Goal: Transaction & Acquisition: Purchase product/service

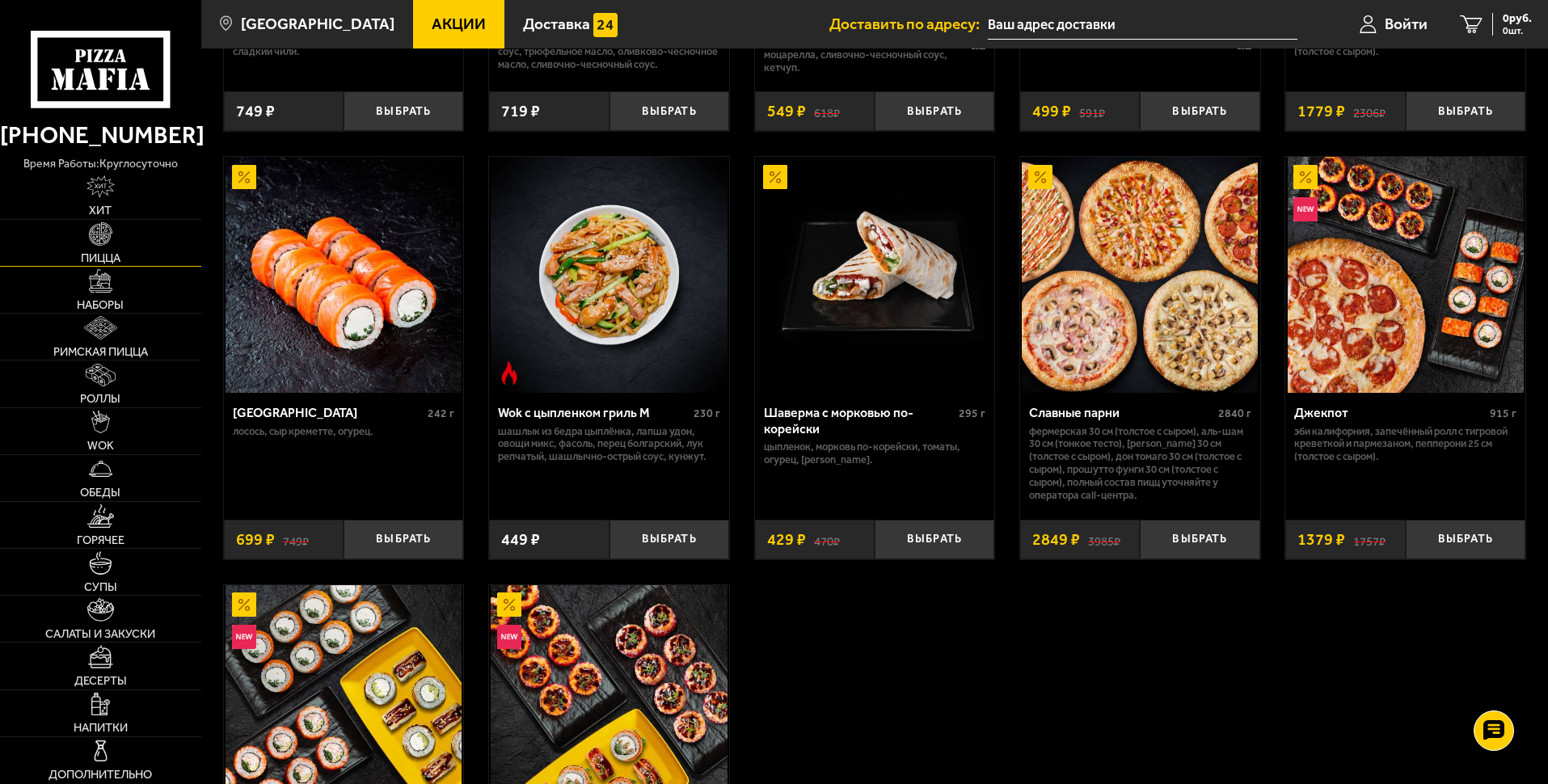
scroll to position [727, 0]
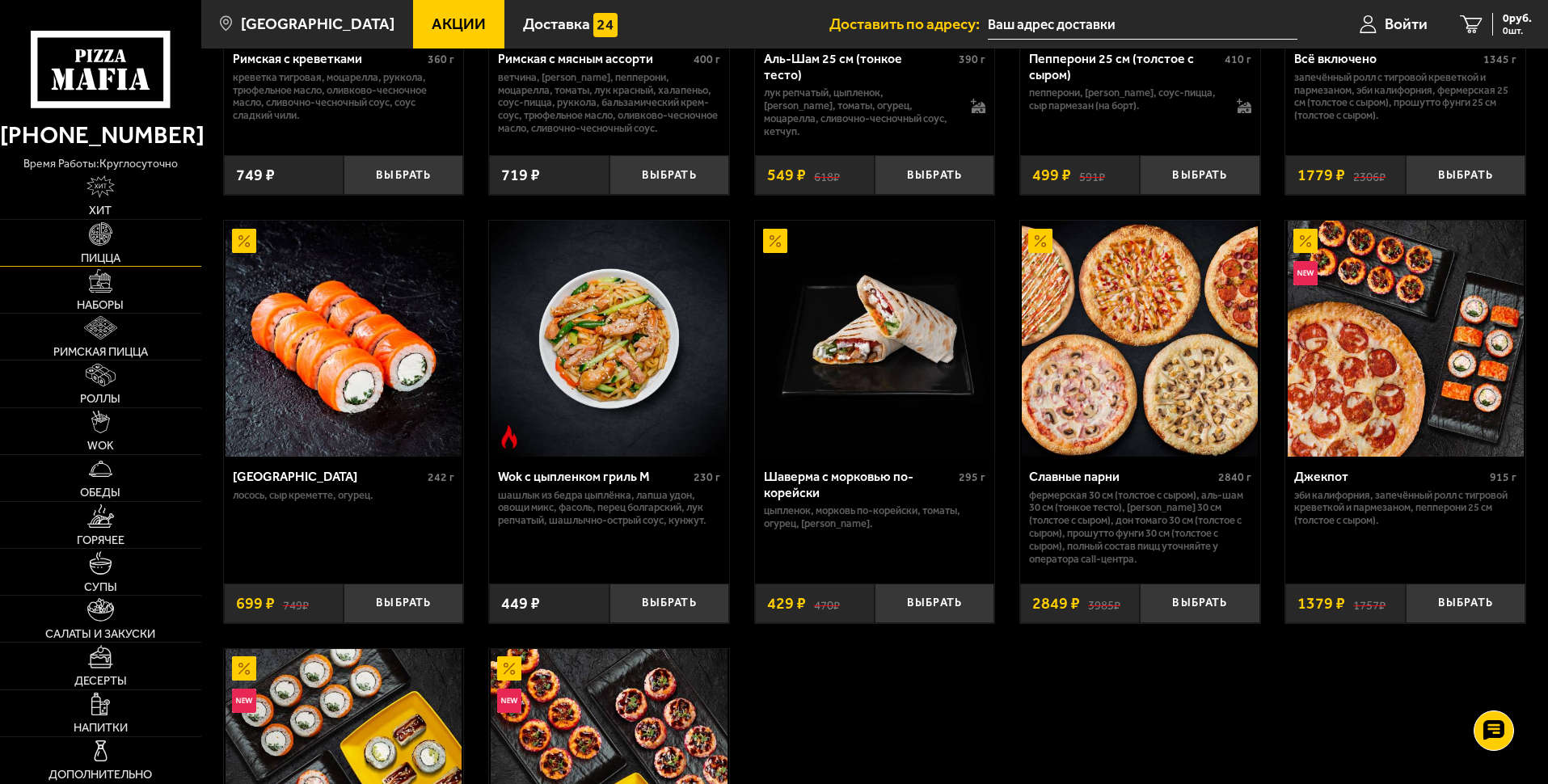
click at [128, 247] on link "Пицца" at bounding box center [100, 243] width 201 height 46
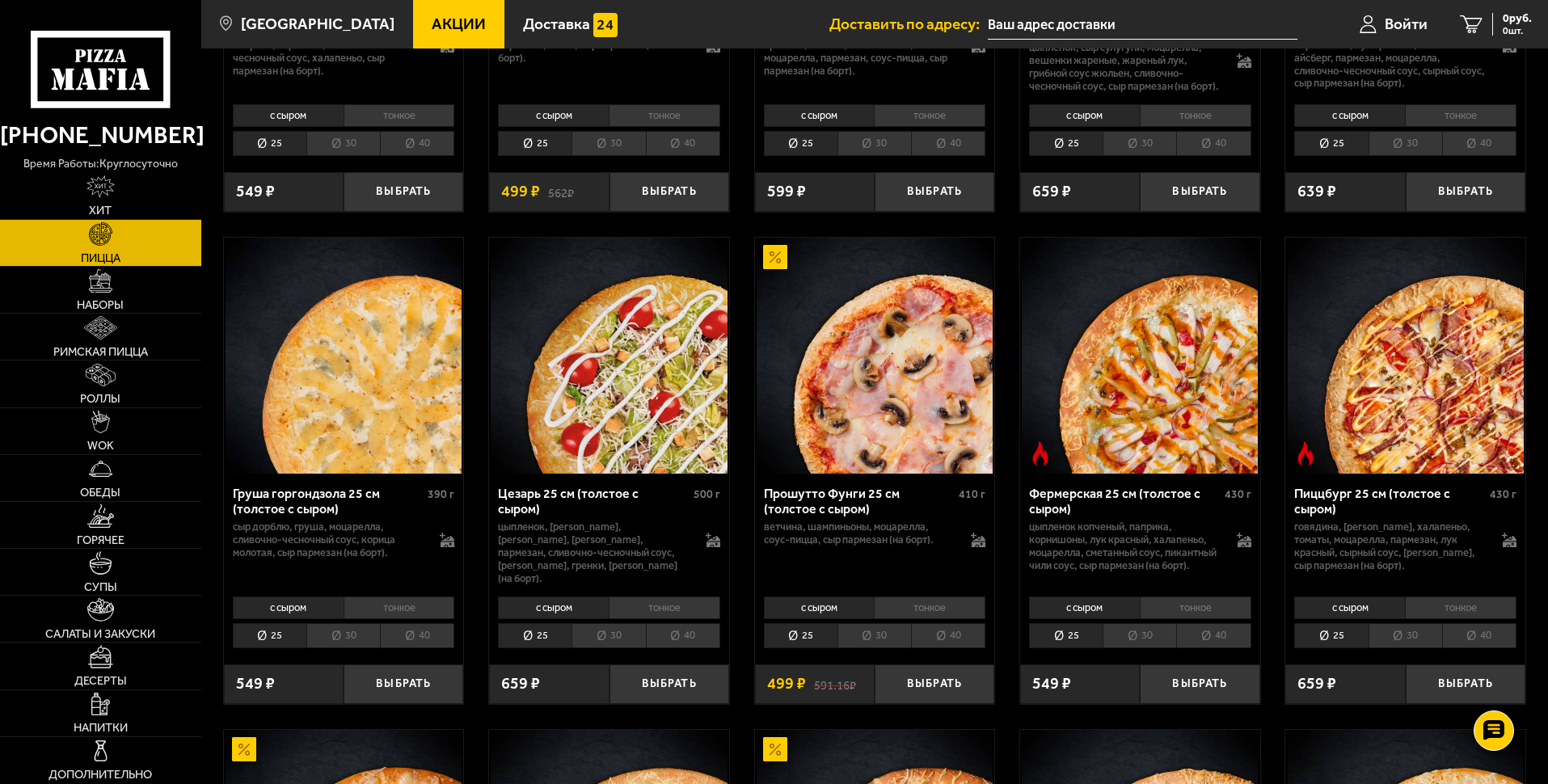
scroll to position [1536, 0]
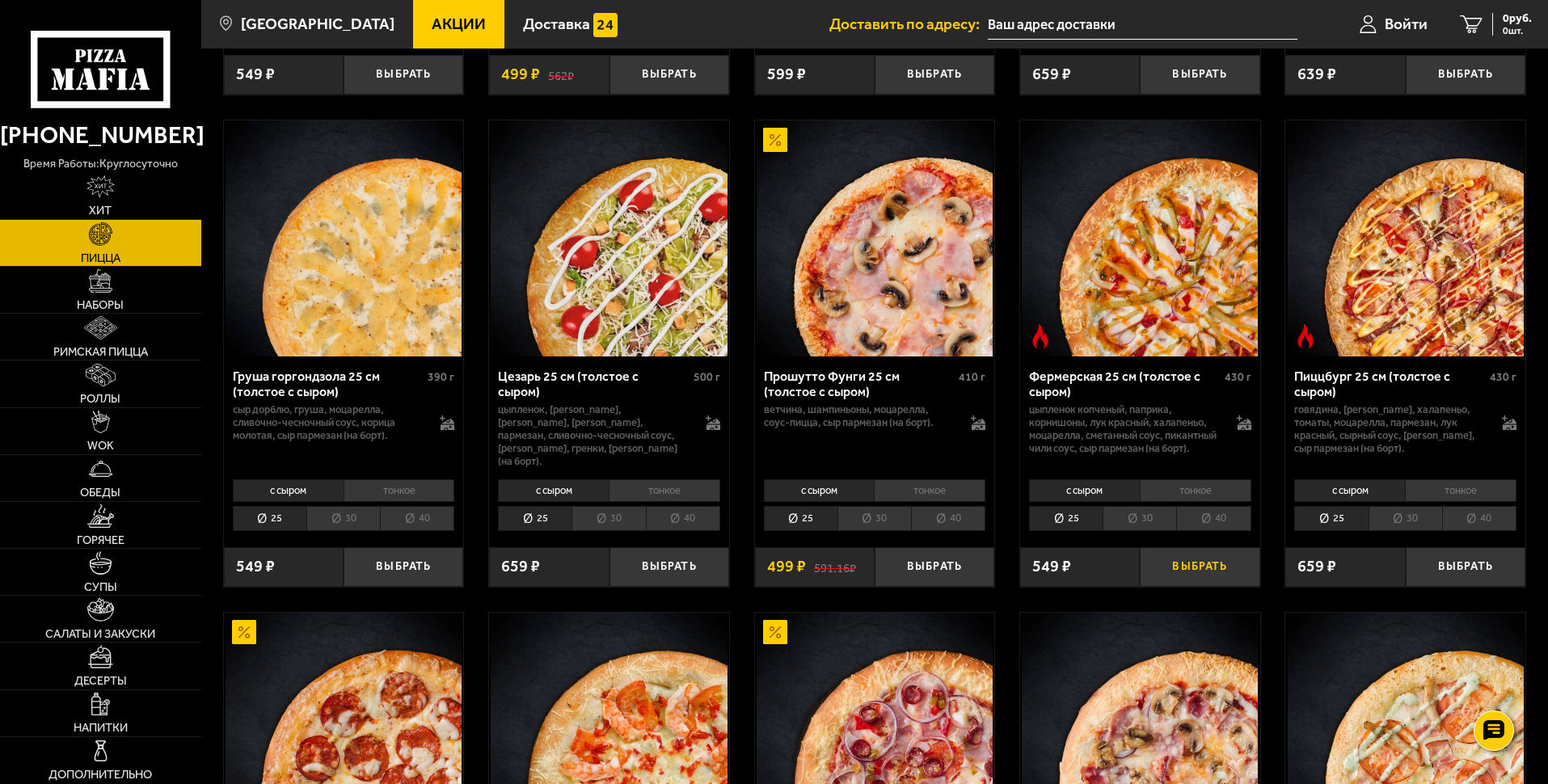
click at [1184, 586] on button "Выбрать" at bounding box center [1199, 567] width 119 height 40
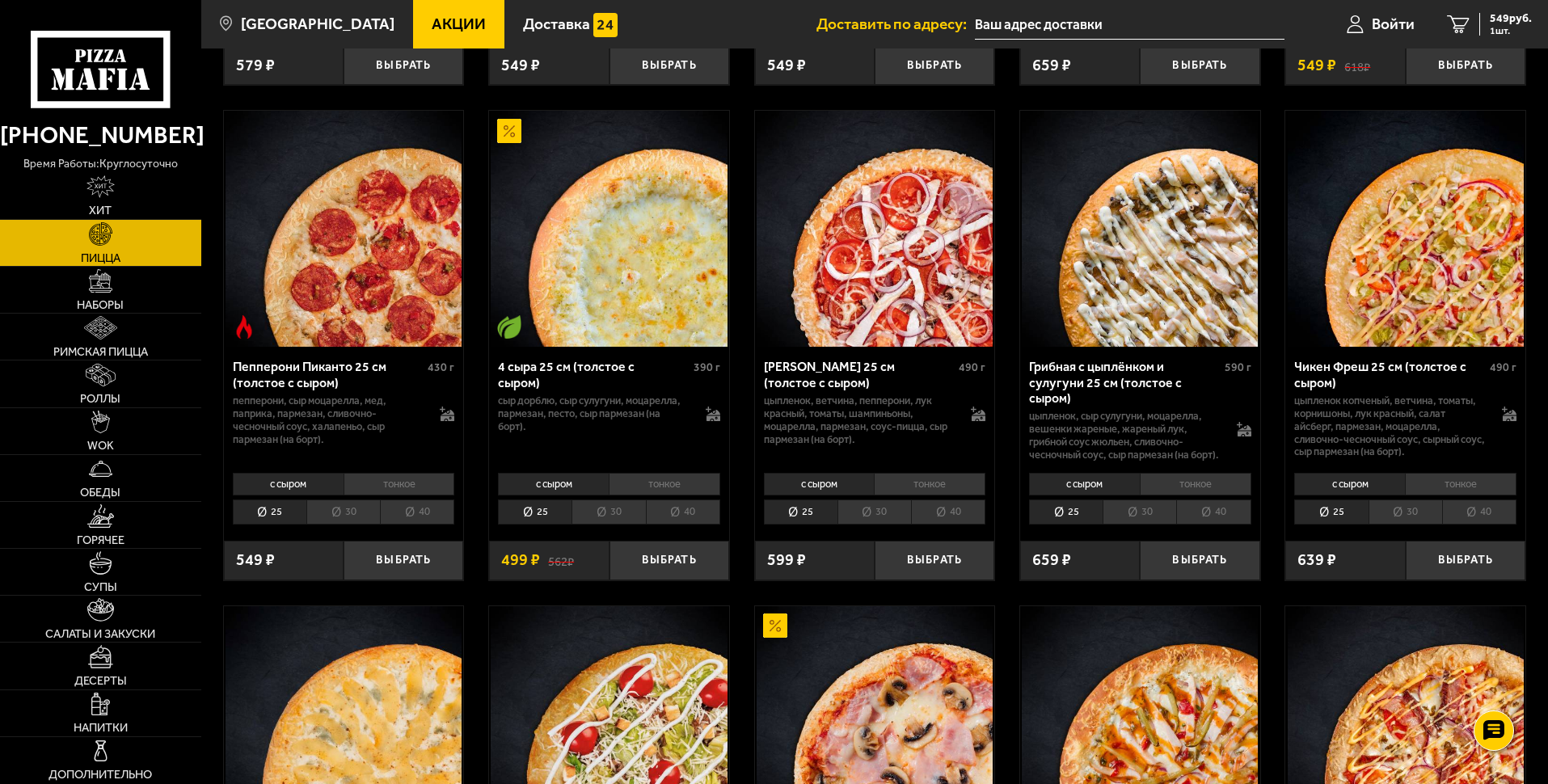
scroll to position [1051, 0]
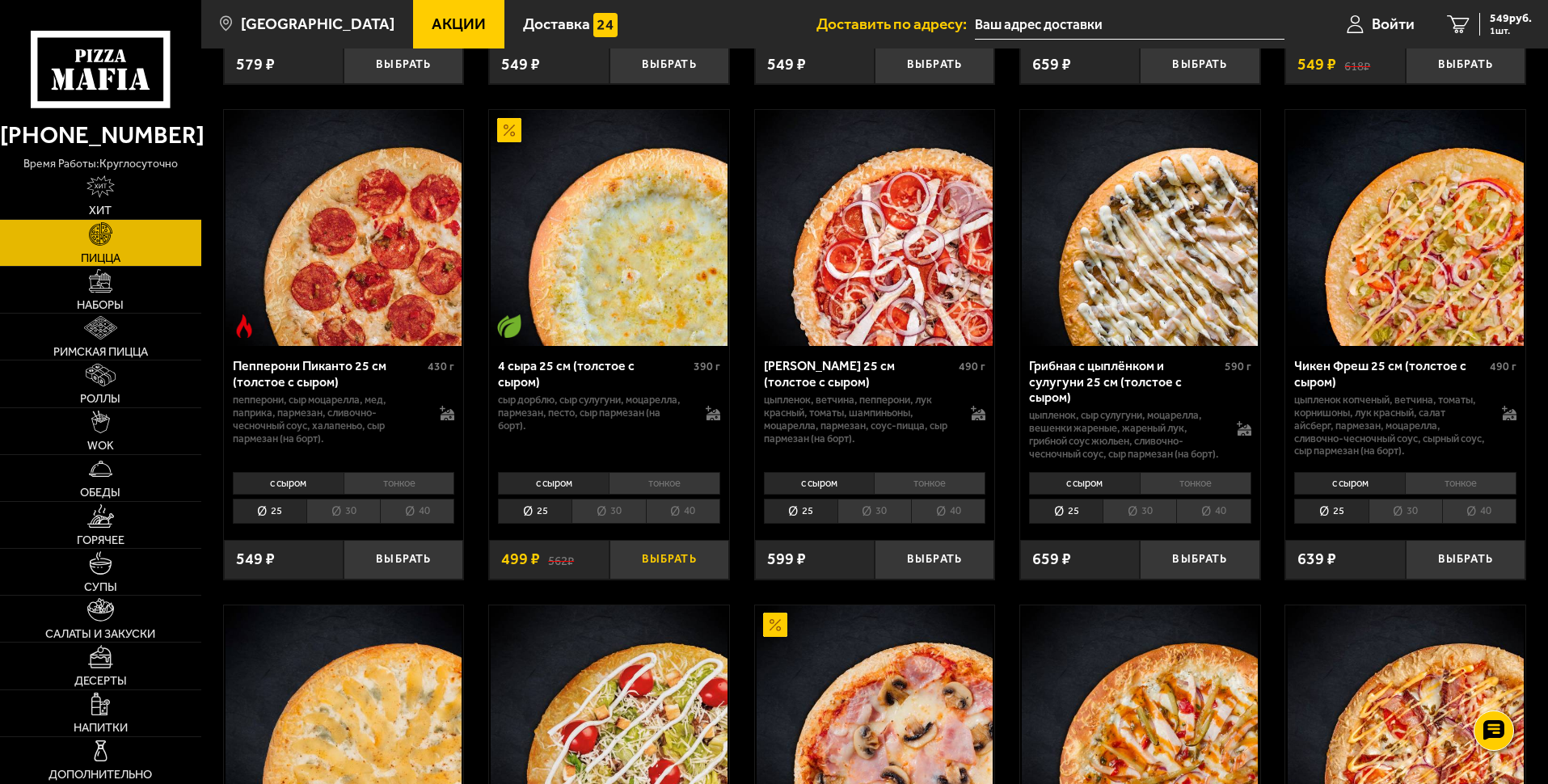
click at [686, 578] on button "Выбрать" at bounding box center [668, 560] width 119 height 40
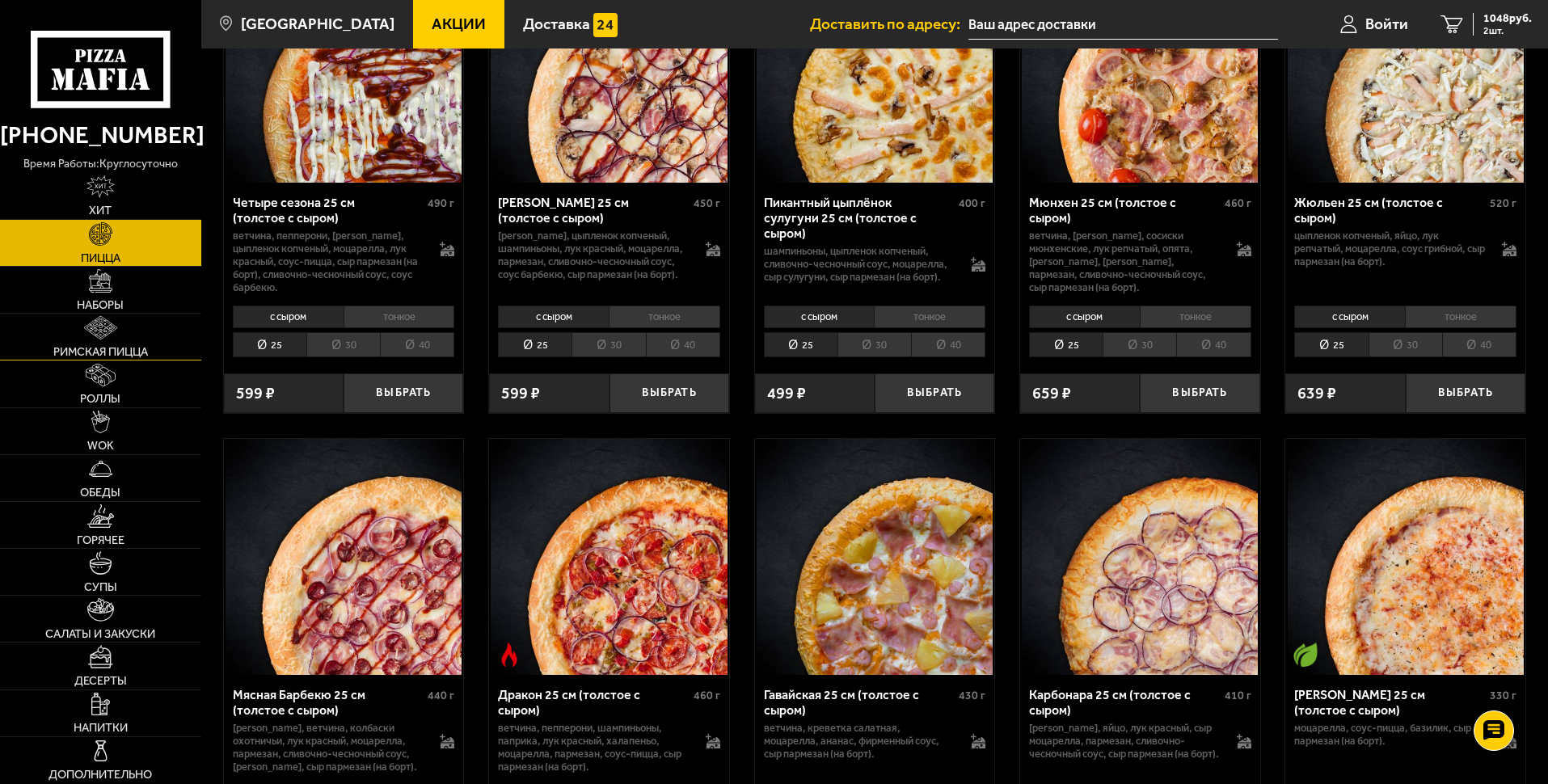
scroll to position [2506, 0]
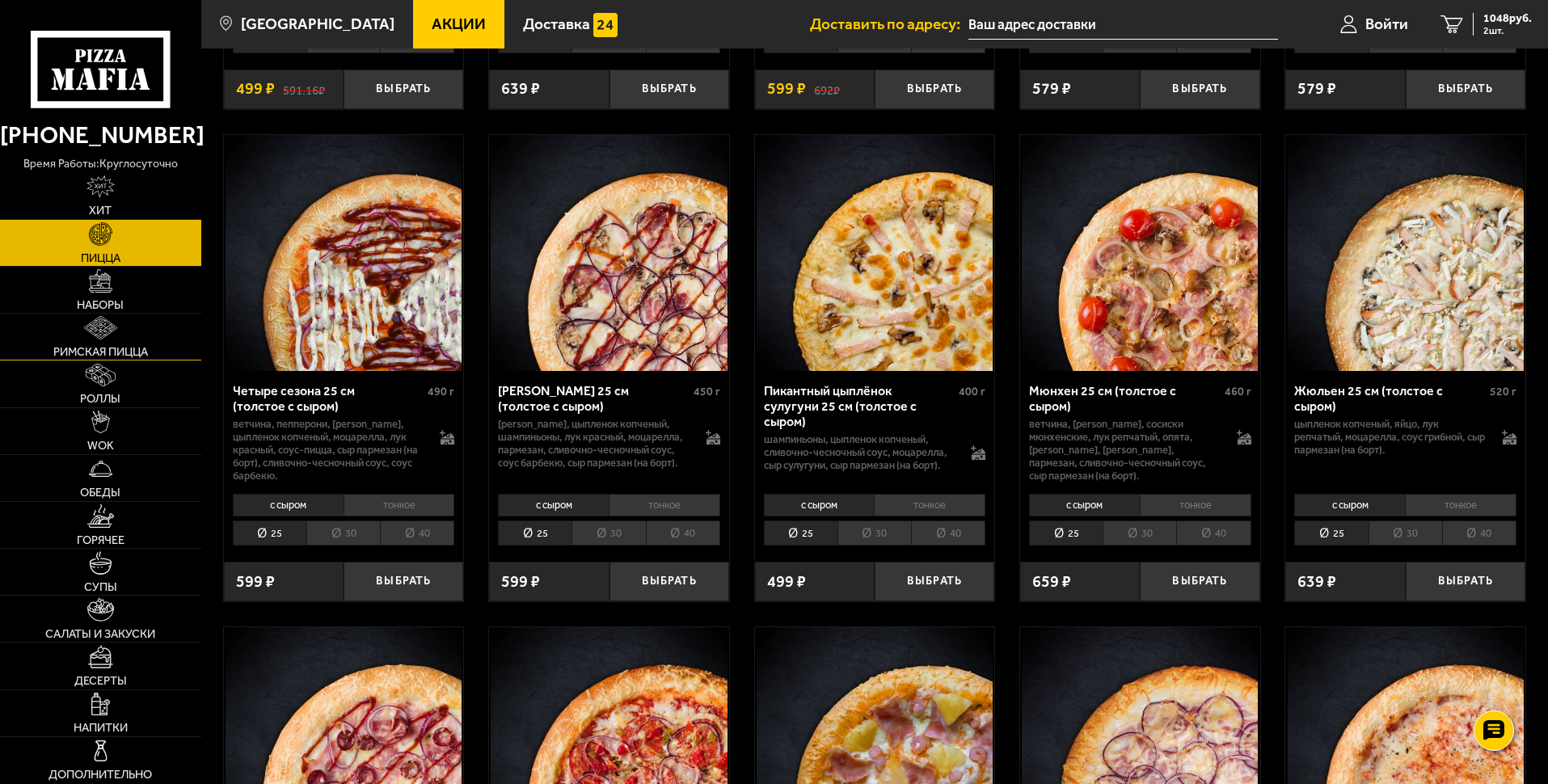
click at [84, 346] on span "Римская пицца" at bounding box center [100, 352] width 95 height 12
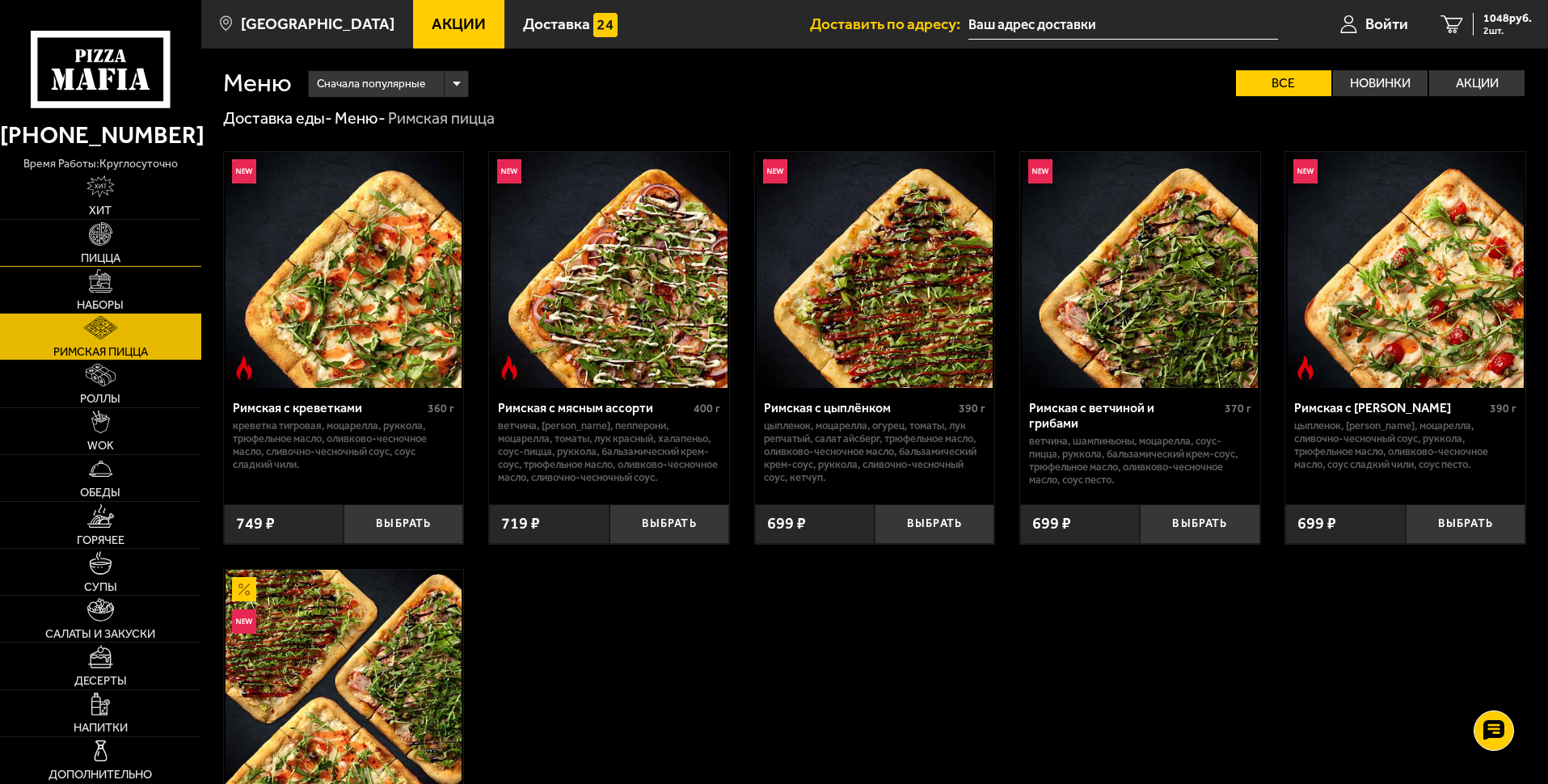
click at [110, 241] on img at bounding box center [100, 233] width 23 height 23
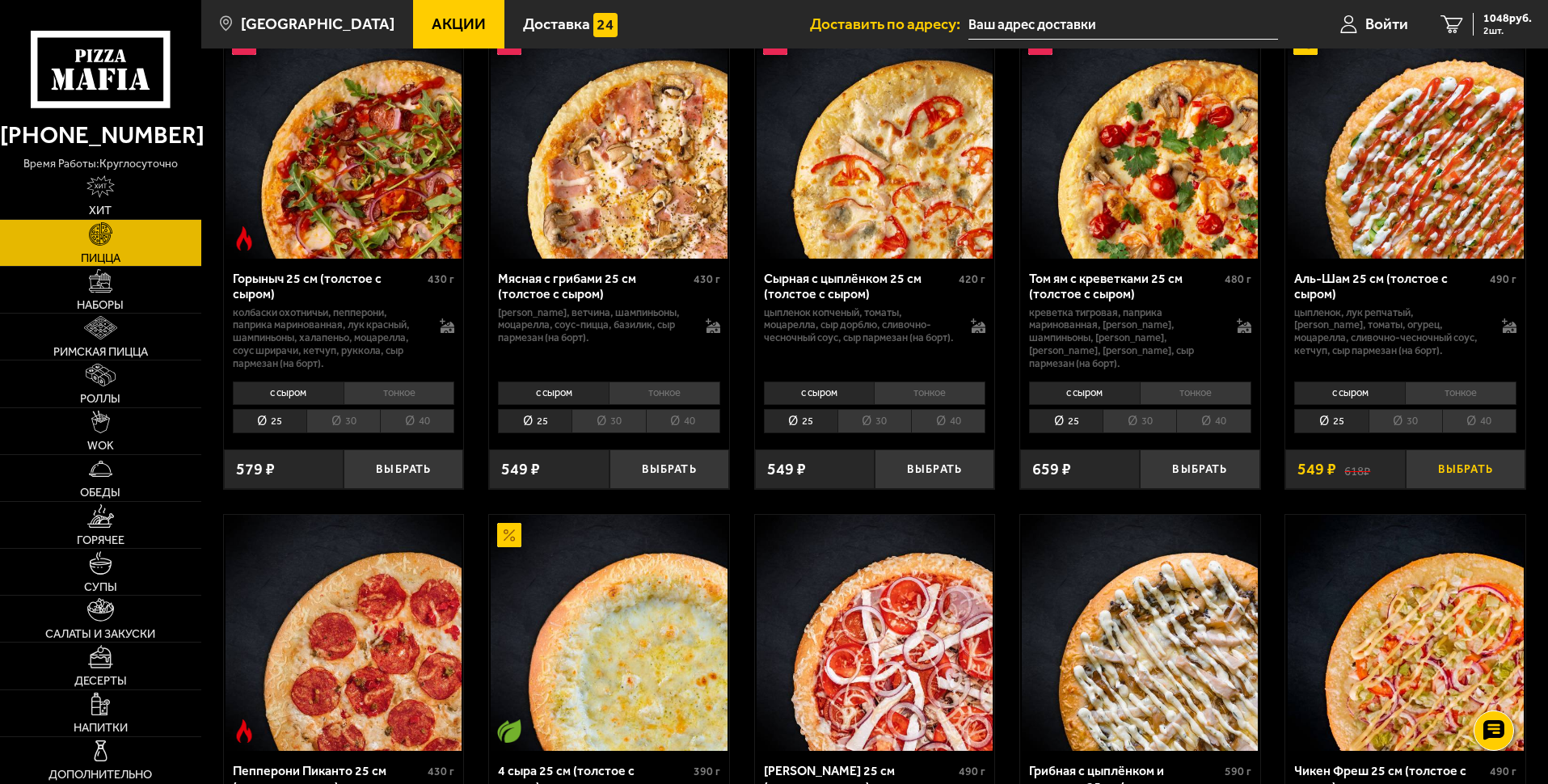
scroll to position [647, 0]
click at [1486, 471] on button "Выбрать" at bounding box center [1464, 469] width 119 height 40
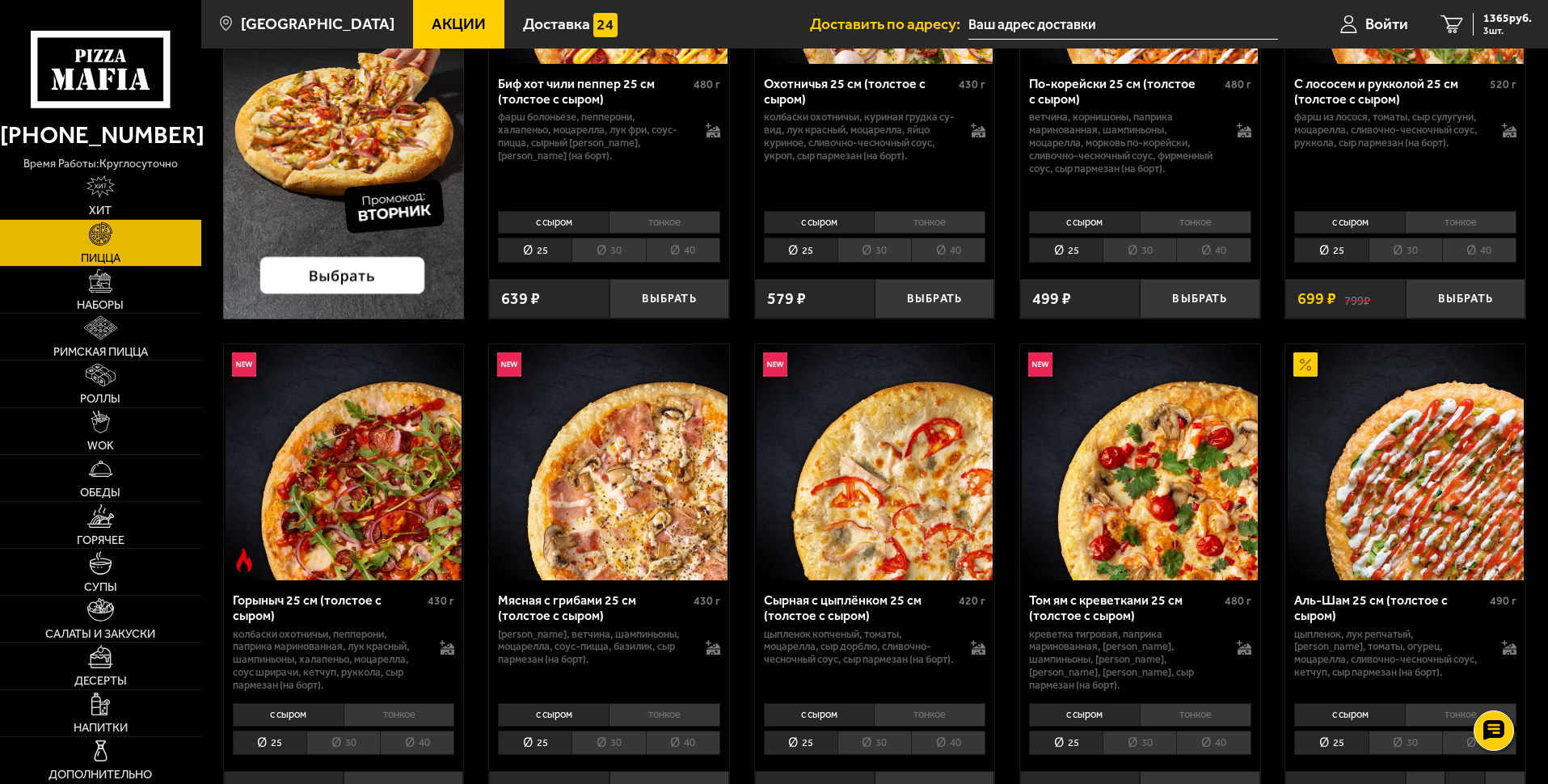
scroll to position [324, 0]
click at [1514, 22] on span "1365 руб." at bounding box center [1508, 18] width 49 height 11
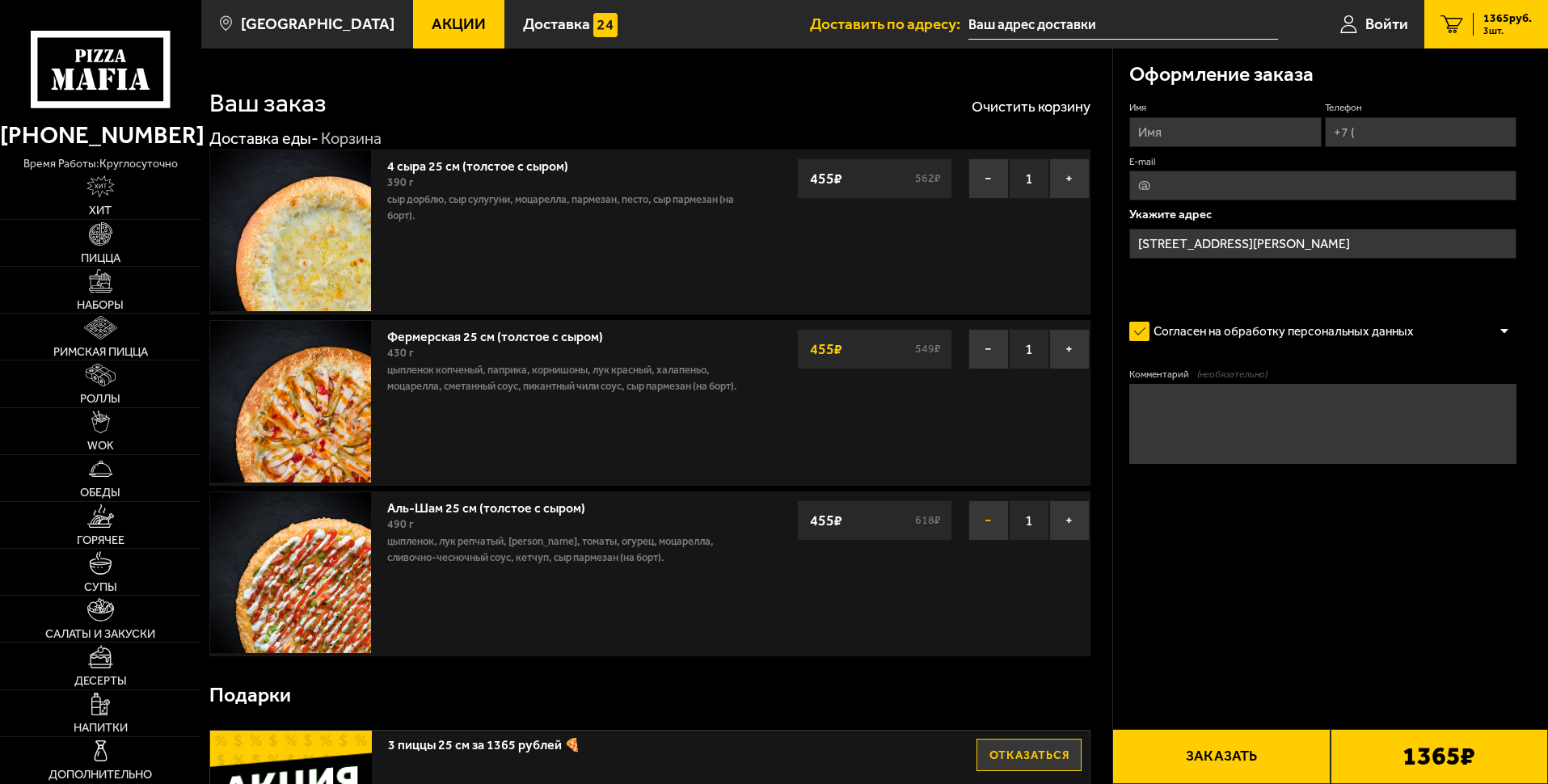
click at [988, 524] on button "−" at bounding box center [988, 520] width 40 height 40
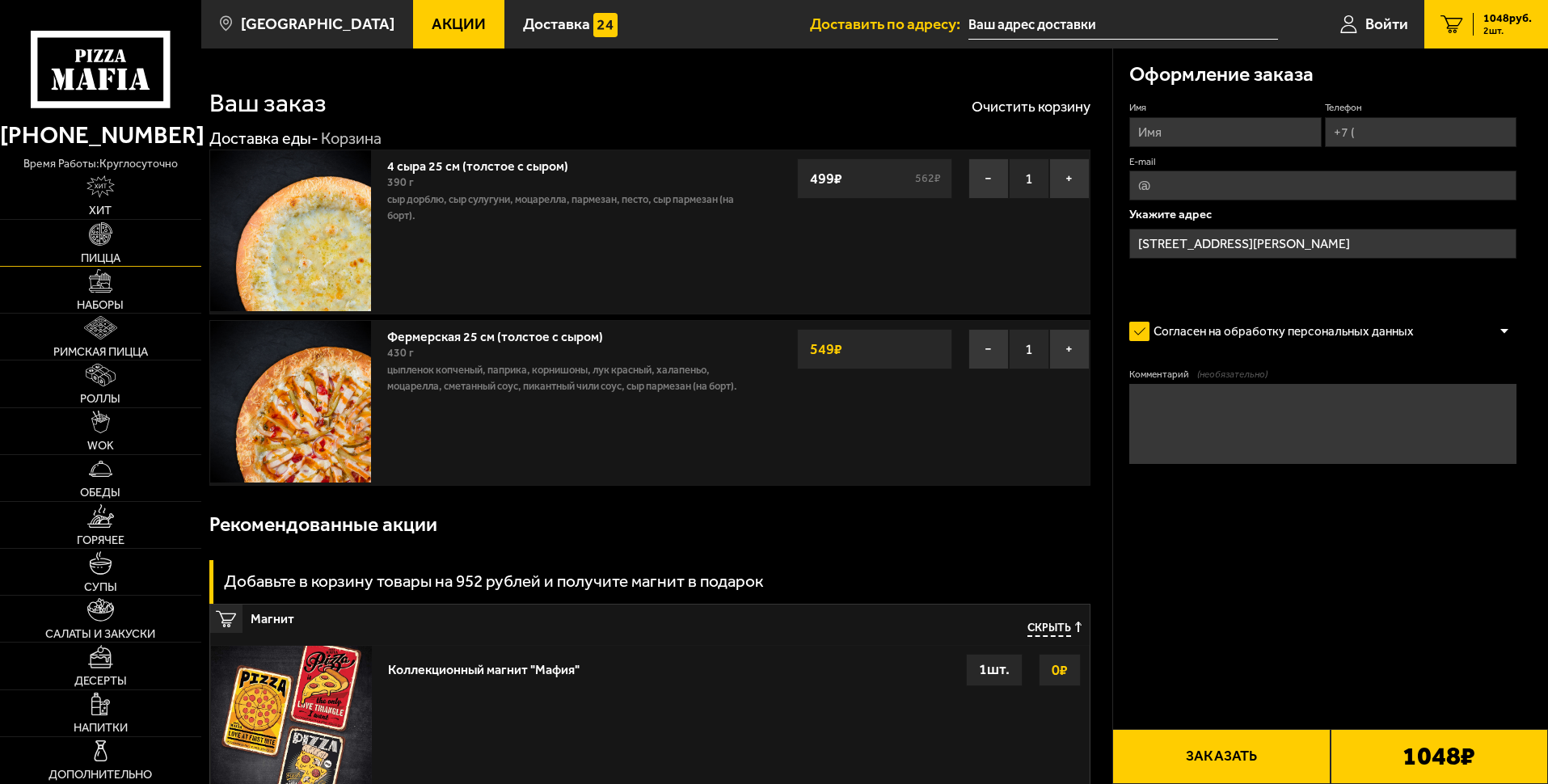
click at [122, 245] on link "Пицца" at bounding box center [100, 243] width 201 height 46
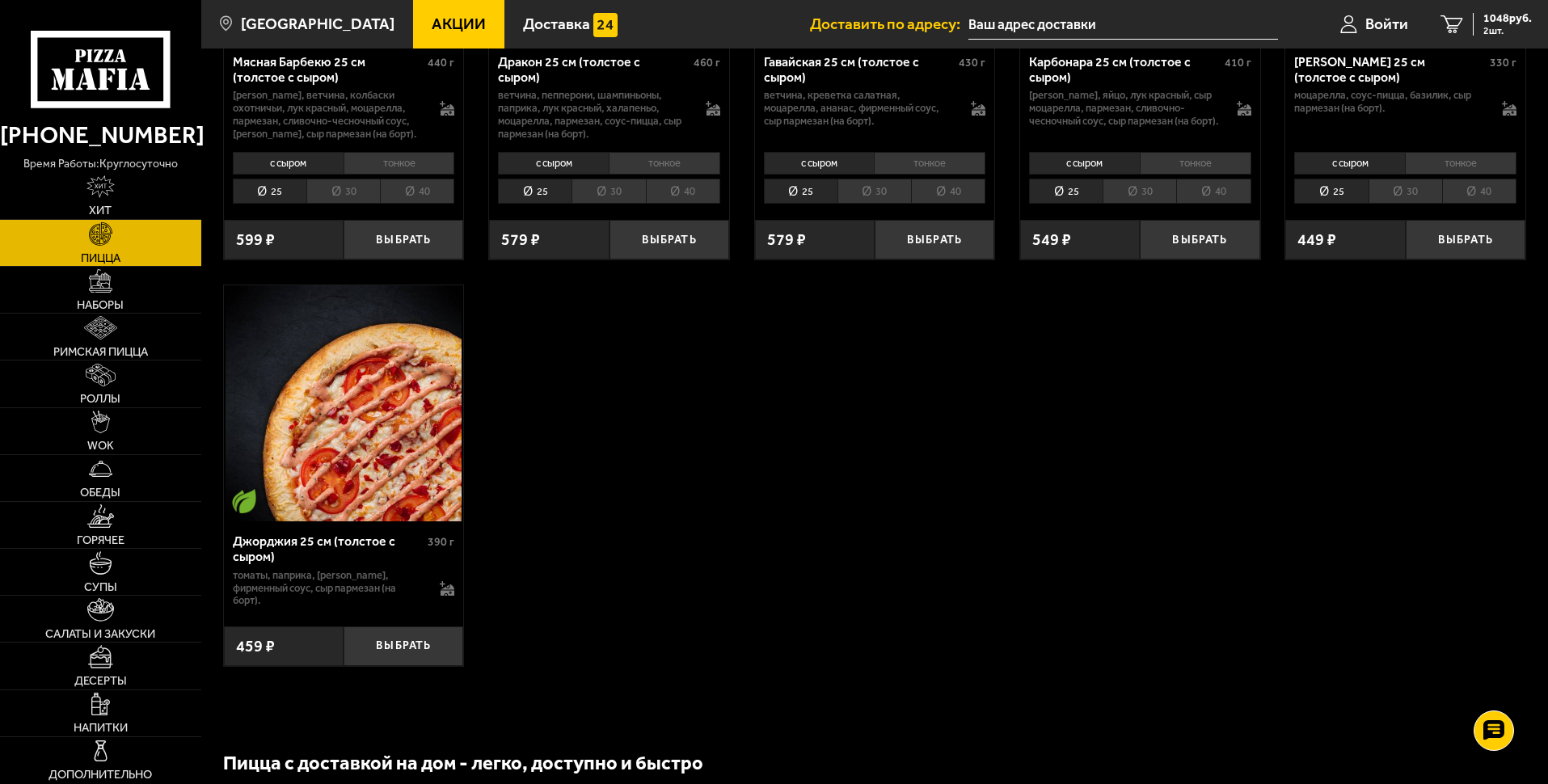
scroll to position [3153, 0]
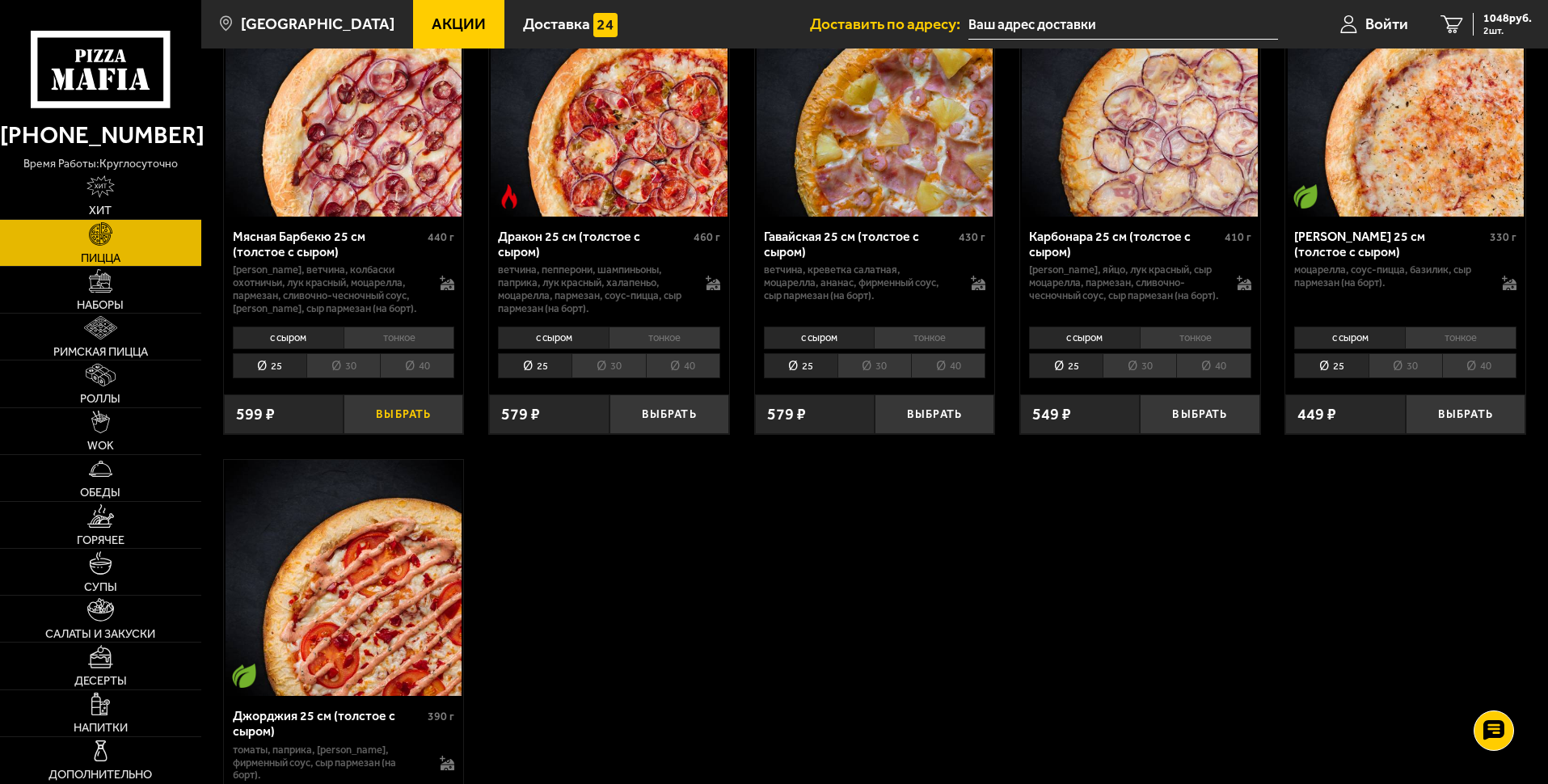
click at [394, 426] on button "Выбрать" at bounding box center [403, 414] width 119 height 40
click at [1510, 31] on span "3 шт." at bounding box center [1508, 30] width 49 height 10
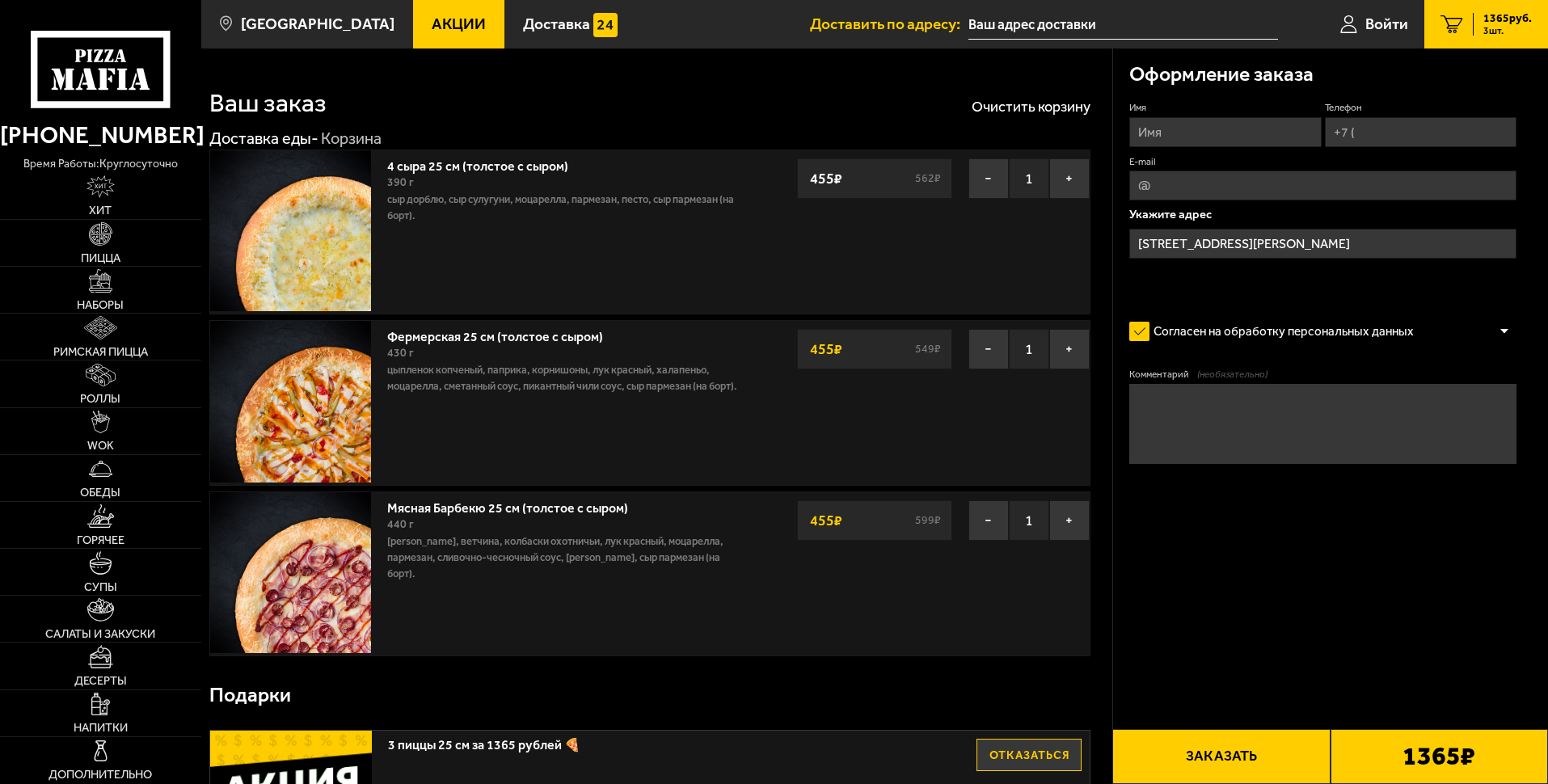
click at [1214, 137] on input "Имя" at bounding box center [1225, 132] width 191 height 30
click at [1389, 17] on span "Войти" at bounding box center [1386, 24] width 43 height 16
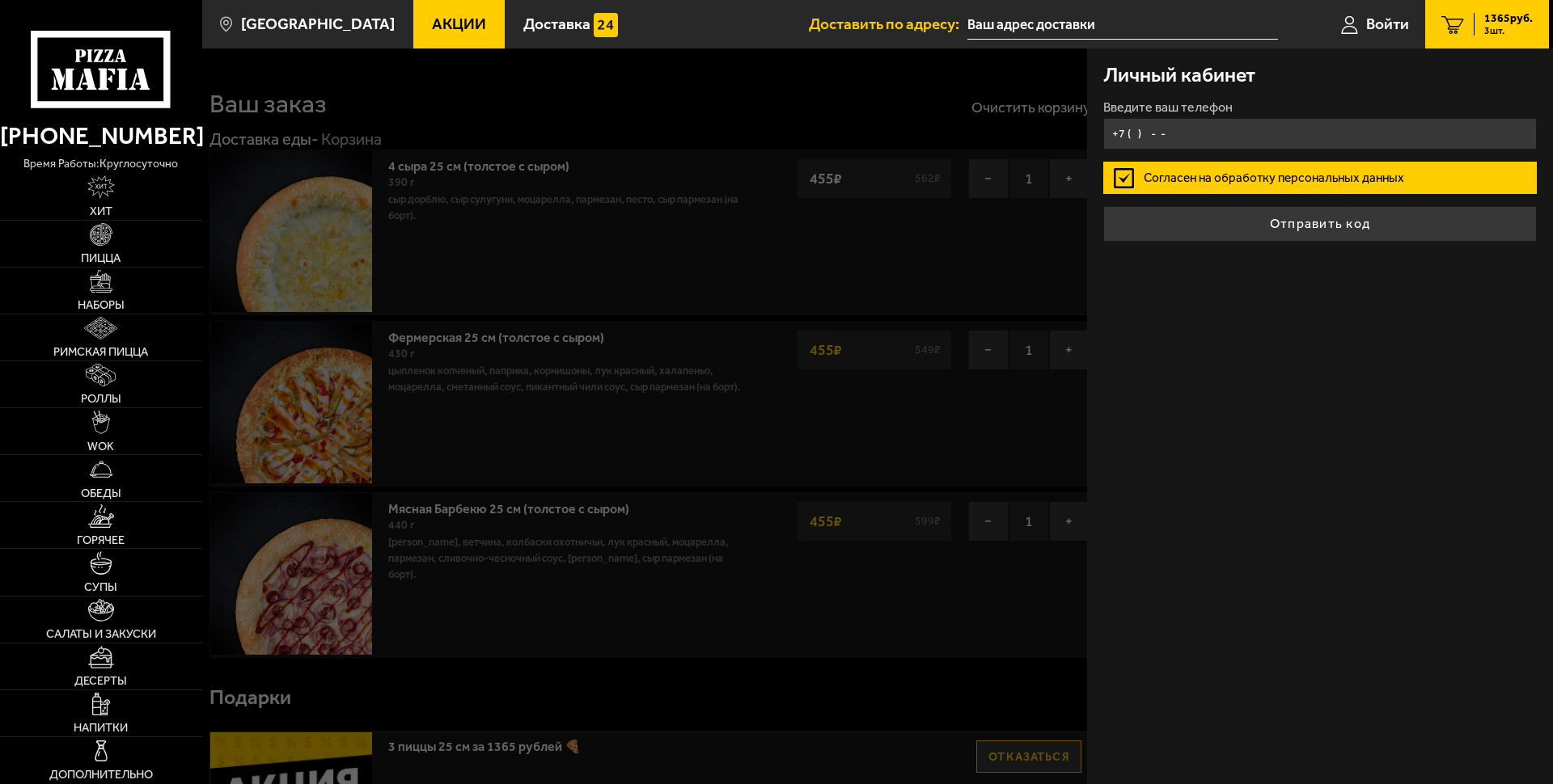
click at [1223, 137] on input "+7 ( ) - -" at bounding box center [1320, 134] width 434 height 31
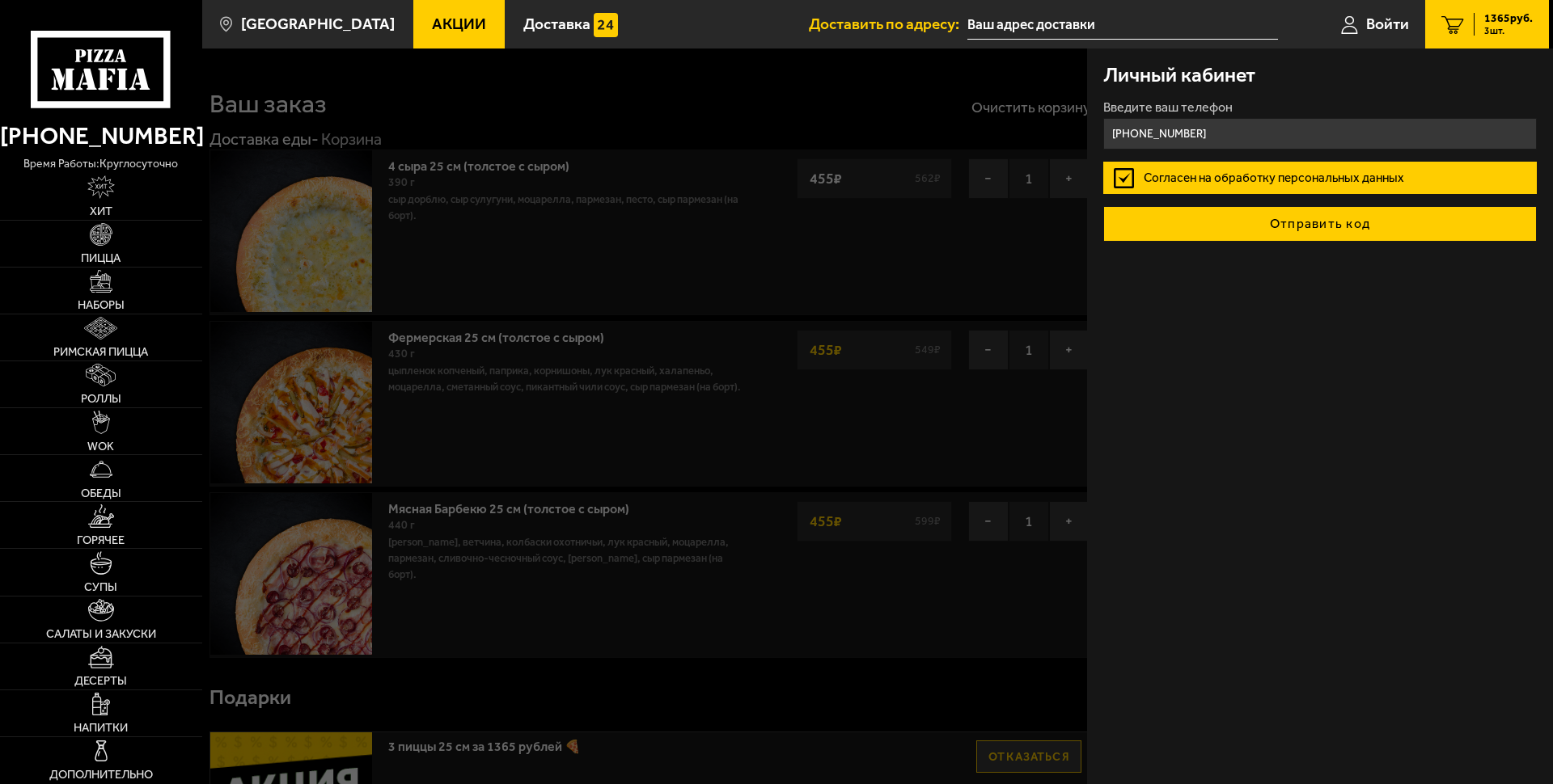
type input "[PHONE_NUMBER]"
click at [1293, 232] on button "Отправить код" at bounding box center [1320, 224] width 434 height 36
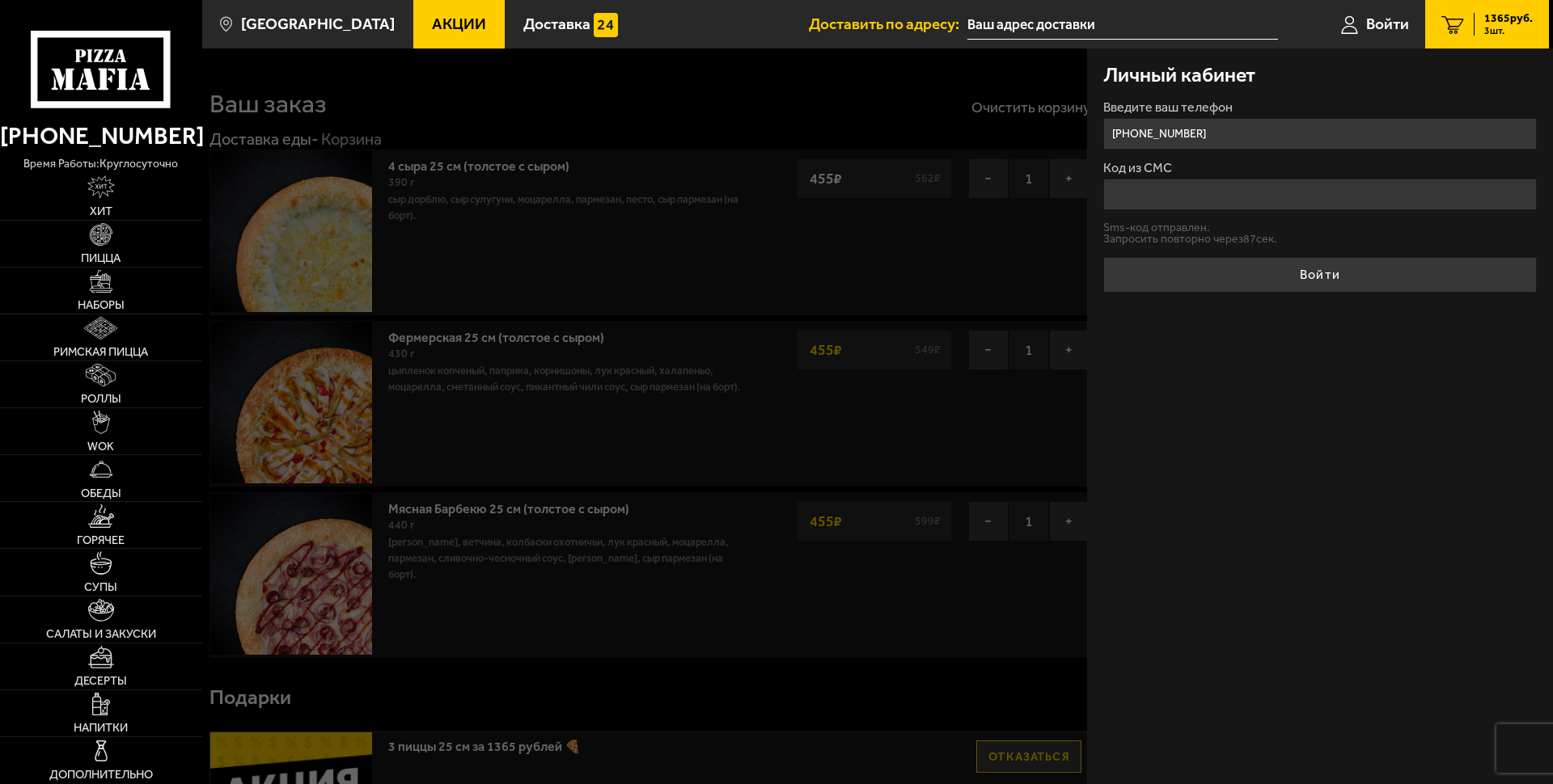
click at [1153, 187] on input "Код из СМС" at bounding box center [1320, 194] width 434 height 31
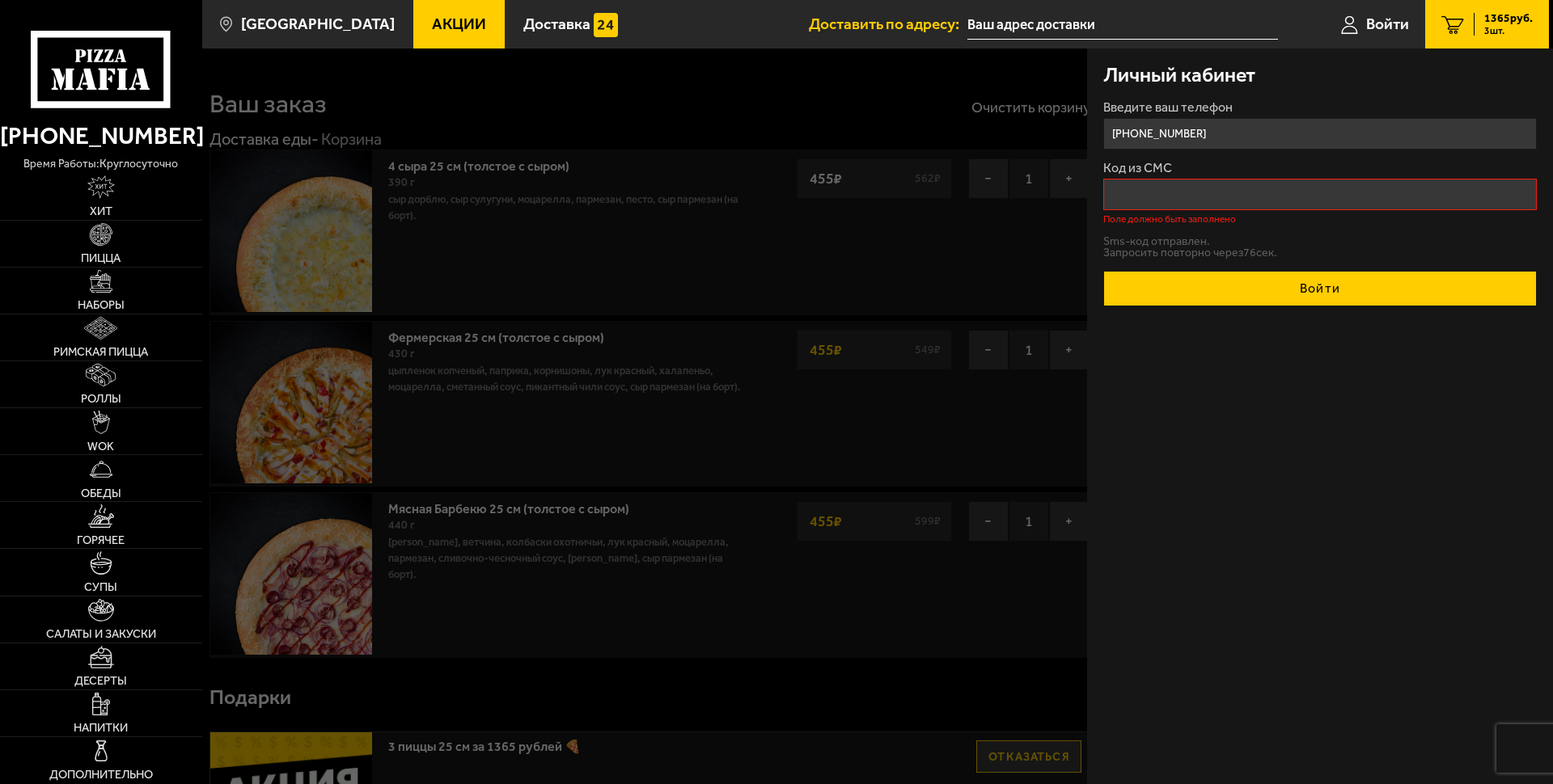
click at [1129, 274] on button "Войти" at bounding box center [1320, 288] width 434 height 36
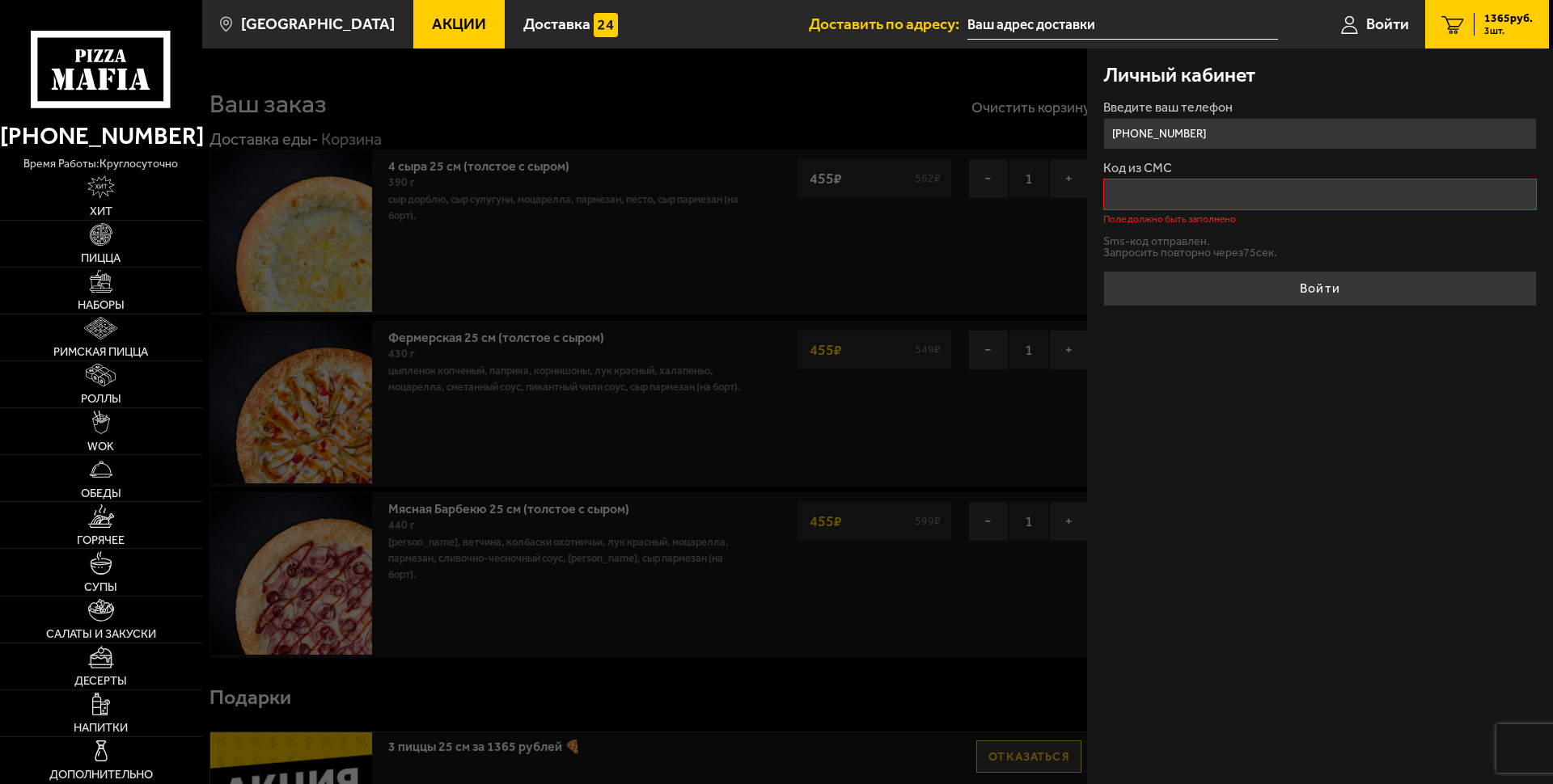
click at [1169, 210] on input "Код из СМС" at bounding box center [1320, 194] width 434 height 31
click at [1144, 131] on input "[PHONE_NUMBER]" at bounding box center [1320, 134] width 434 height 31
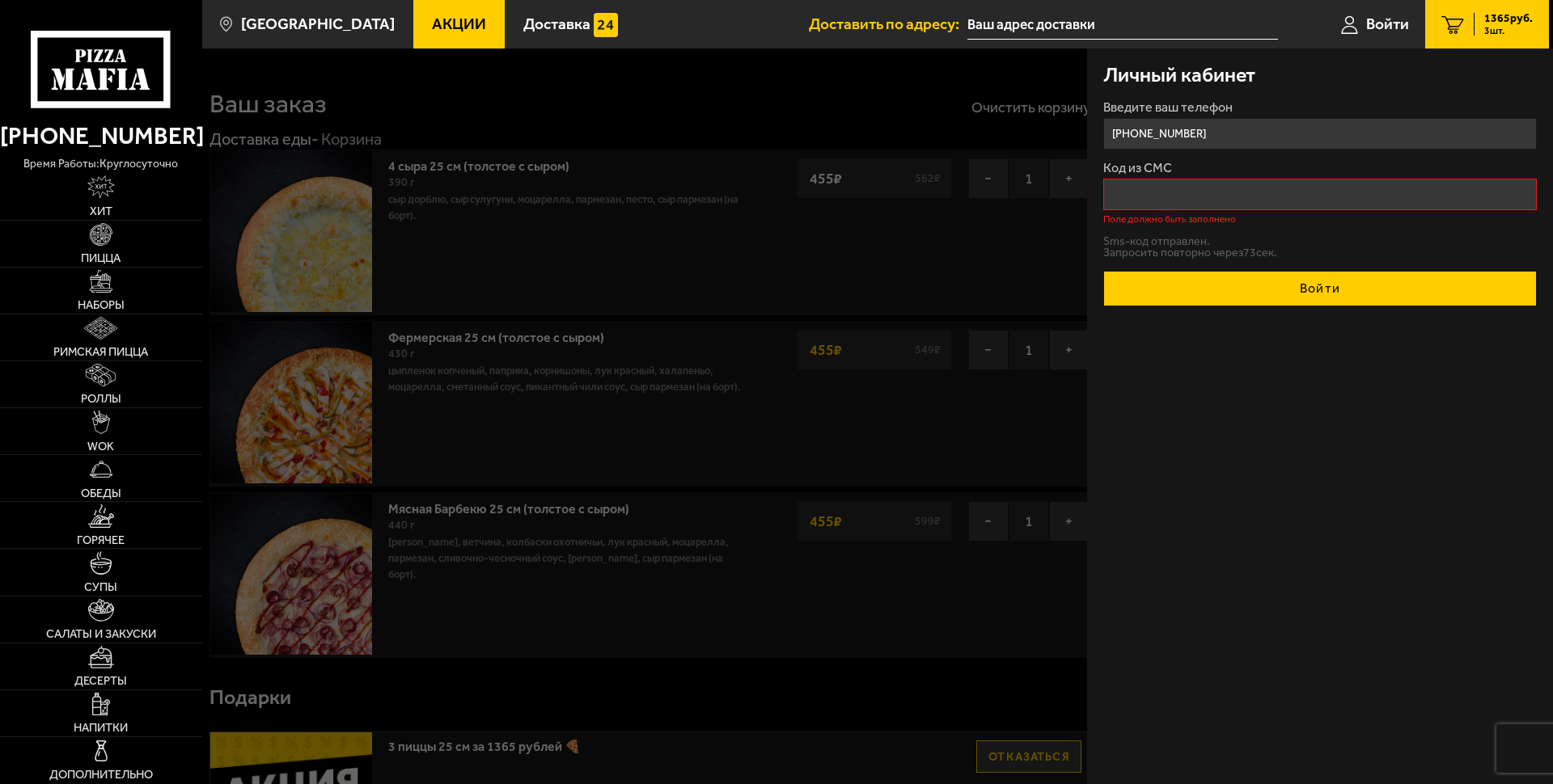
click at [1332, 285] on button "Войти" at bounding box center [1320, 288] width 434 height 36
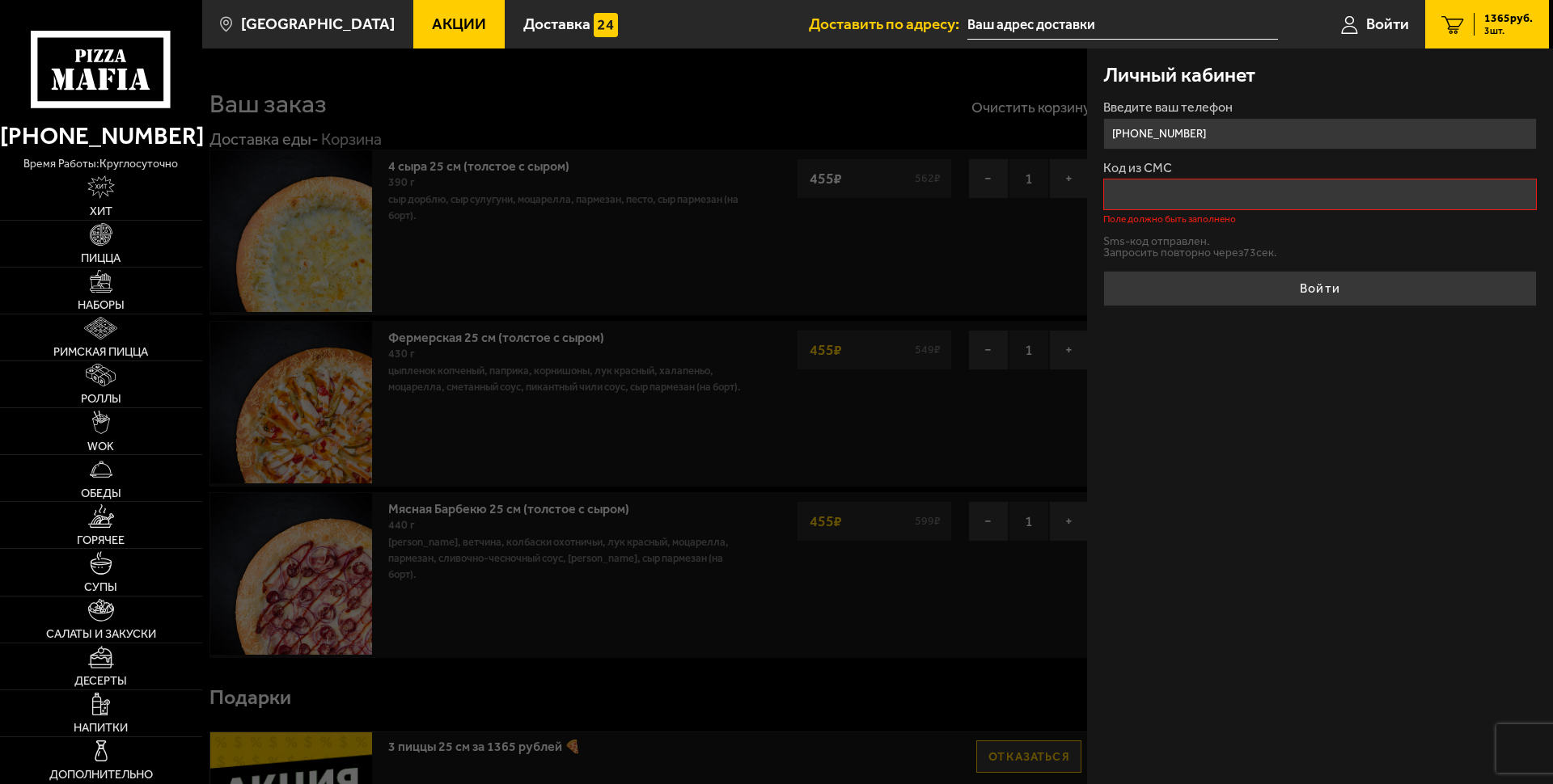
click at [1321, 434] on div "Личный кабинет Введите ваш телефон [PHONE_NUMBER] Код из СМС Поле должно быть з…" at bounding box center [1319, 416] width 466 height 735
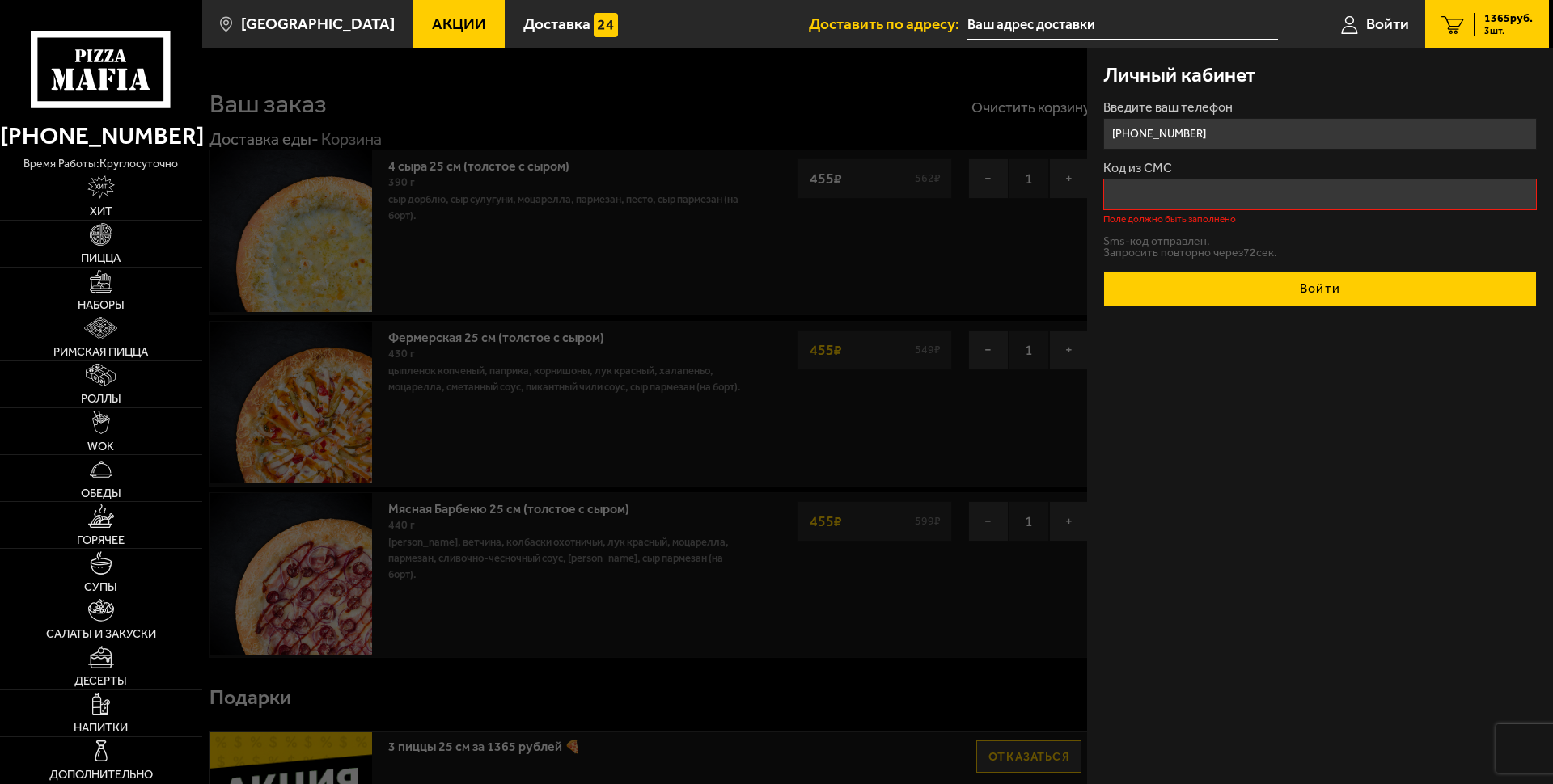
click at [1183, 291] on button "Войти" at bounding box center [1320, 288] width 434 height 36
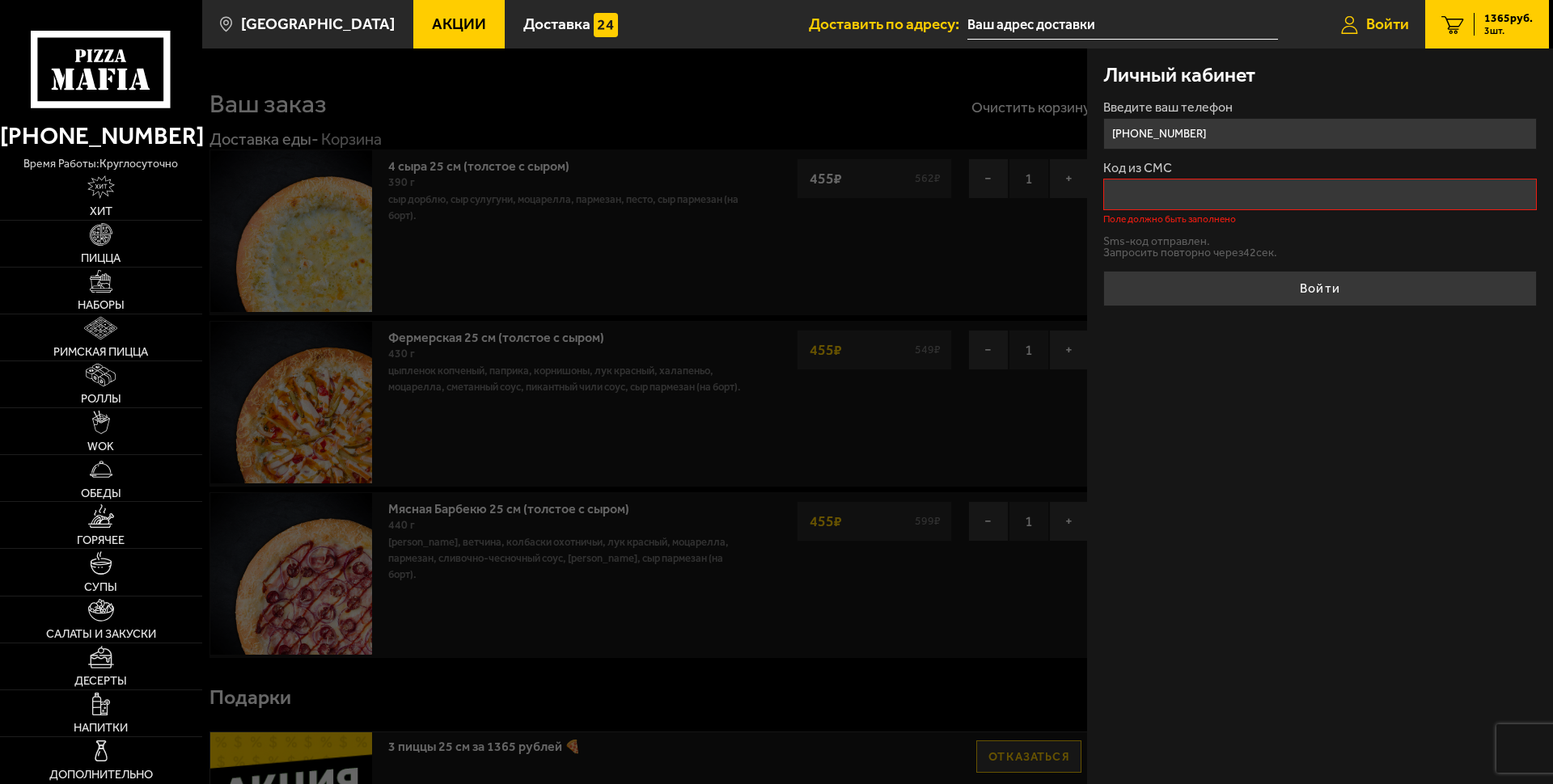
click at [1395, 26] on span "Войти" at bounding box center [1387, 24] width 43 height 16
click at [1182, 203] on input "Код из СМС" at bounding box center [1320, 194] width 434 height 31
click at [745, 273] on div at bounding box center [978, 440] width 1553 height 784
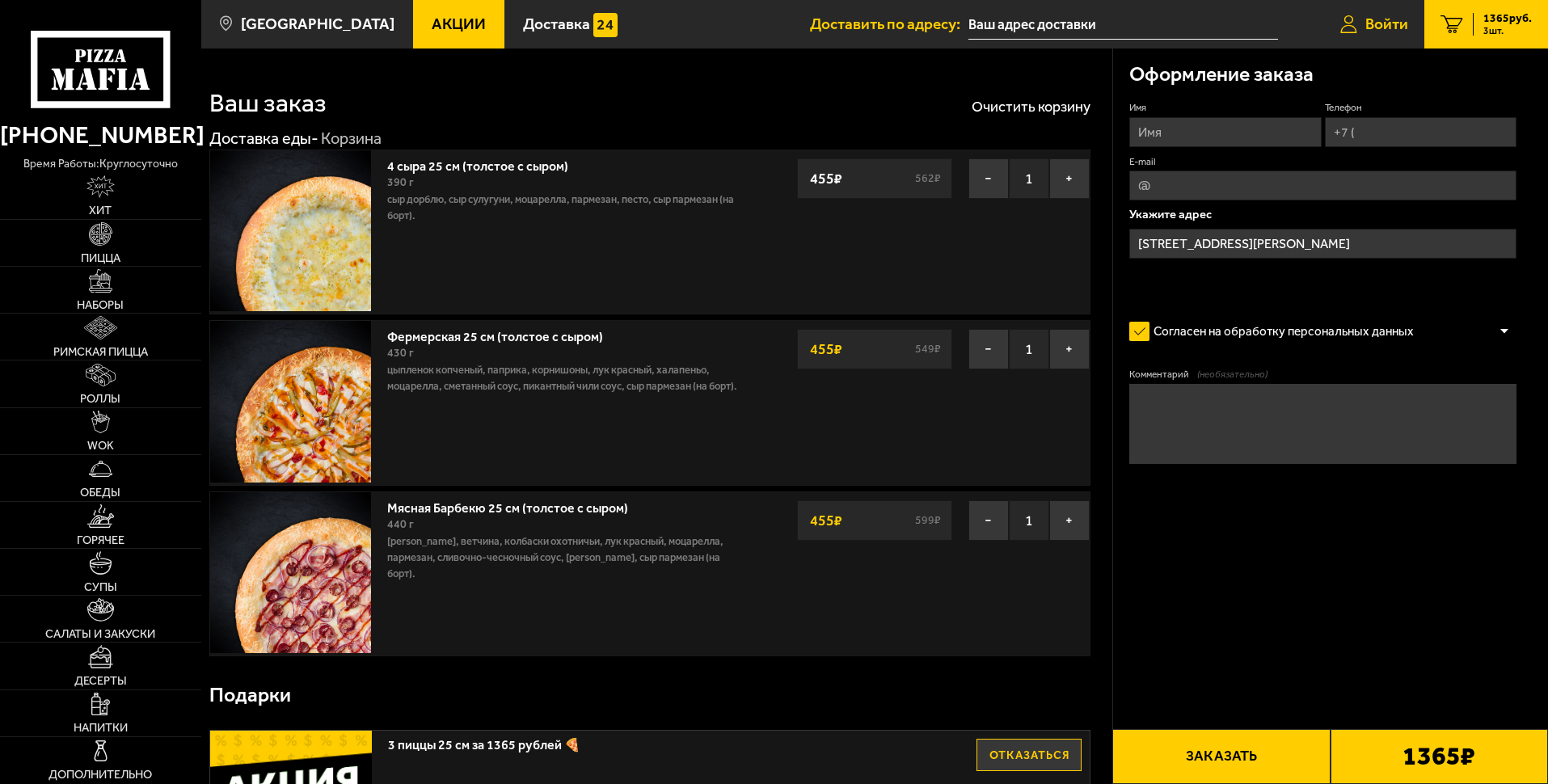
click at [1397, 25] on span "Войти" at bounding box center [1386, 24] width 43 height 16
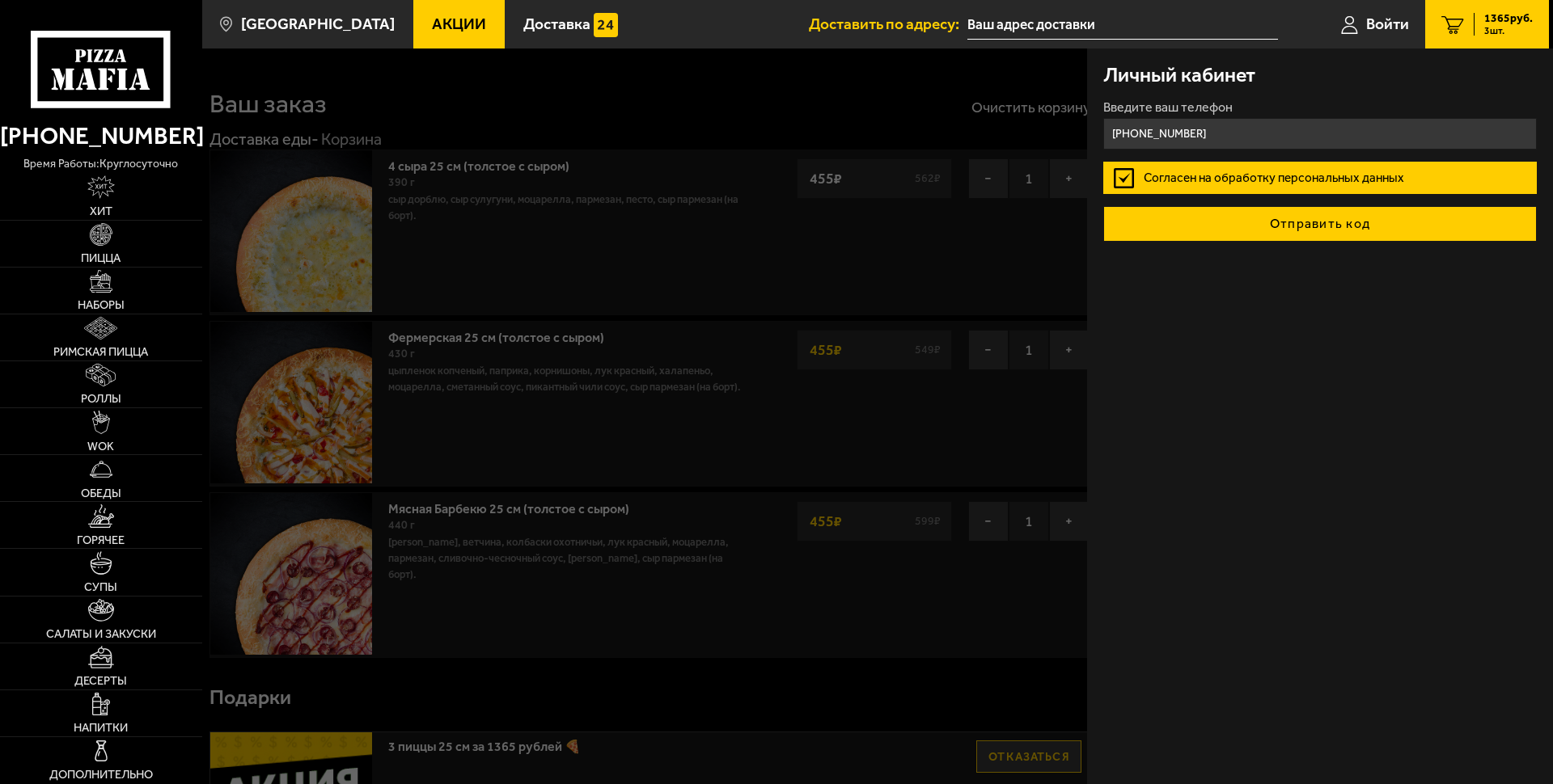
type input "[PHONE_NUMBER]"
click at [1304, 223] on button "Отправить код" at bounding box center [1320, 224] width 434 height 36
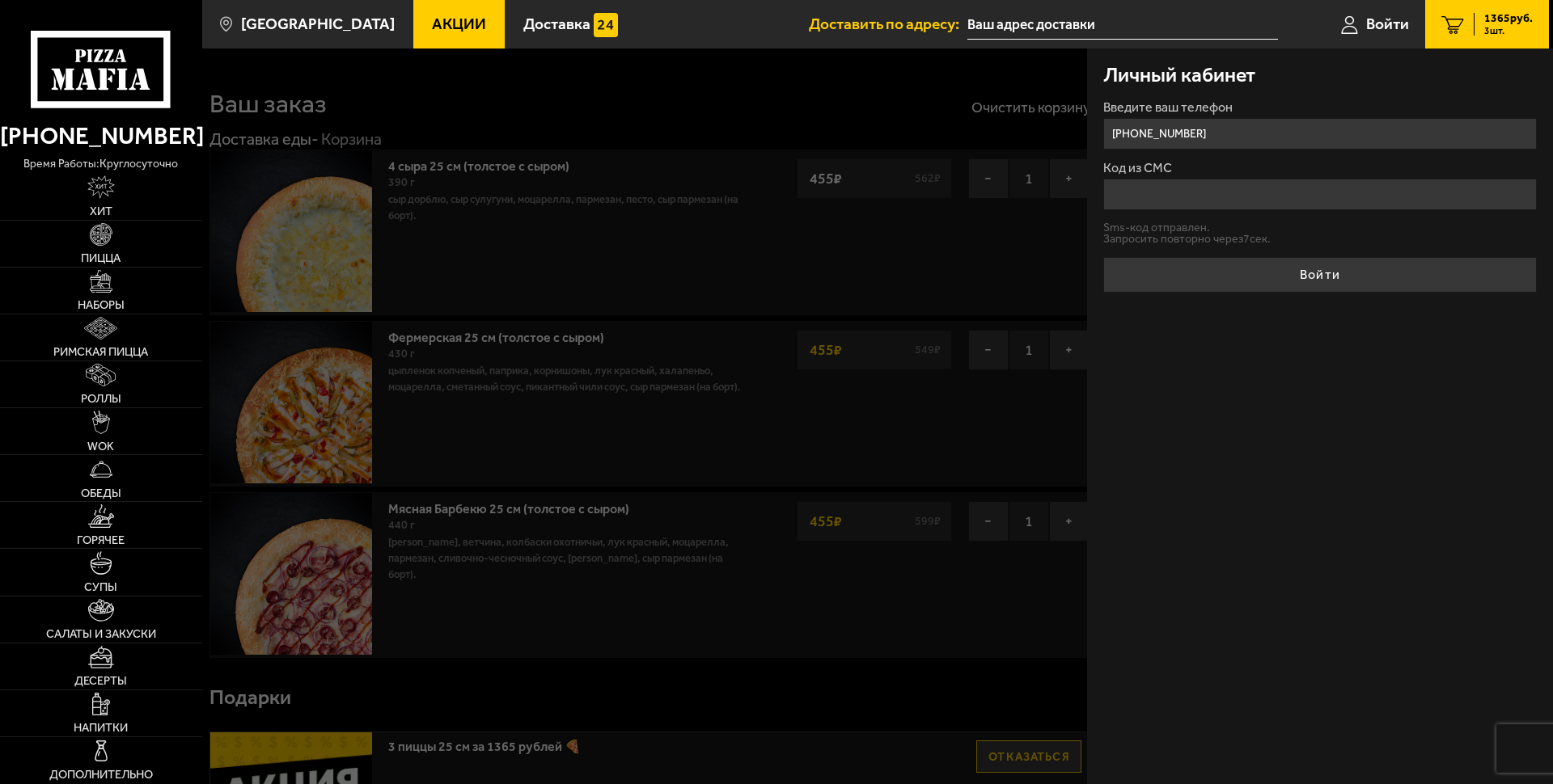
click at [906, 630] on div at bounding box center [978, 440] width 1553 height 784
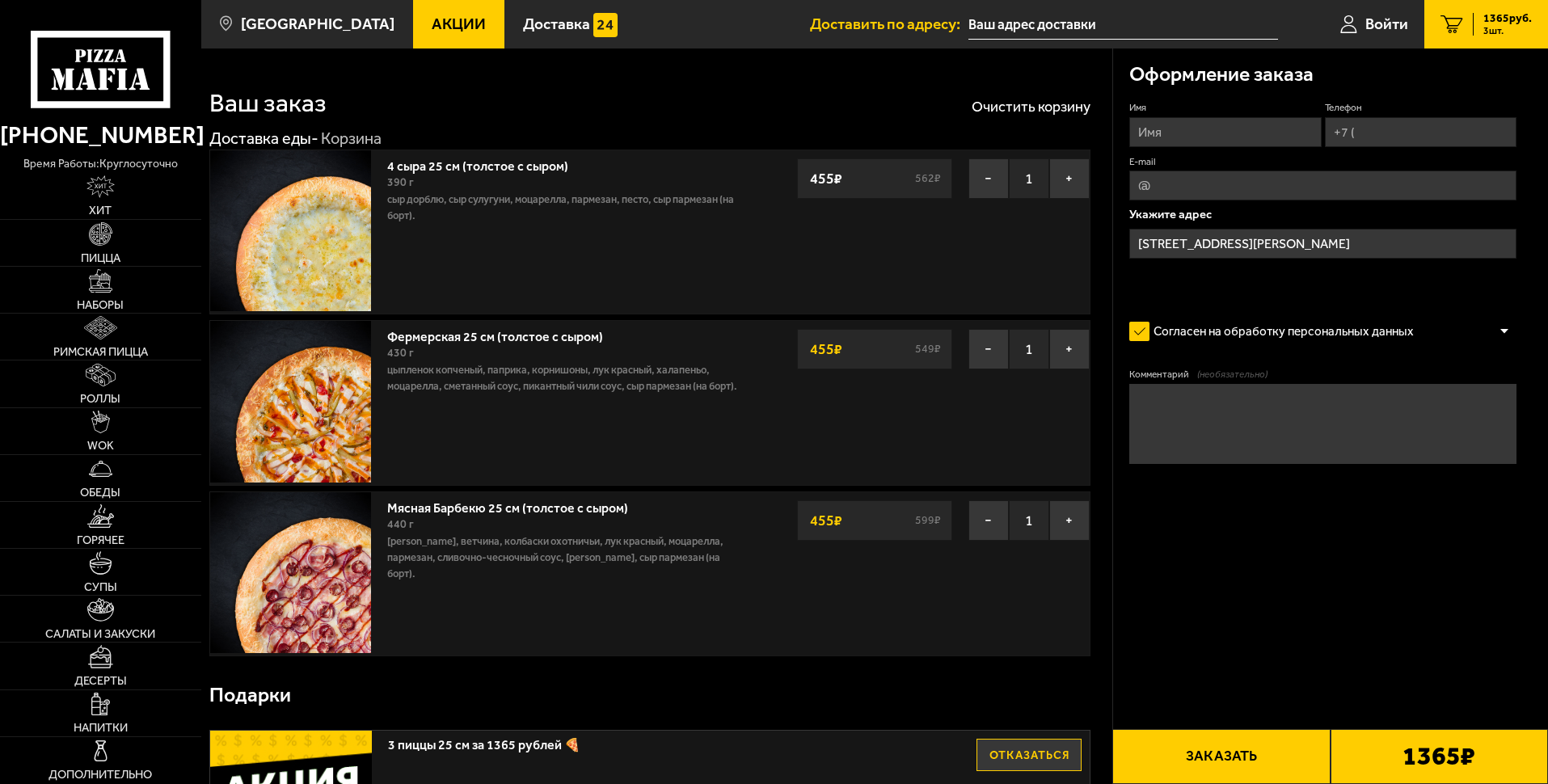
drag, startPoint x: 1199, startPoint y: 749, endPoint x: 1222, endPoint y: 160, distance: 589.4
click at [1200, 131] on input "Имя" at bounding box center [1225, 132] width 191 height 30
type input "[PERSON_NAME]"
type input "[PHONE_NUMBER]"
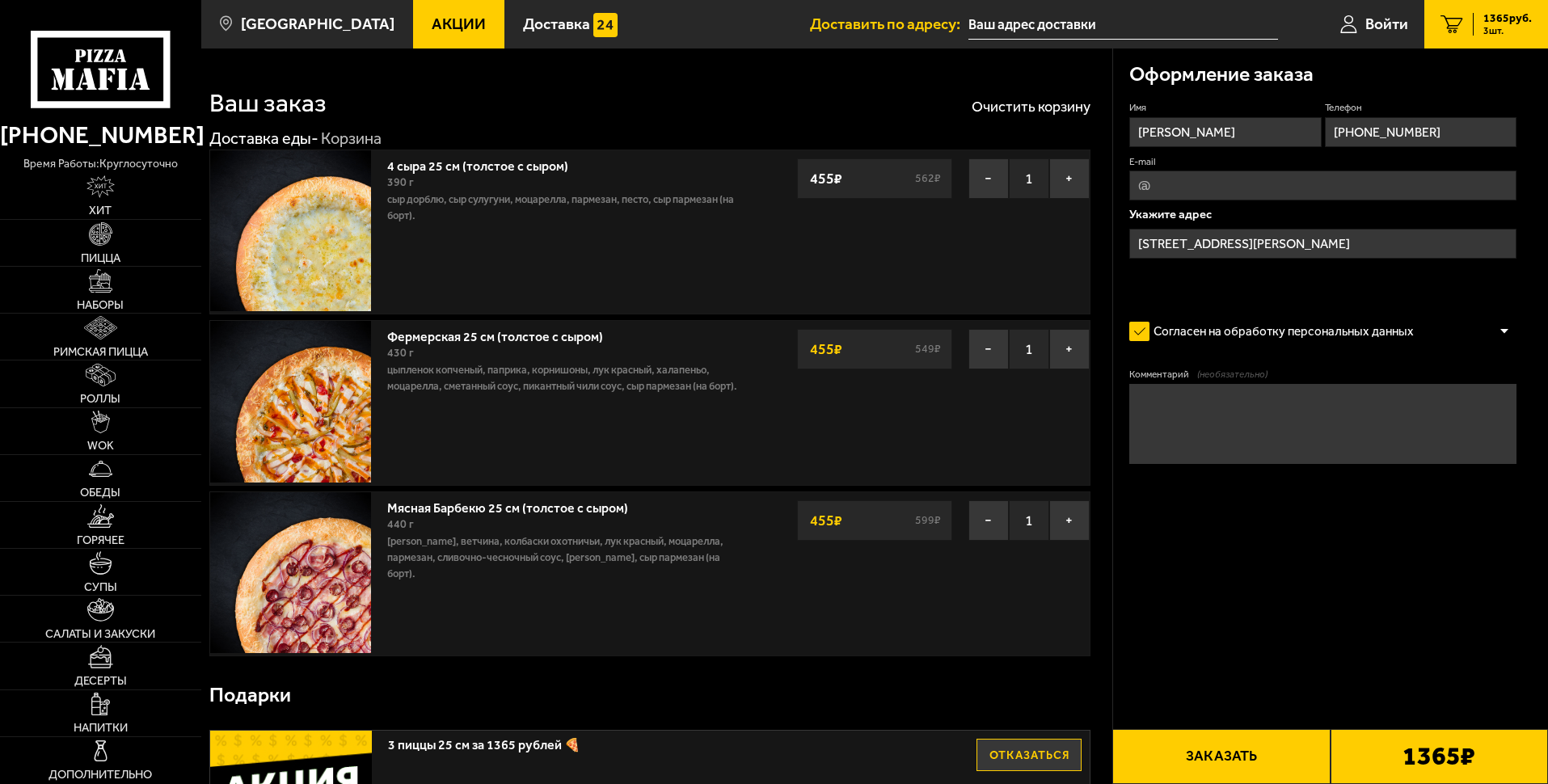
type input "[EMAIL_ADDRESS][DOMAIN_NAME]"
click at [1214, 129] on input "[PERSON_NAME]" at bounding box center [1225, 132] width 191 height 30
drag, startPoint x: 1189, startPoint y: 135, endPoint x: 1430, endPoint y: 128, distance: 241.1
click at [1430, 128] on div "Имя [PERSON_NAME] Телефон Применить скидку Вы будете зарегистрированы автоматич…" at bounding box center [1323, 198] width 387 height 194
type input "[PERSON_NAME]"
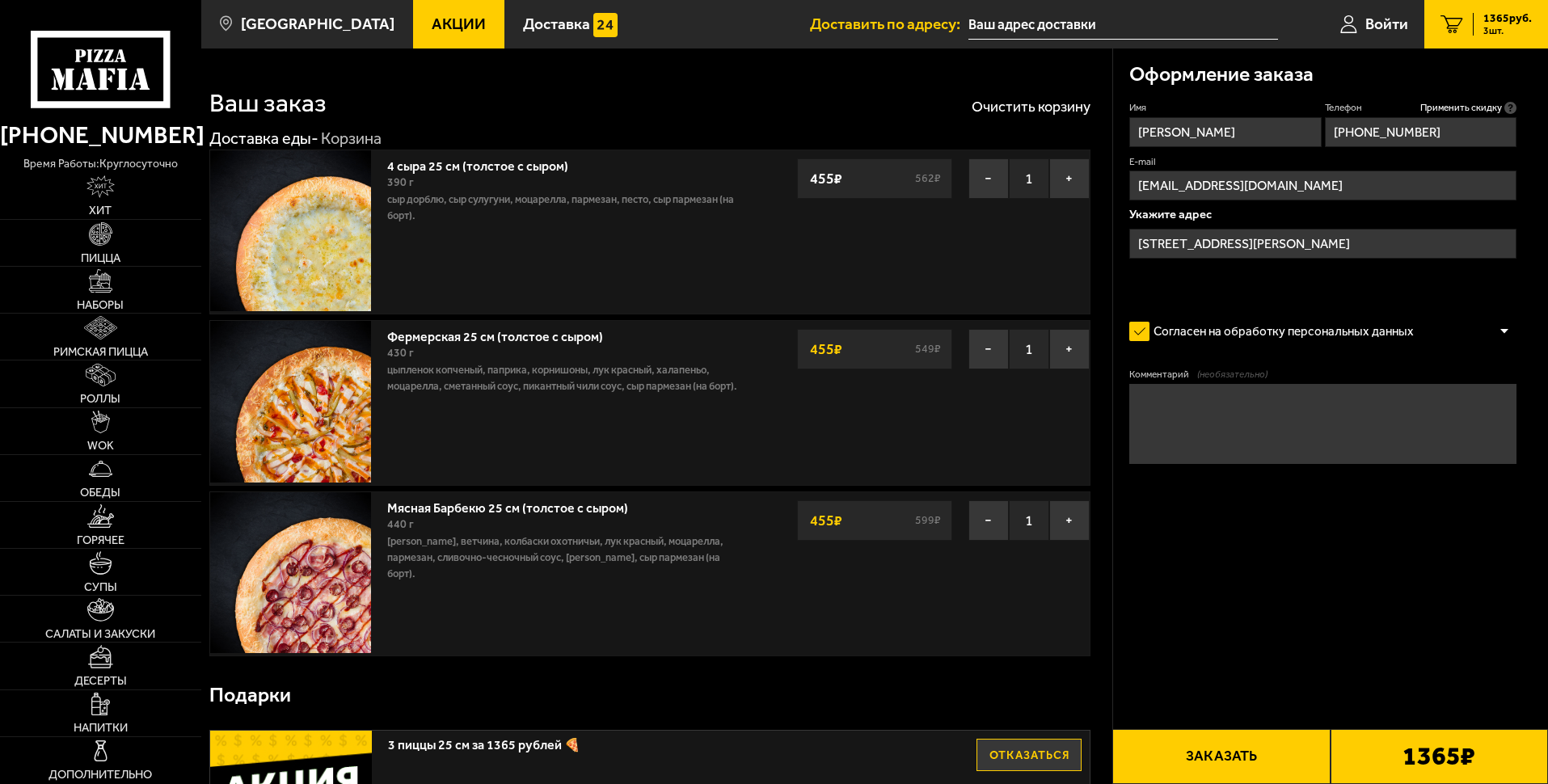
click at [1314, 252] on input "[STREET_ADDRESS][PERSON_NAME]" at bounding box center [1323, 244] width 387 height 30
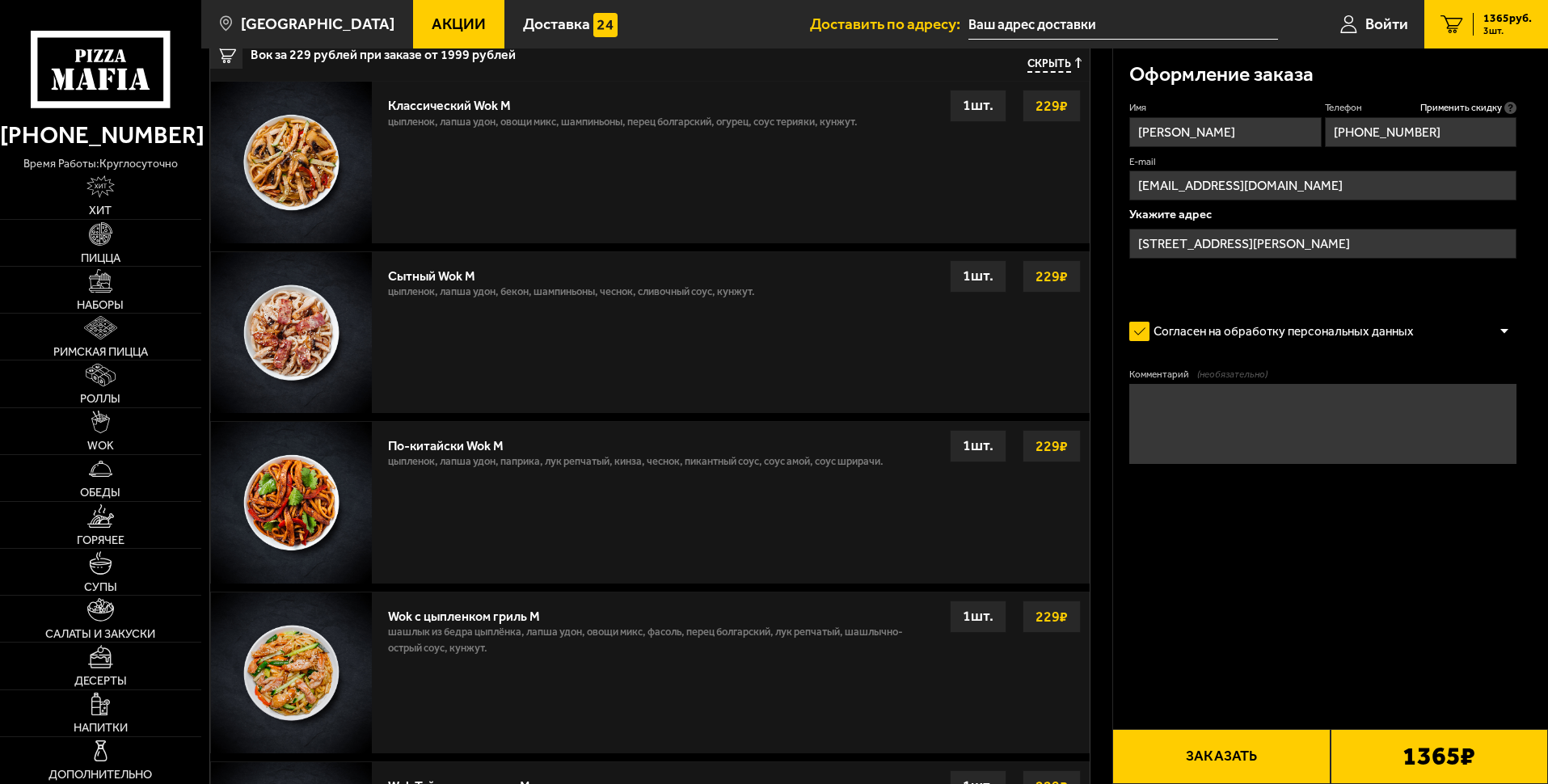
scroll to position [736, 0]
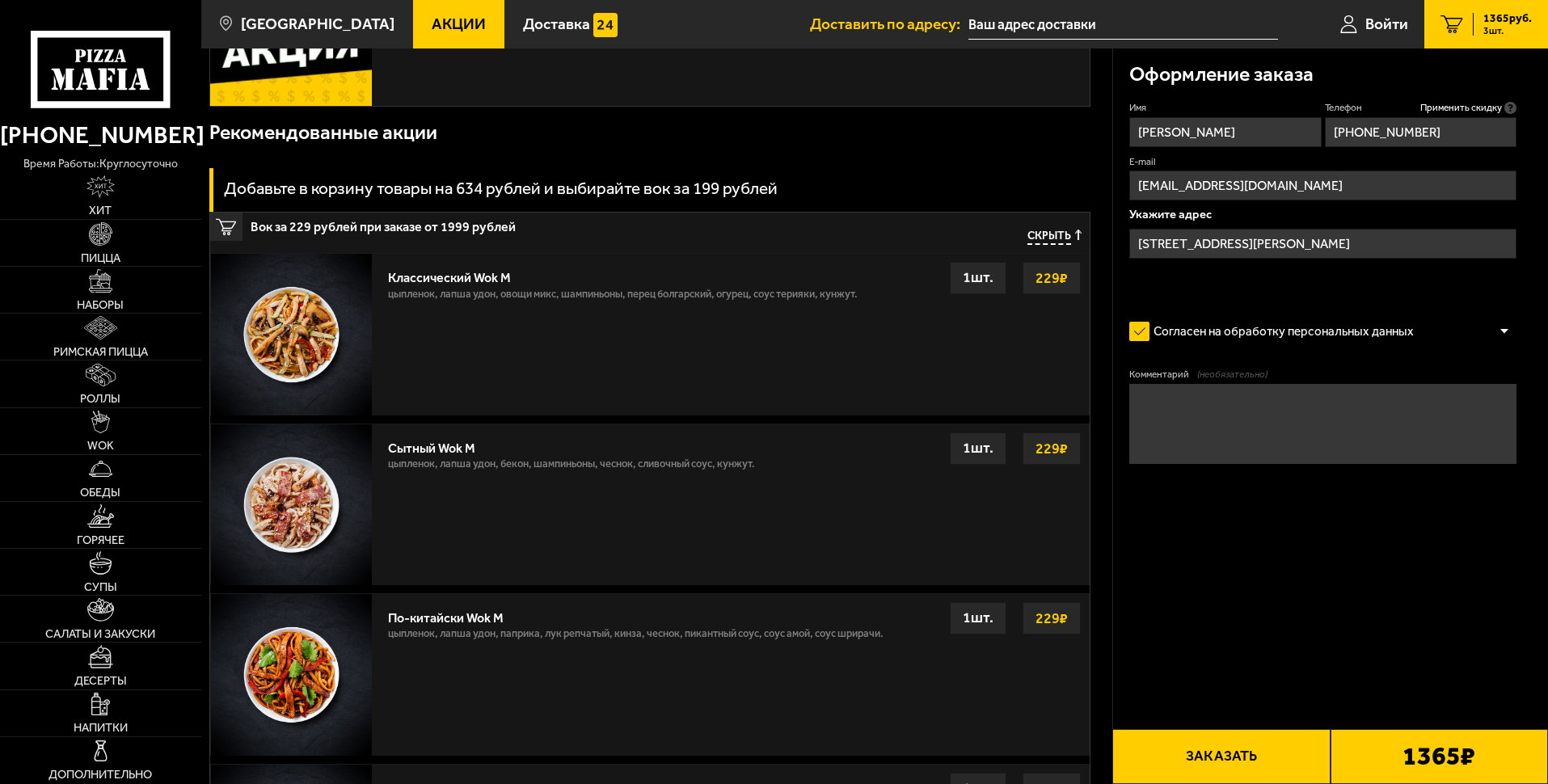
click at [1277, 247] on input "[STREET_ADDRESS][PERSON_NAME]" at bounding box center [1323, 244] width 387 height 30
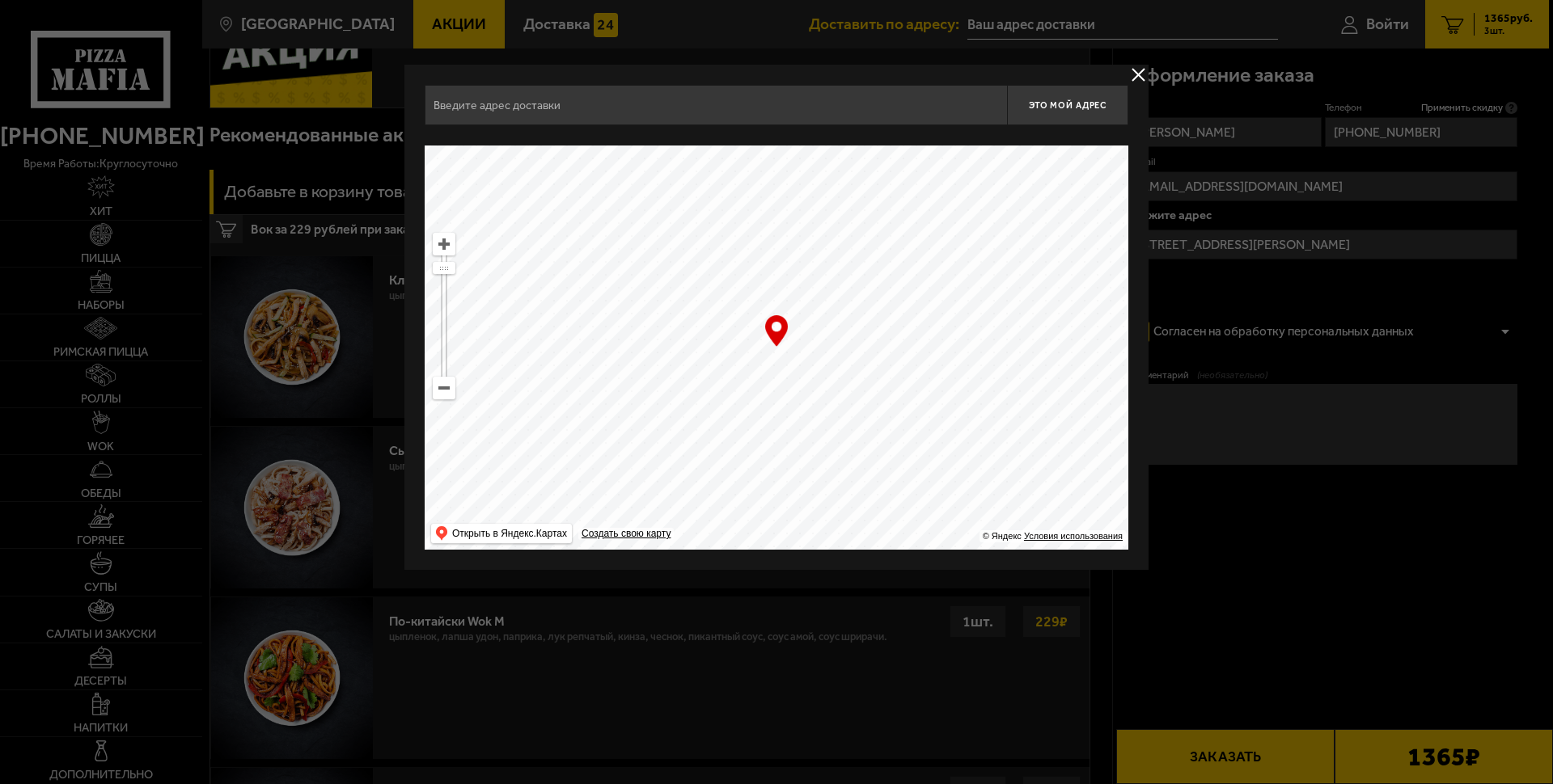
click at [1326, 165] on div at bounding box center [776, 392] width 1553 height 784
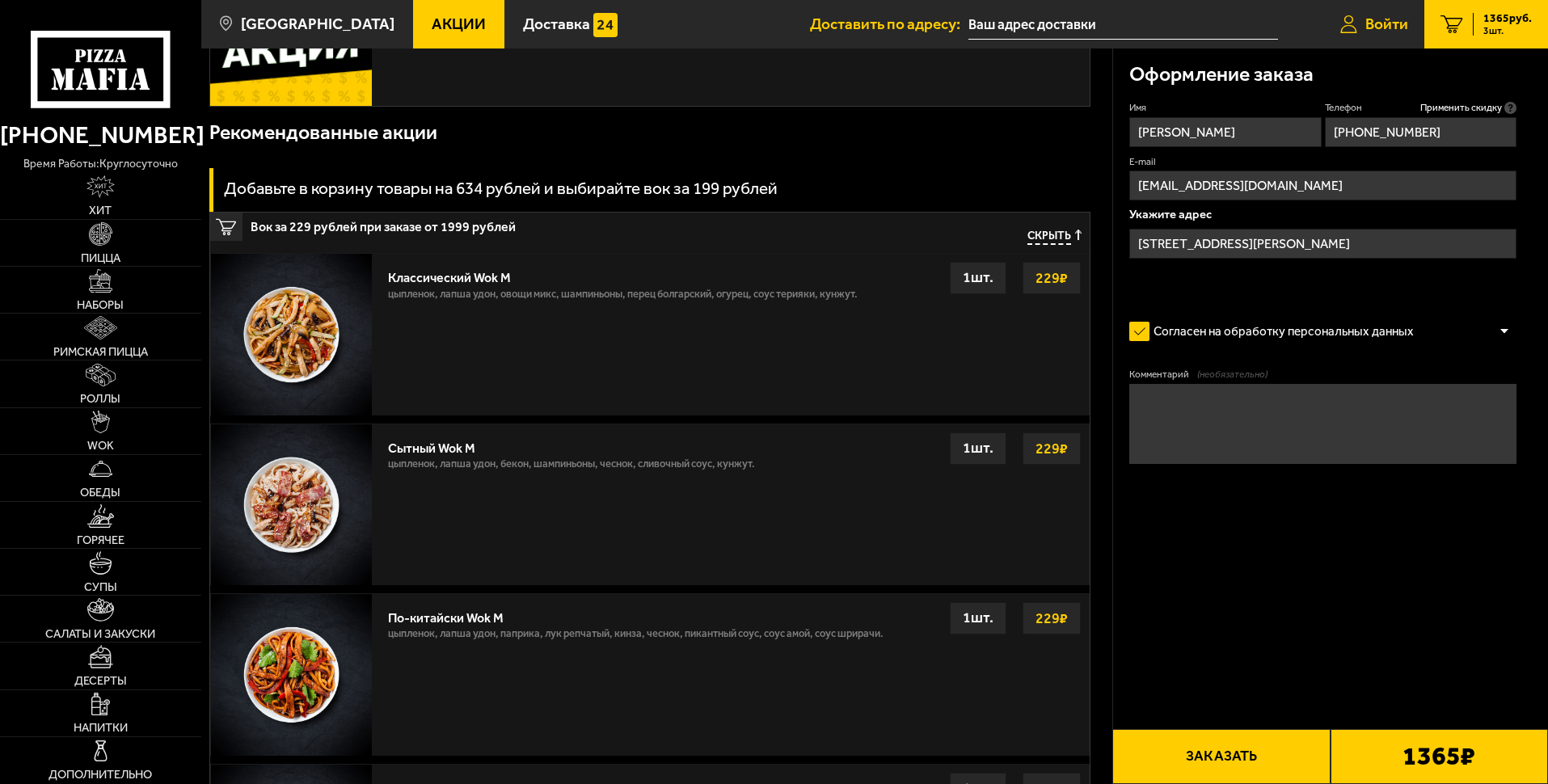
click at [1382, 19] on span "Войти" at bounding box center [1386, 24] width 43 height 16
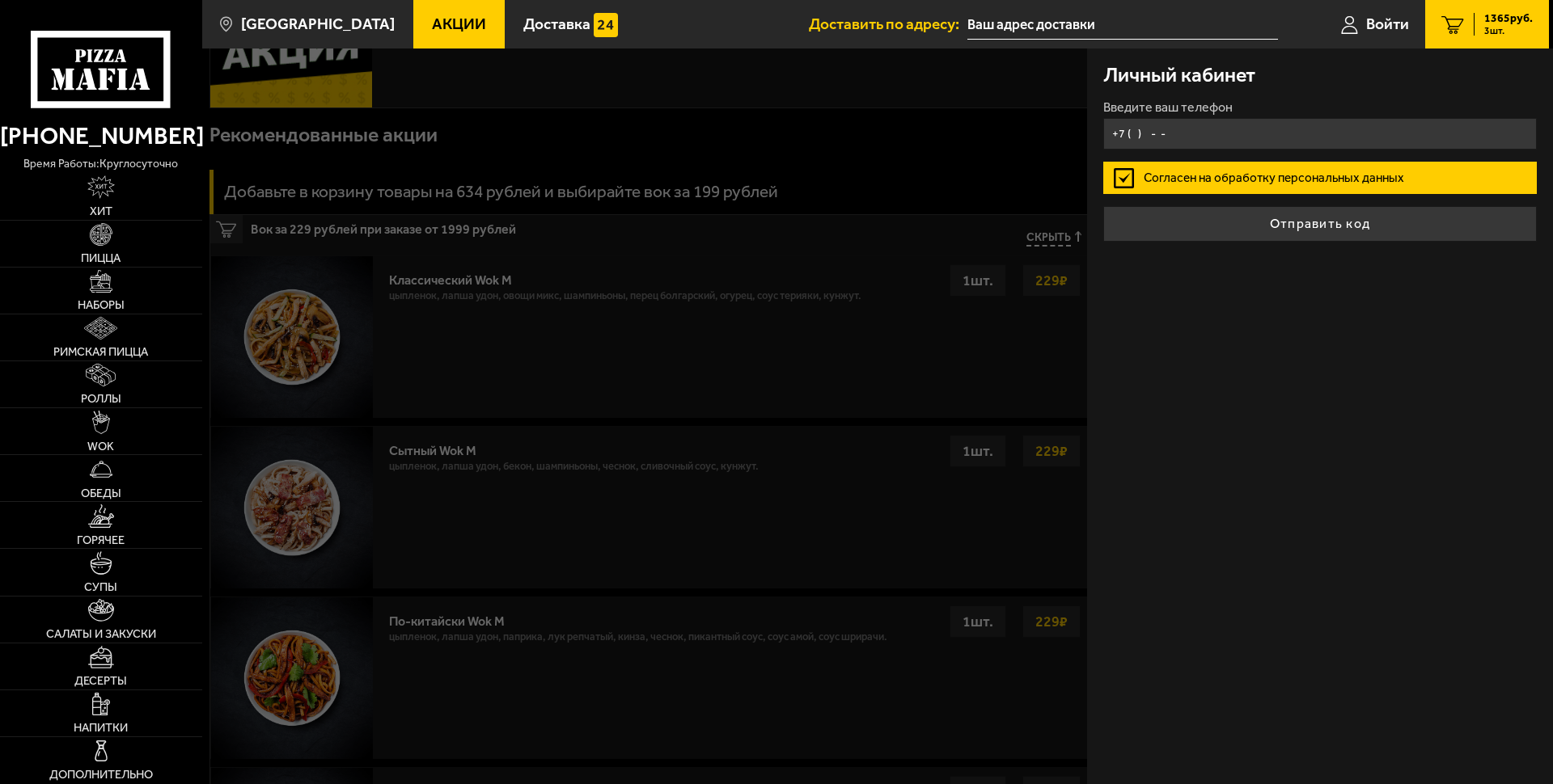
click at [1141, 130] on input "+7 ( ) - -" at bounding box center [1320, 134] width 434 height 31
type input "[PHONE_NUMBER]"
click at [1328, 182] on label "Согласен на обработку персональных данных" at bounding box center [1320, 178] width 434 height 32
click at [0, 0] on input "Согласен на обработку персональных данных" at bounding box center [0, 0] width 0 height 0
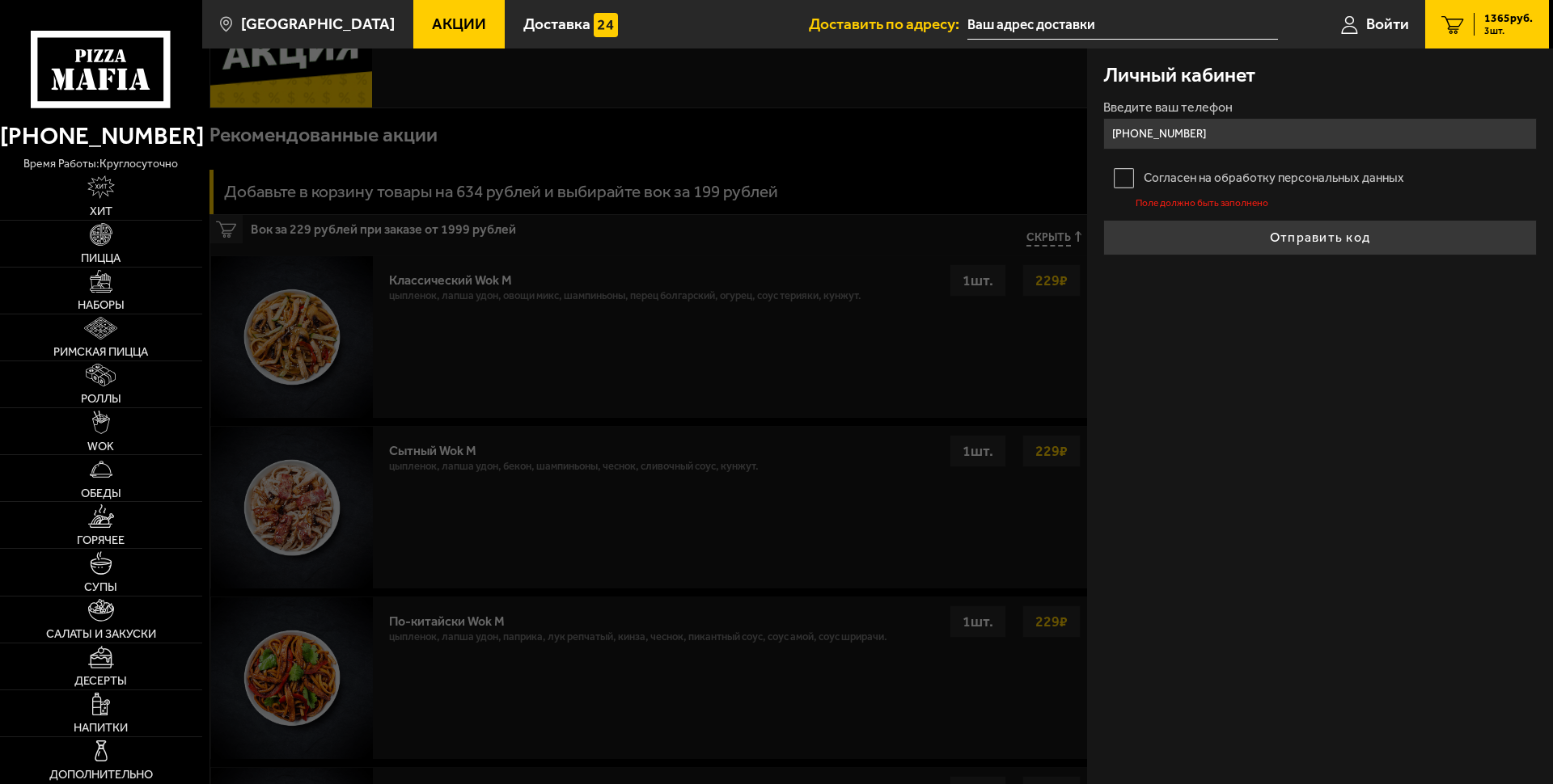
click at [1310, 175] on label "Согласен на обработку персональных данных" at bounding box center [1320, 178] width 434 height 32
click at [0, 0] on input "Согласен на обработку персональных данных" at bounding box center [0, 0] width 0 height 0
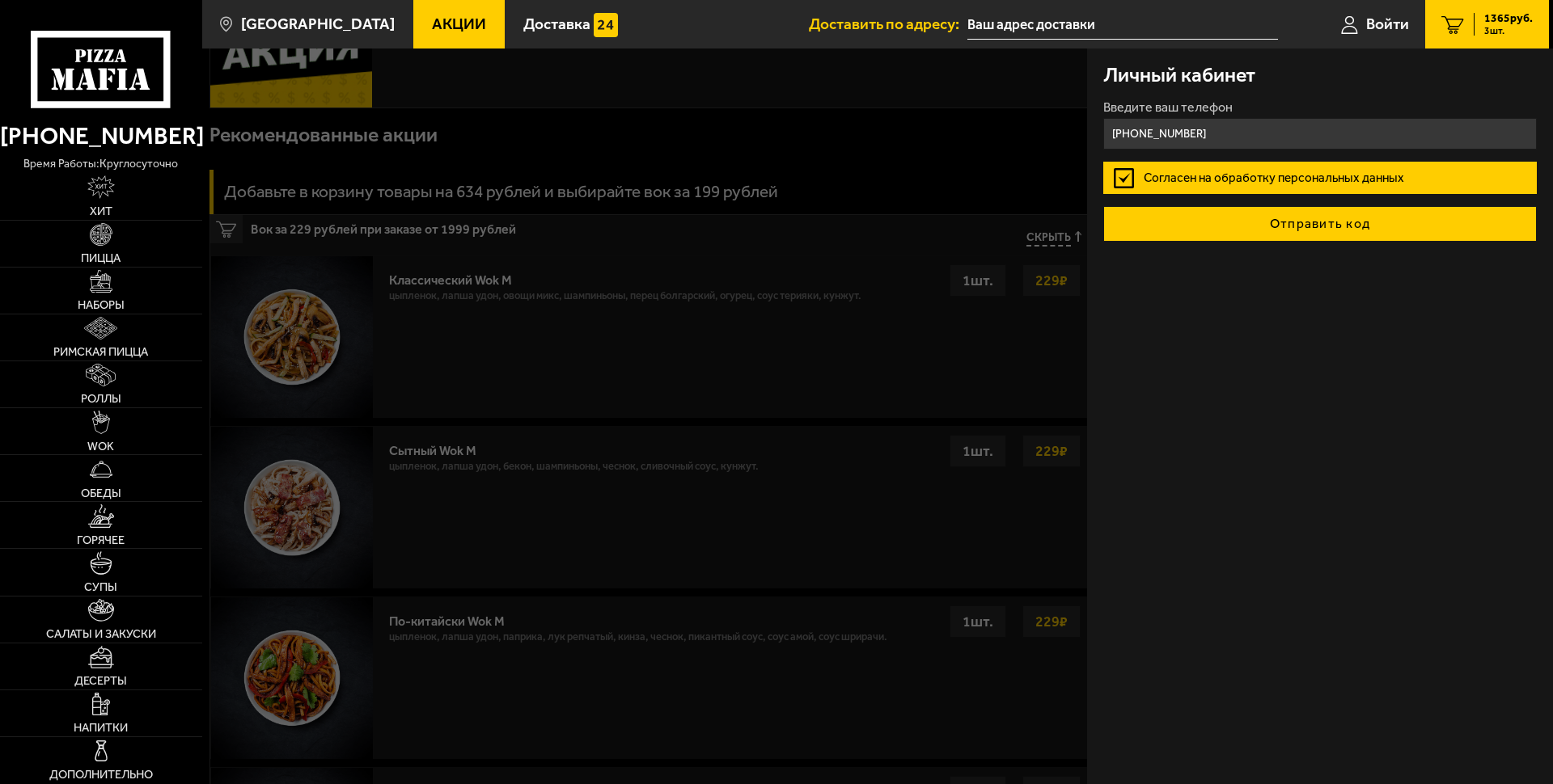
click at [1308, 219] on button "Отправить код" at bounding box center [1320, 224] width 434 height 36
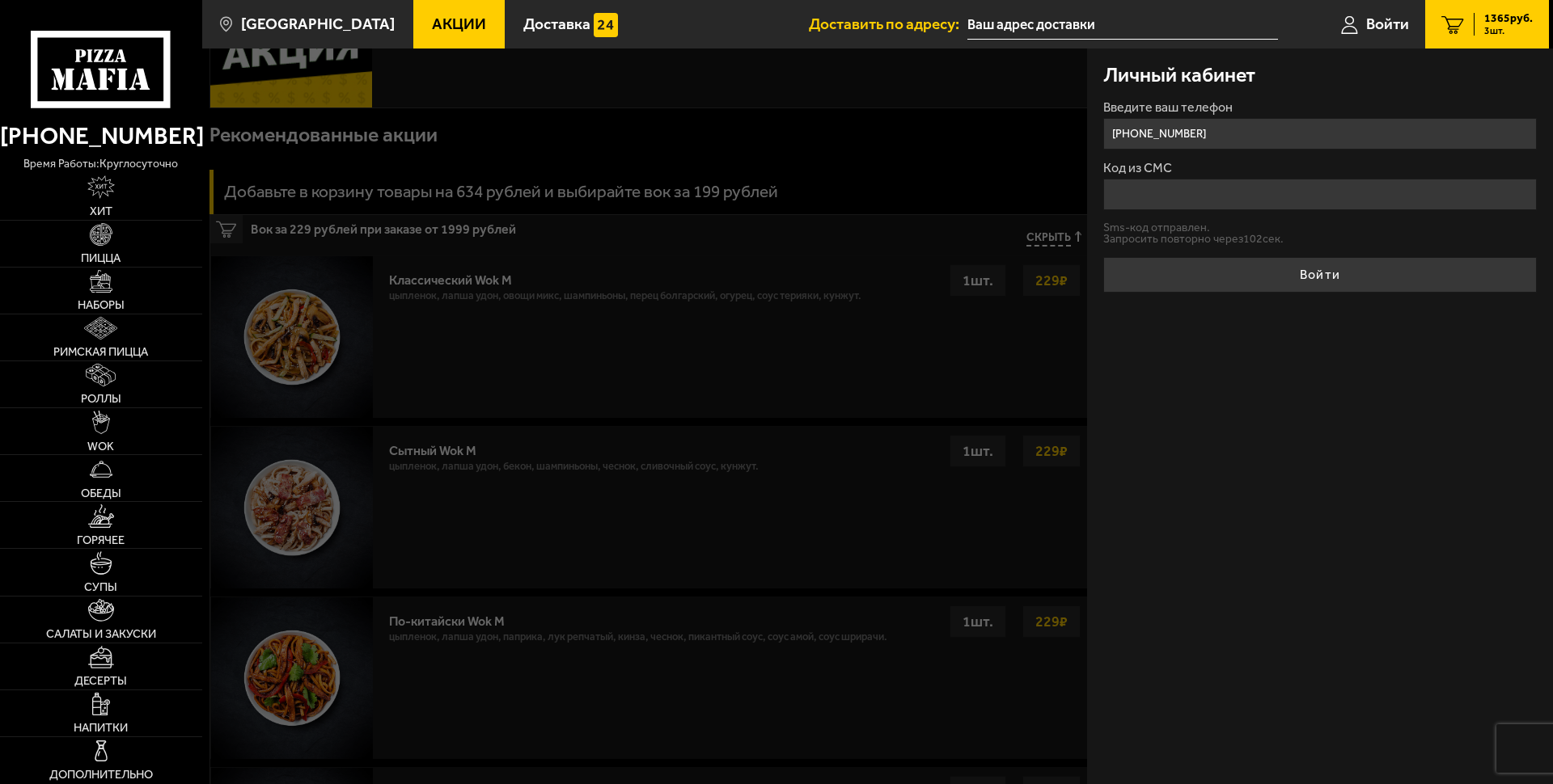
click at [1353, 549] on div "Личный кабинет Введите ваш телефон [PHONE_NUMBER] Код из СМС Sms-код отправлен.…" at bounding box center [1319, 416] width 466 height 735
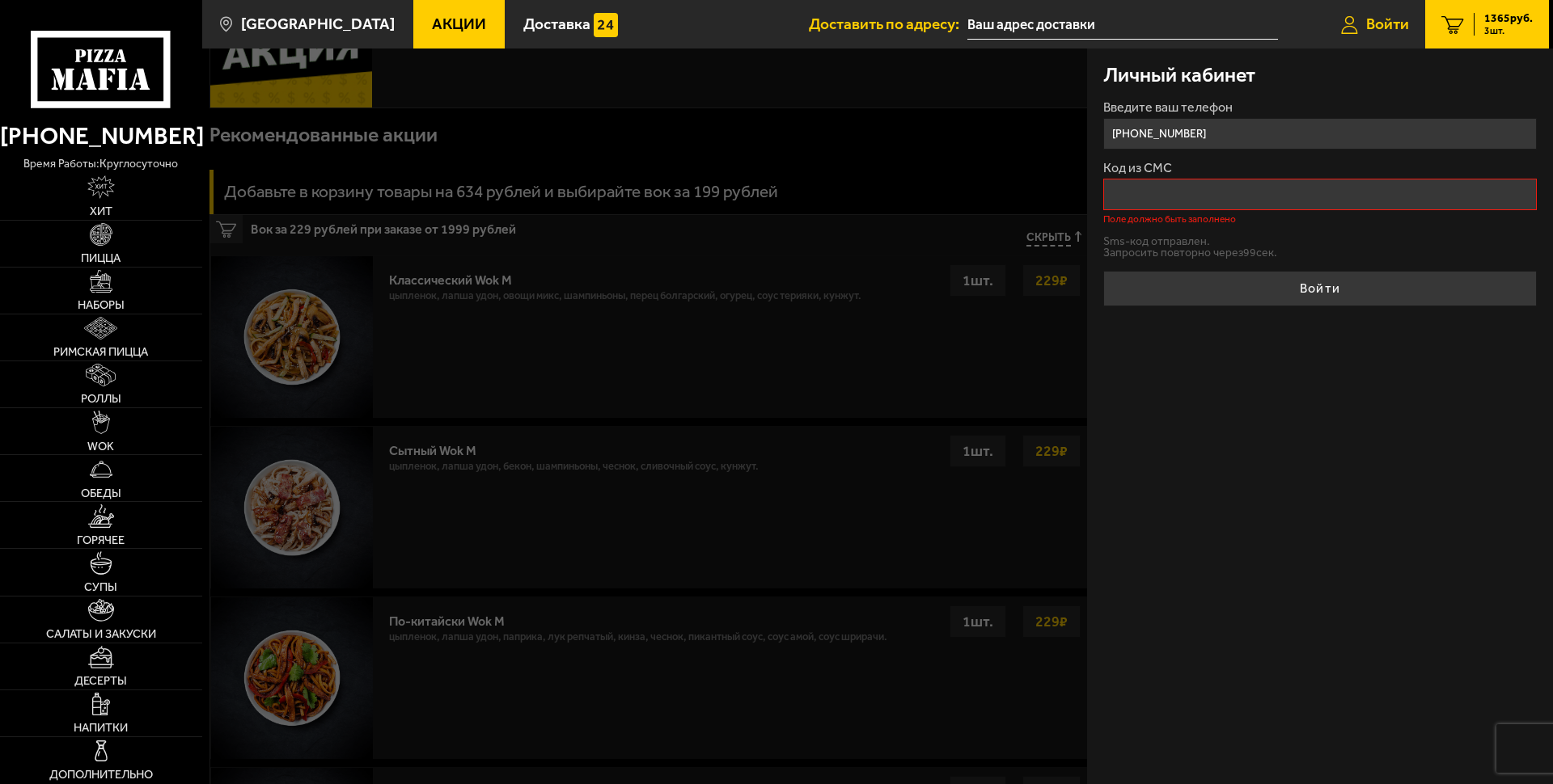
click at [1392, 30] on span "Войти" at bounding box center [1387, 24] width 43 height 16
click at [1484, 17] on span "1365 руб." at bounding box center [1509, 18] width 49 height 11
click at [933, 314] on div at bounding box center [978, 440] width 1553 height 784
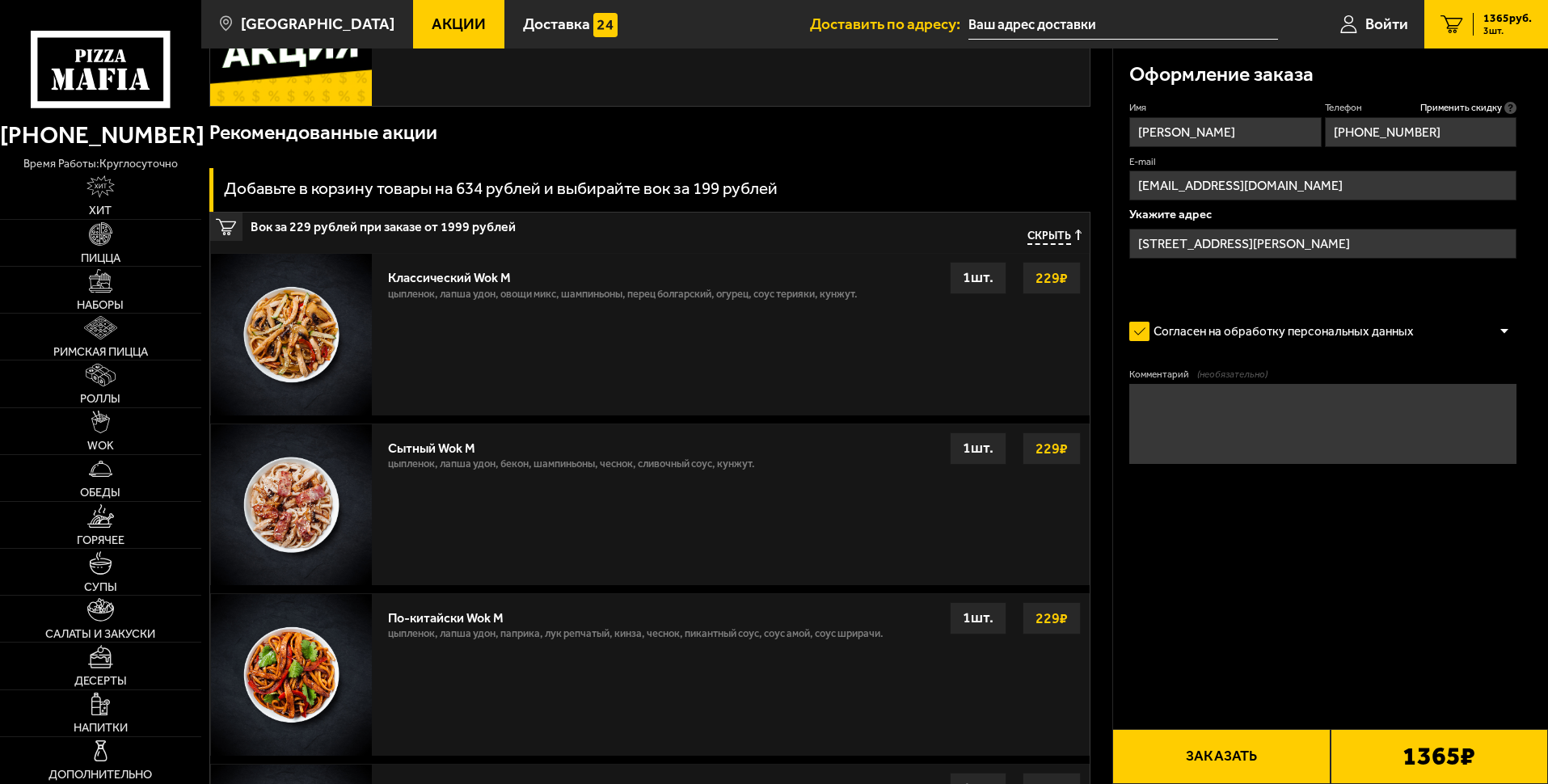
click at [1187, 747] on button "Заказать" at bounding box center [1221, 756] width 218 height 55
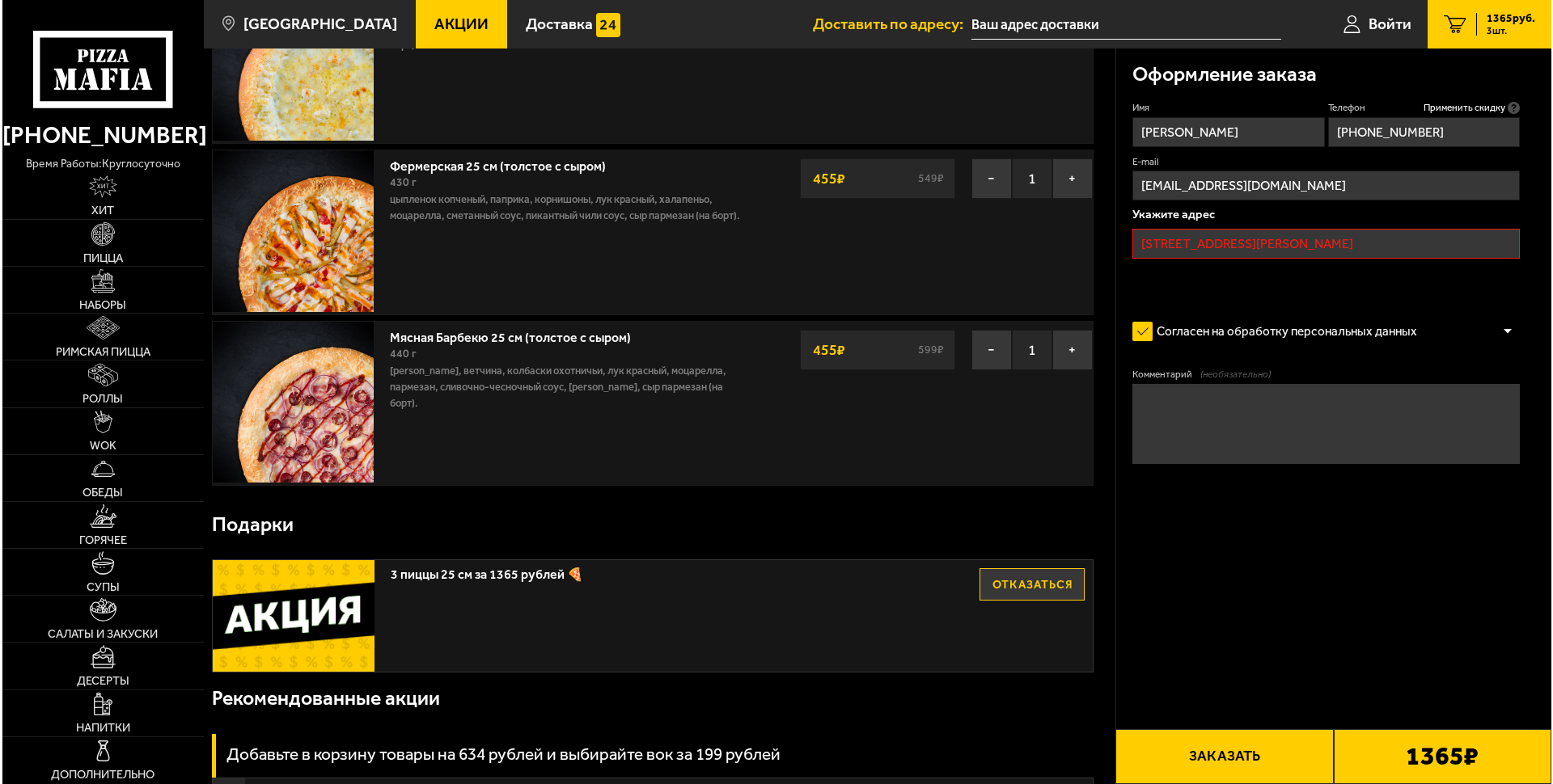
scroll to position [137, 0]
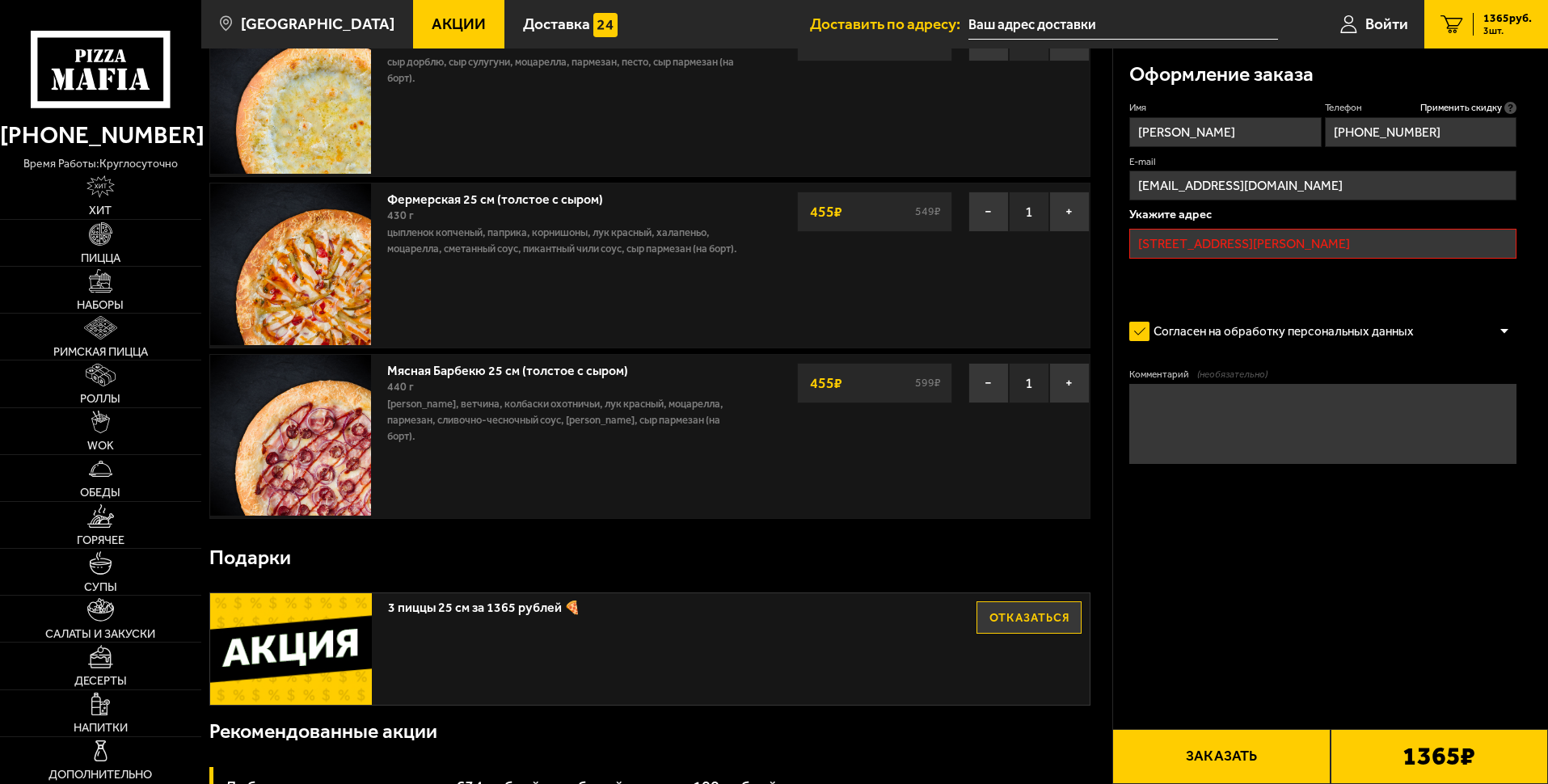
click at [1217, 245] on input "[STREET_ADDRESS][PERSON_NAME]" at bounding box center [1323, 244] width 387 height 30
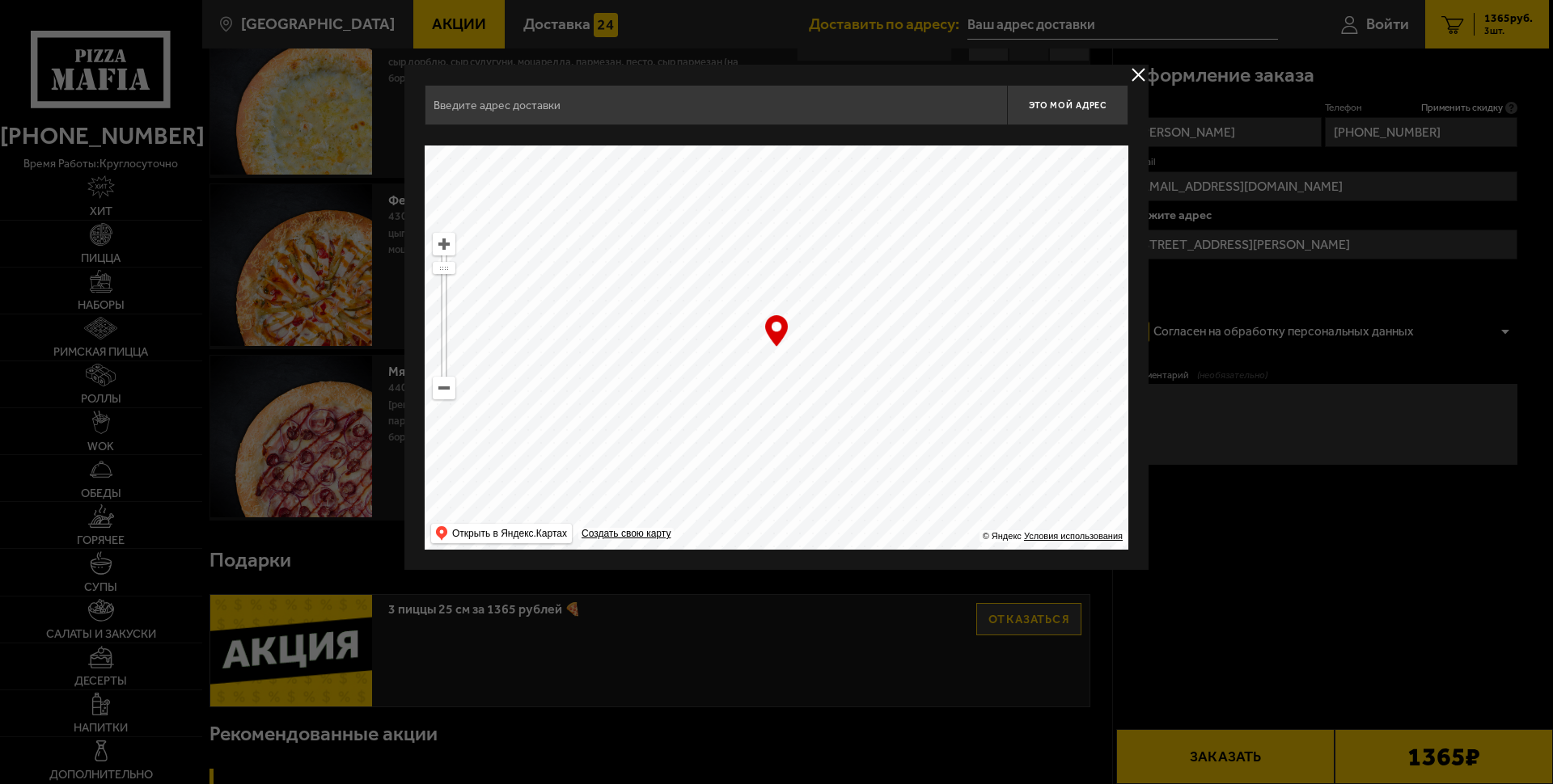
click at [613, 114] on input "text" at bounding box center [716, 105] width 582 height 40
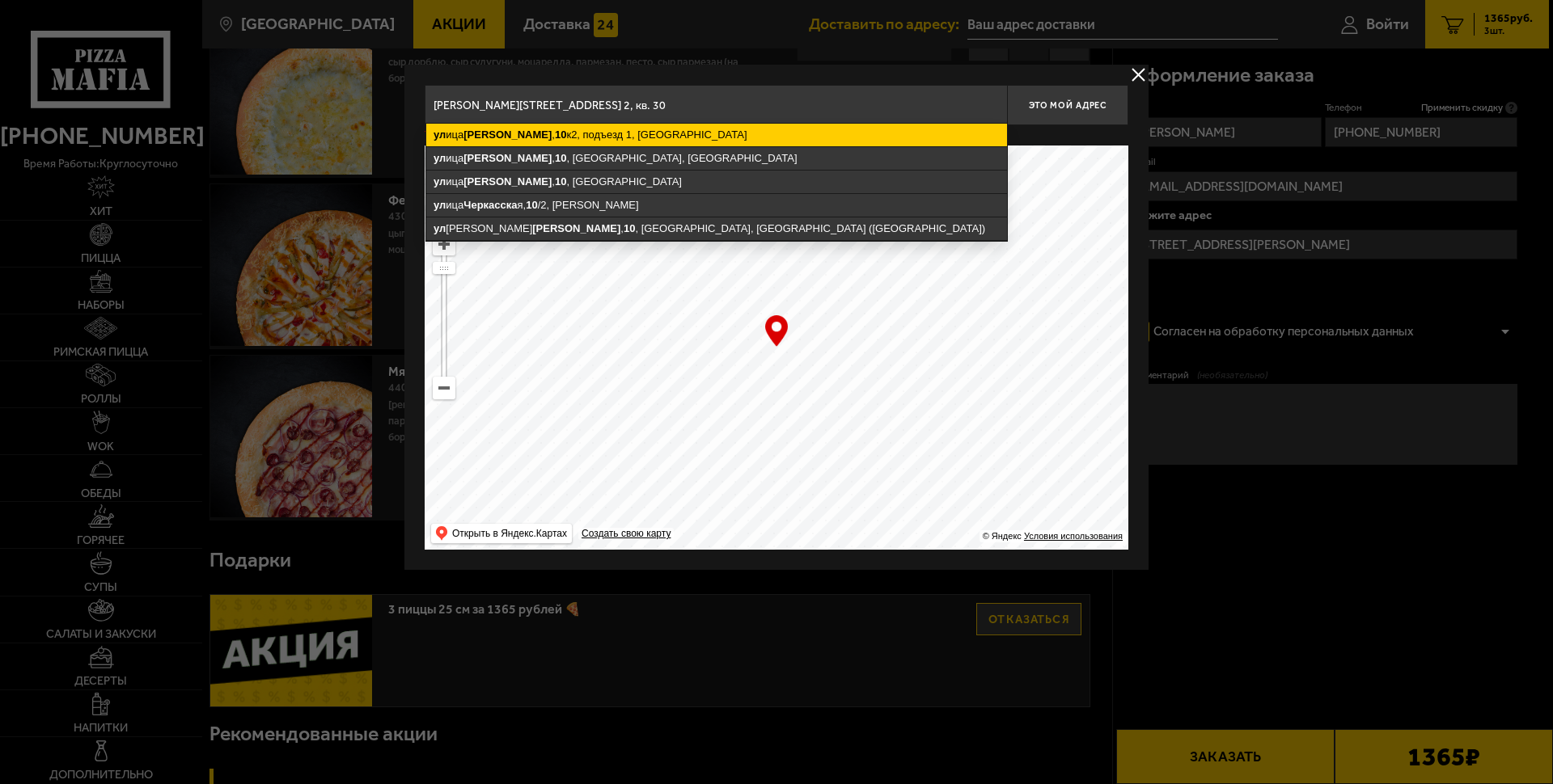
click at [676, 133] on ymaps "[STREET_ADDRESS][PERSON_NAME]" at bounding box center [716, 135] width 581 height 23
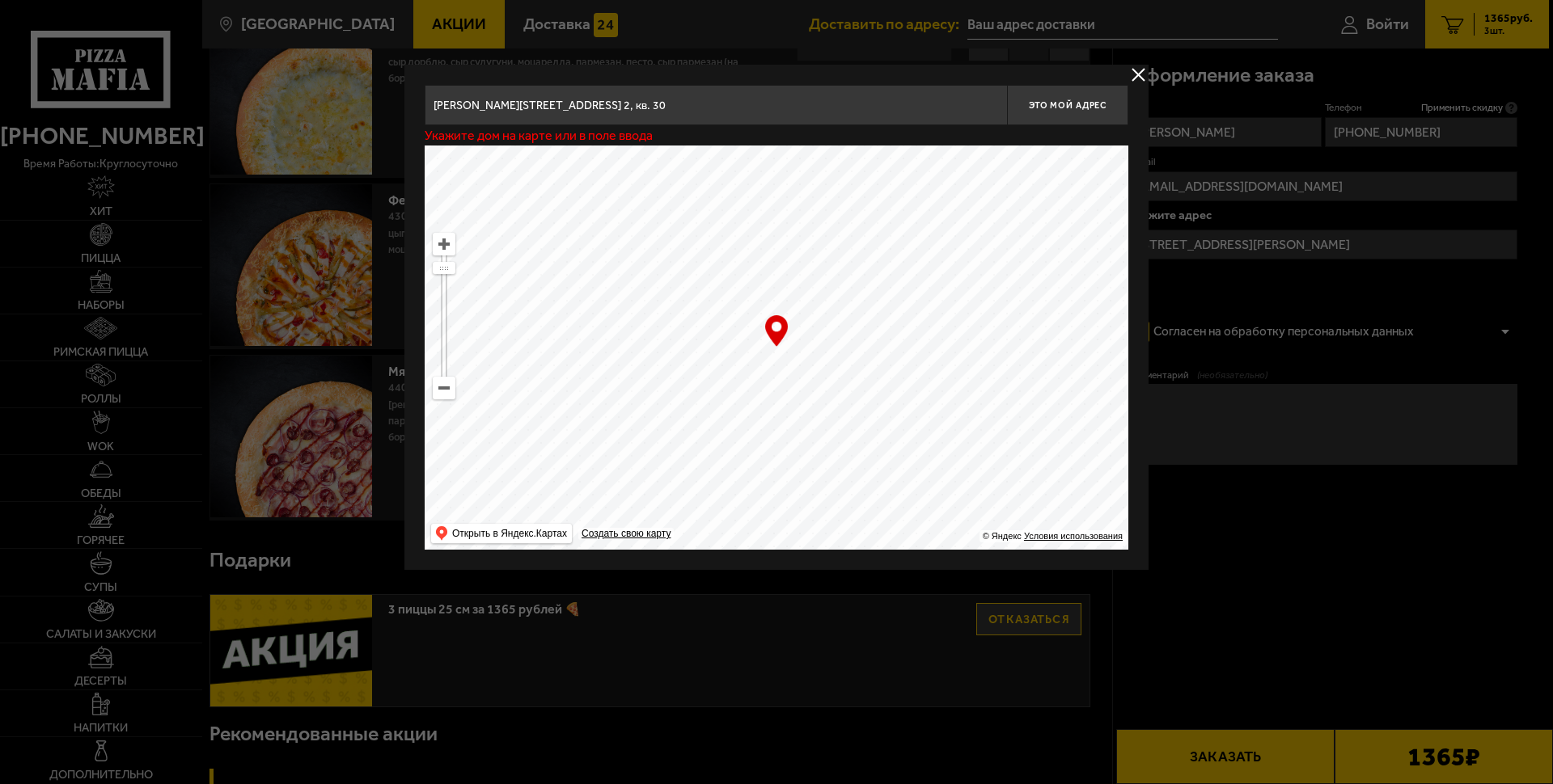
type input "[STREET_ADDRESS][PERSON_NAME]"
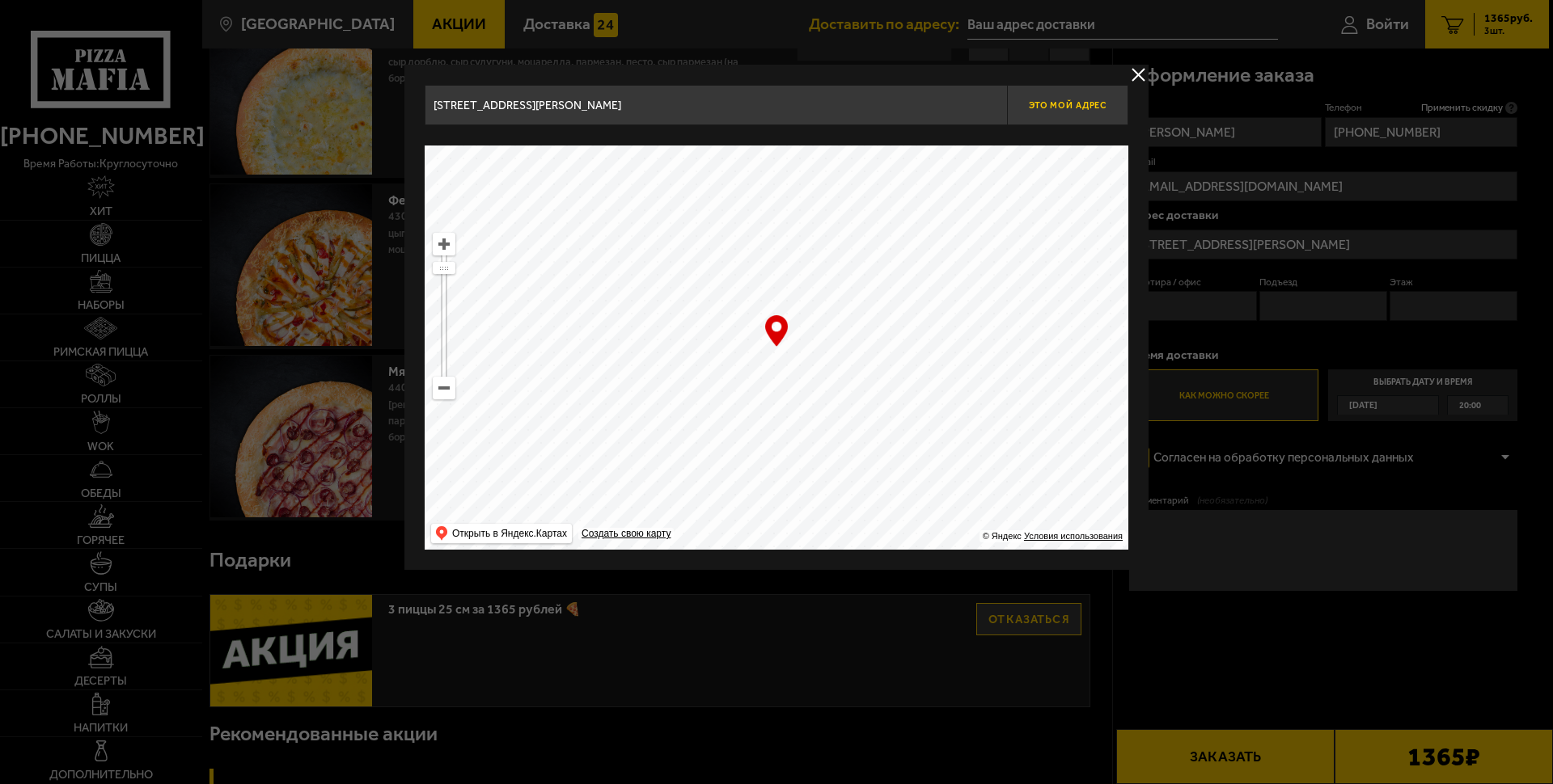
click at [1079, 105] on span "Это мой адрес" at bounding box center [1067, 105] width 77 height 10
type input "[STREET_ADDRESS][PERSON_NAME]"
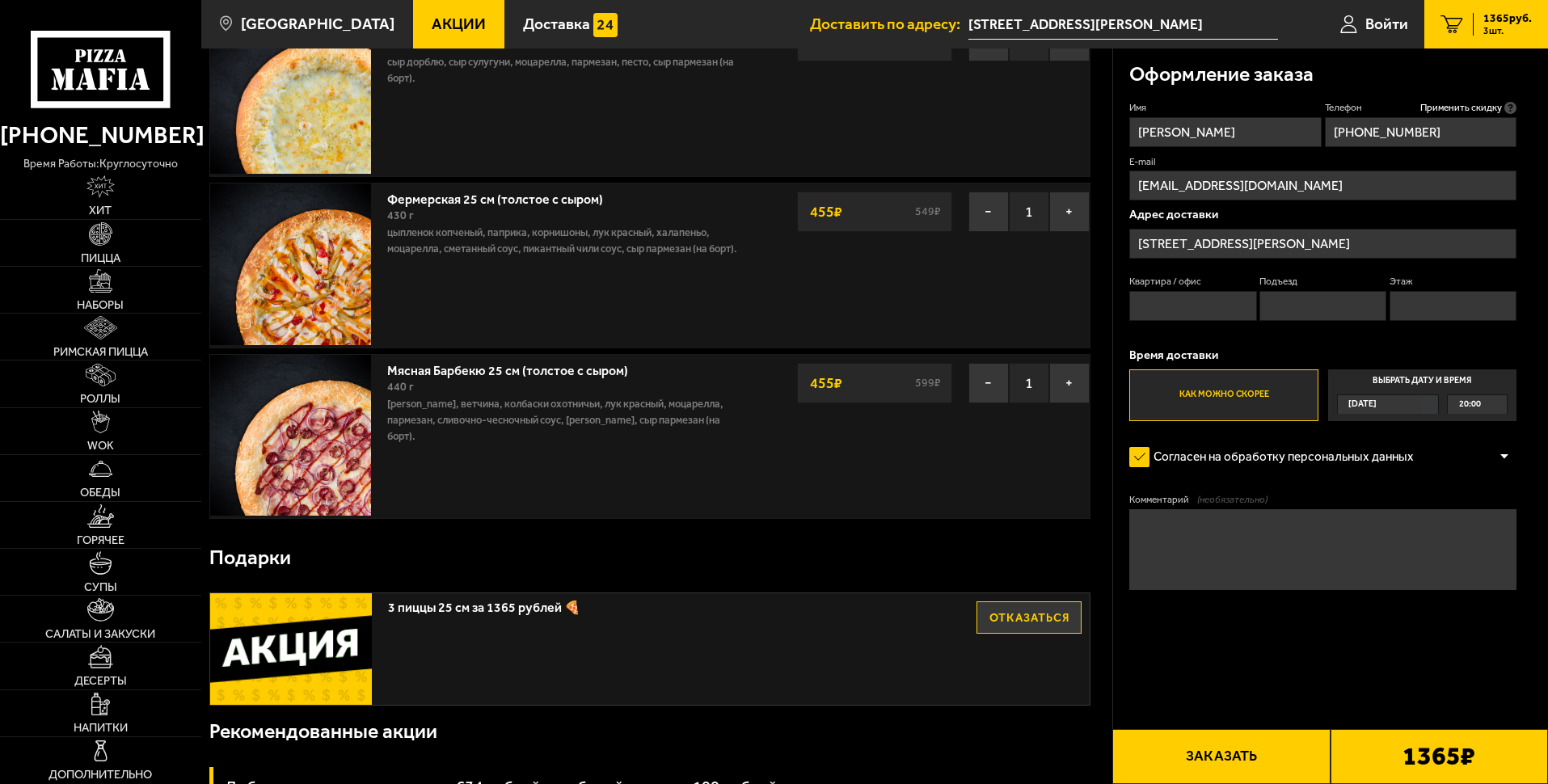
click at [1209, 301] on input "Квартира / офис" at bounding box center [1193, 305] width 127 height 30
type input "30"
type input "1"
type input "8"
click at [1207, 767] on button "Заказать" at bounding box center [1221, 756] width 218 height 55
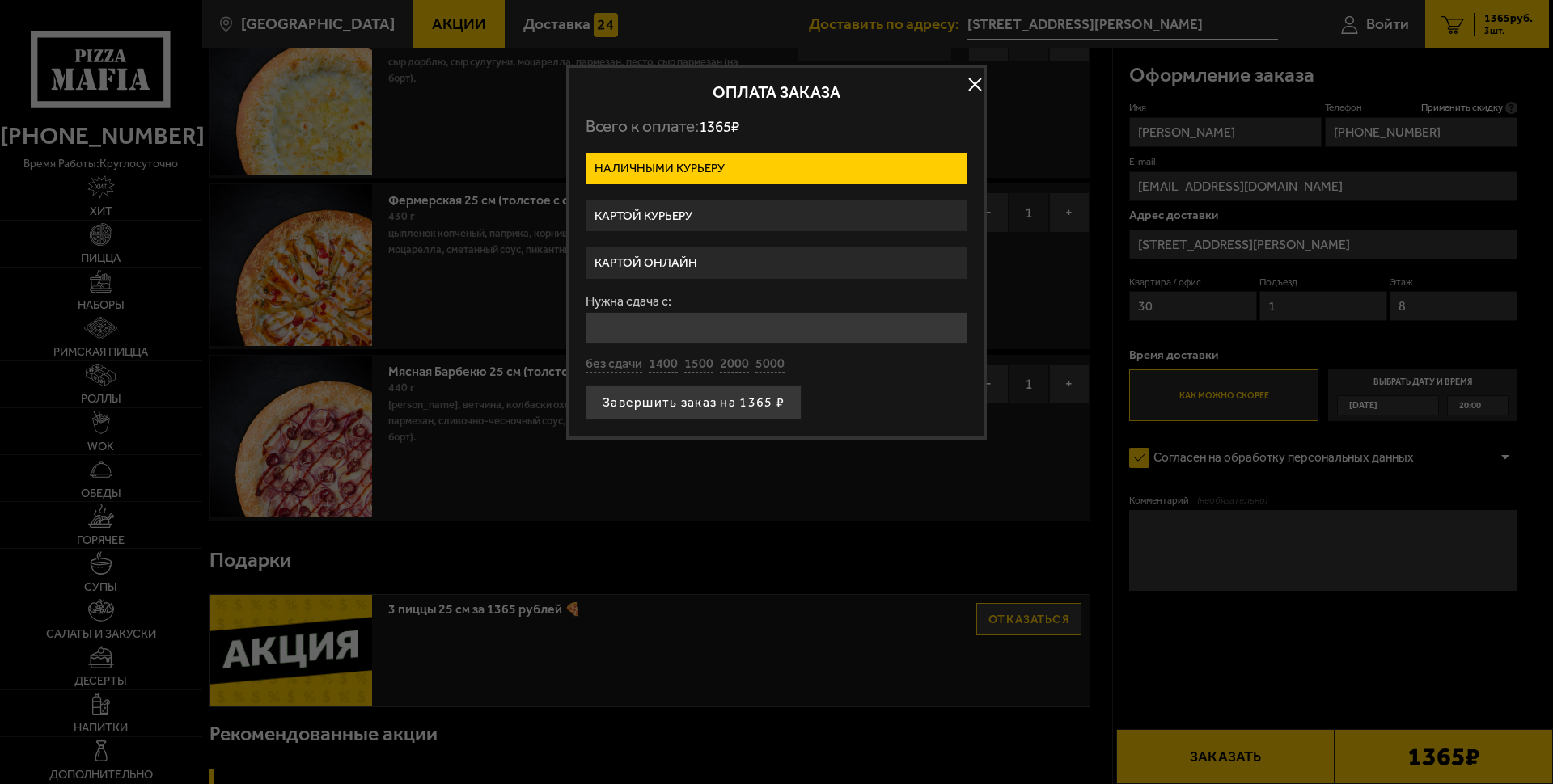
click at [643, 266] on label "Картой онлайн" at bounding box center [776, 263] width 381 height 31
click at [0, 0] on input "Картой онлайн" at bounding box center [0, 0] width 0 height 0
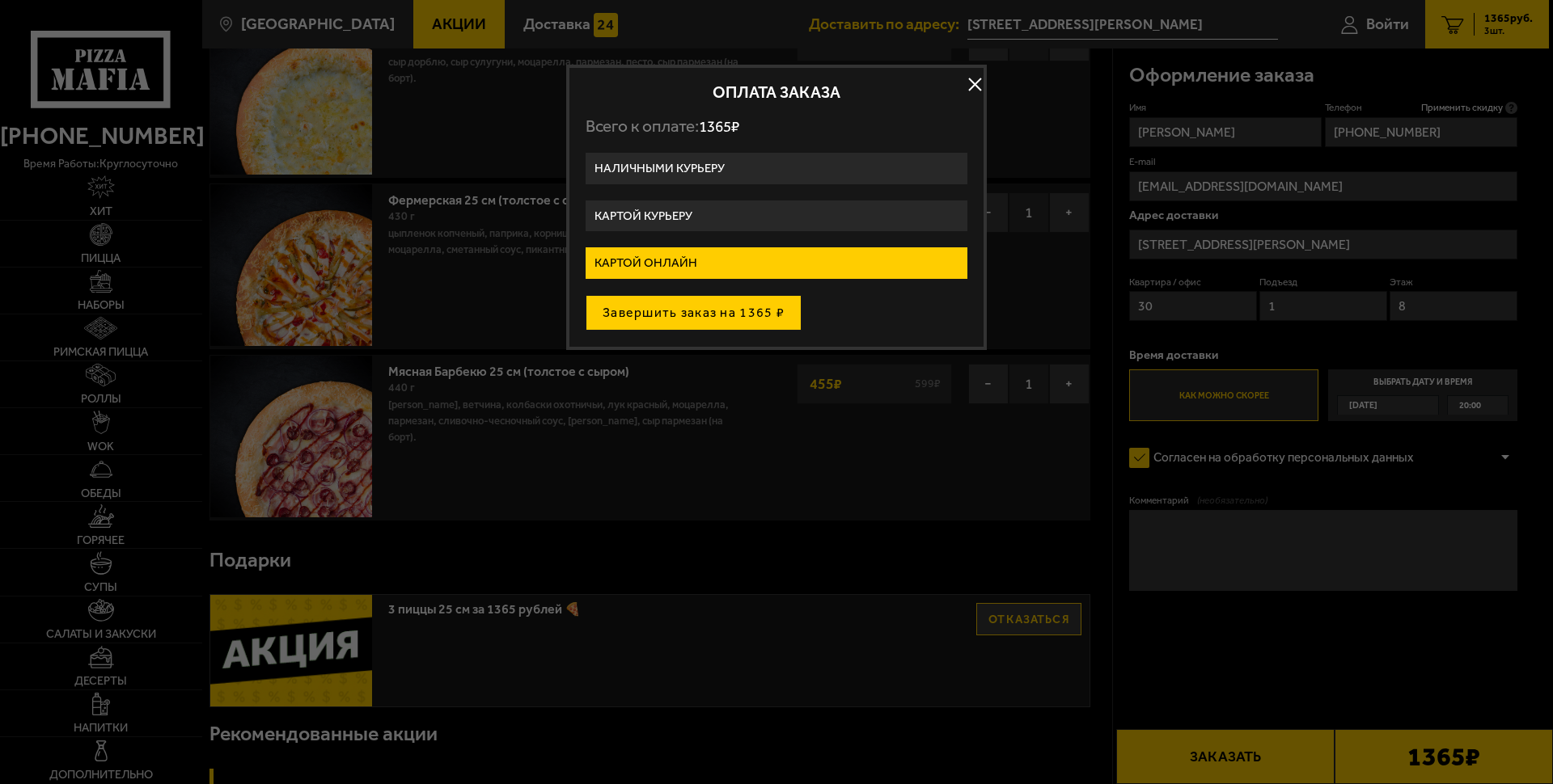
click at [716, 313] on button "Завершить заказ на 1365 ₽" at bounding box center [694, 312] width 216 height 36
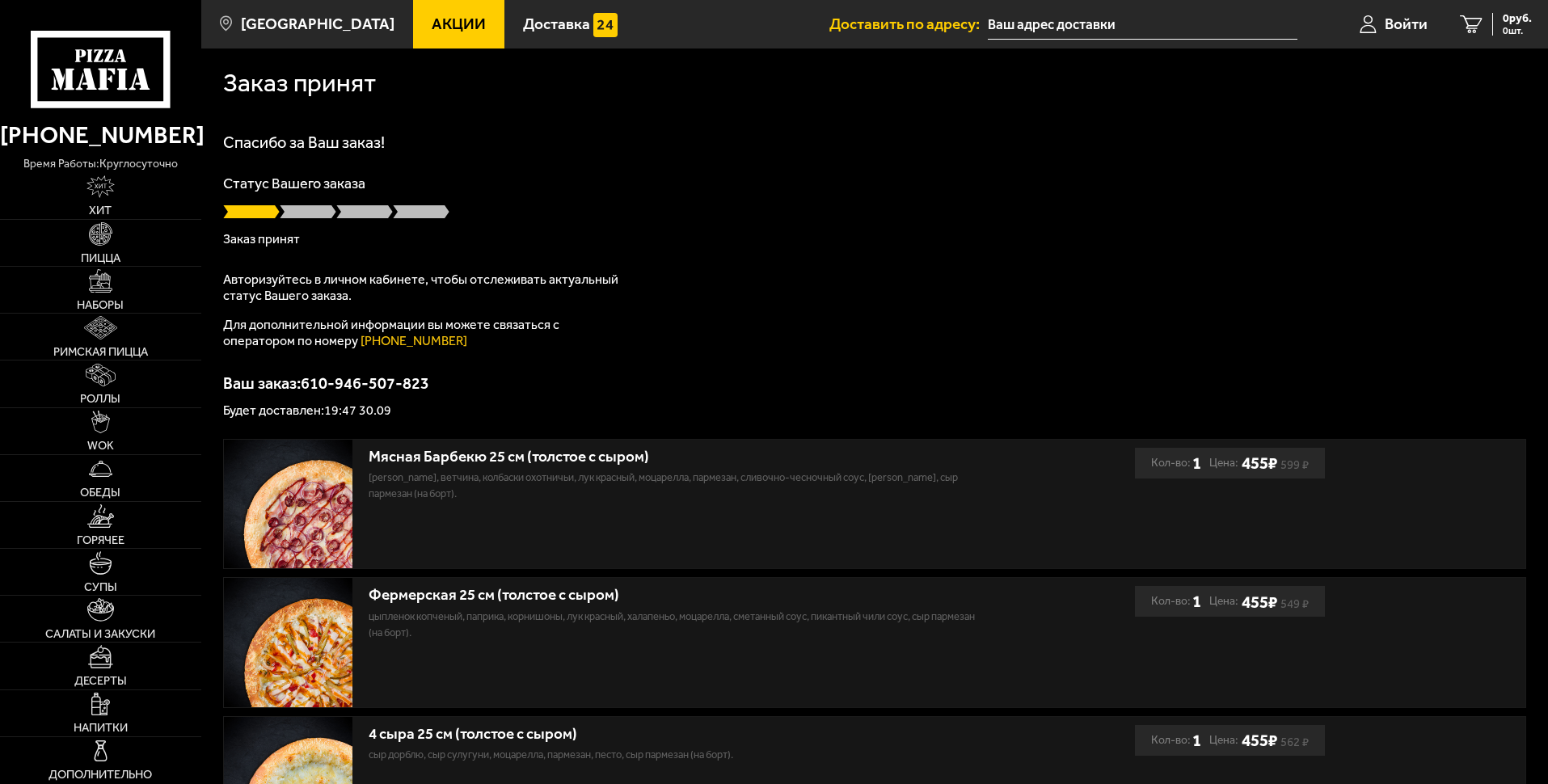
type input "[STREET_ADDRESS][PERSON_NAME]"
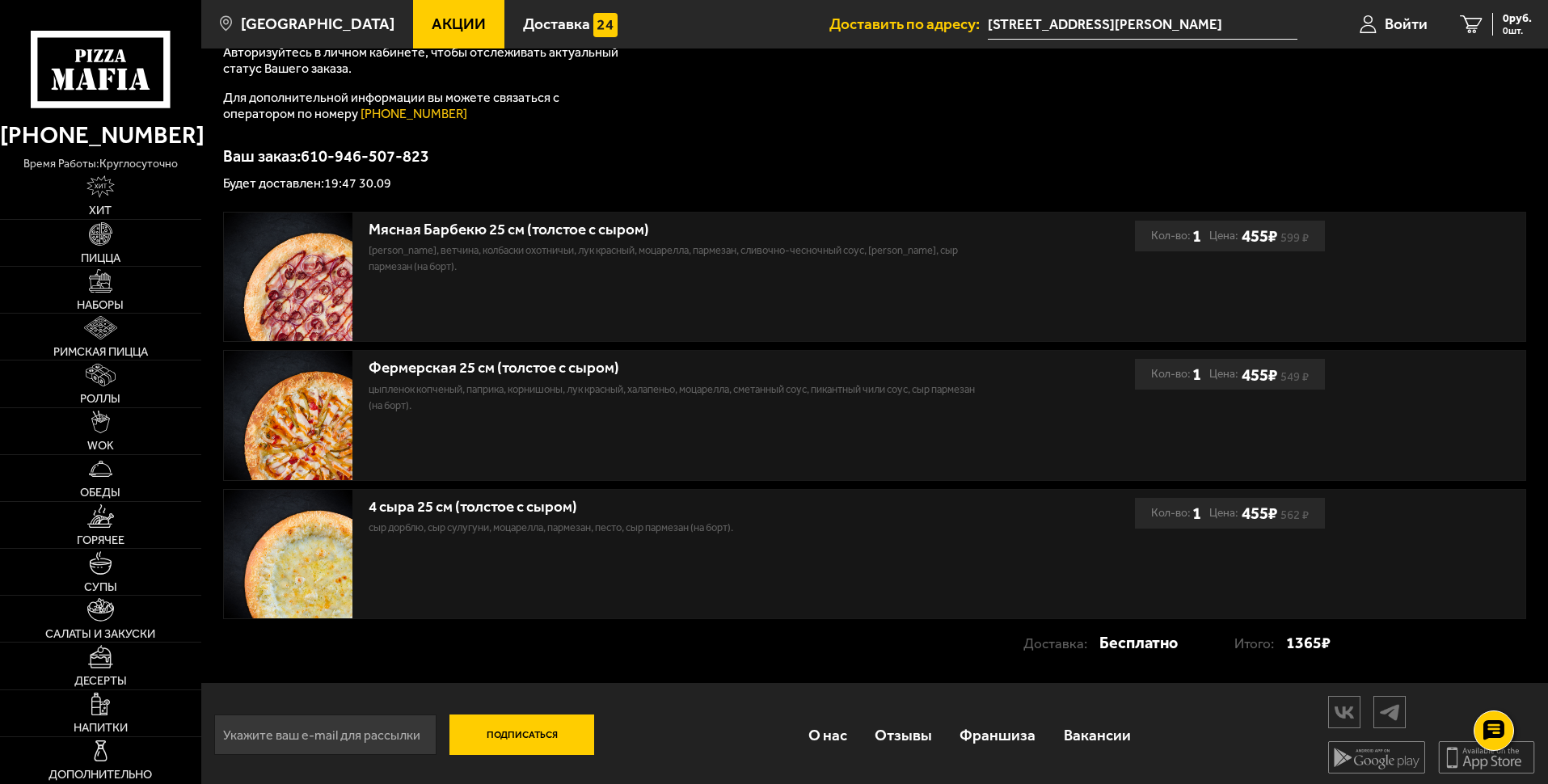
scroll to position [231, 0]
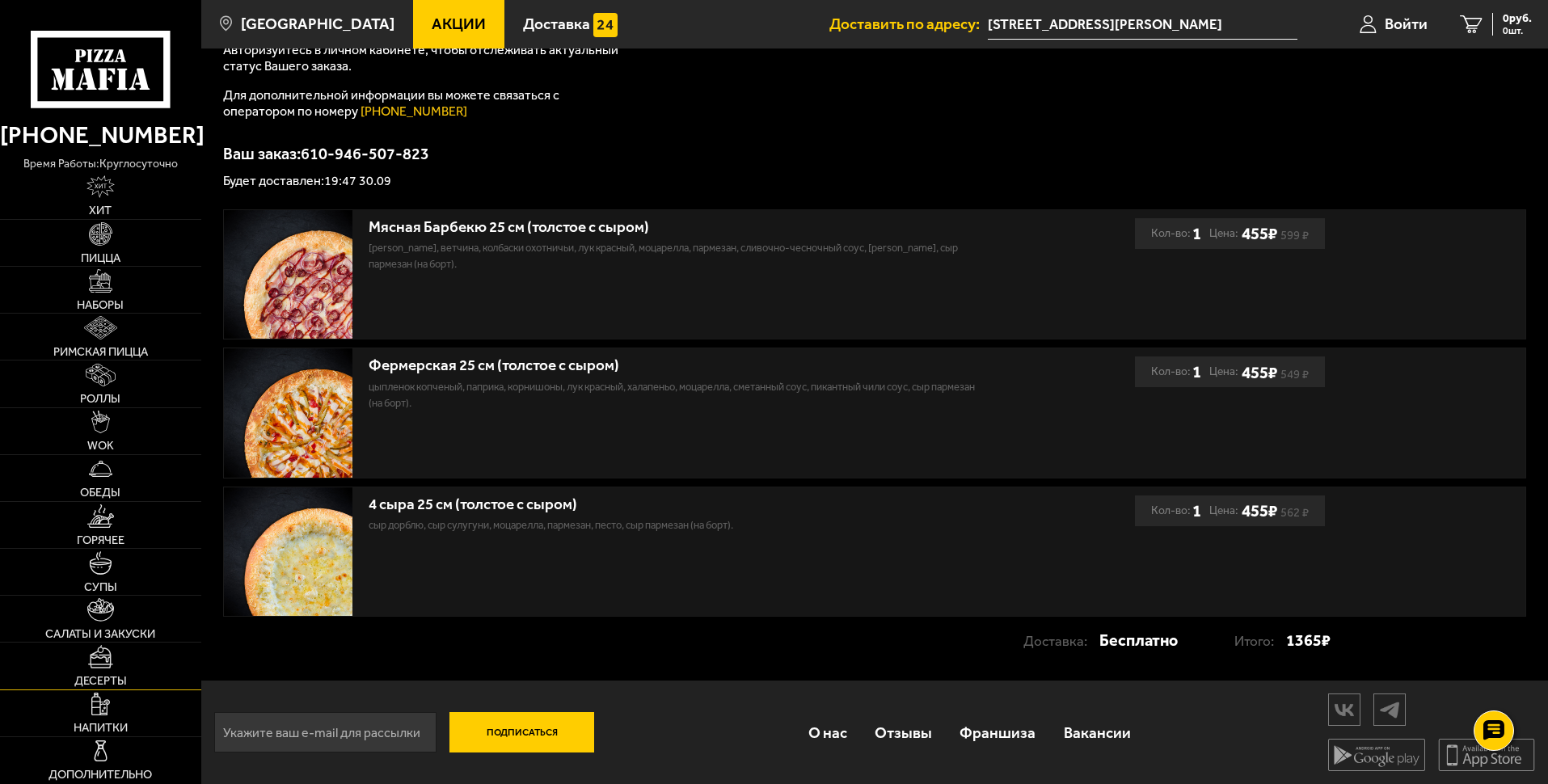
click at [100, 653] on img at bounding box center [101, 656] width 26 height 23
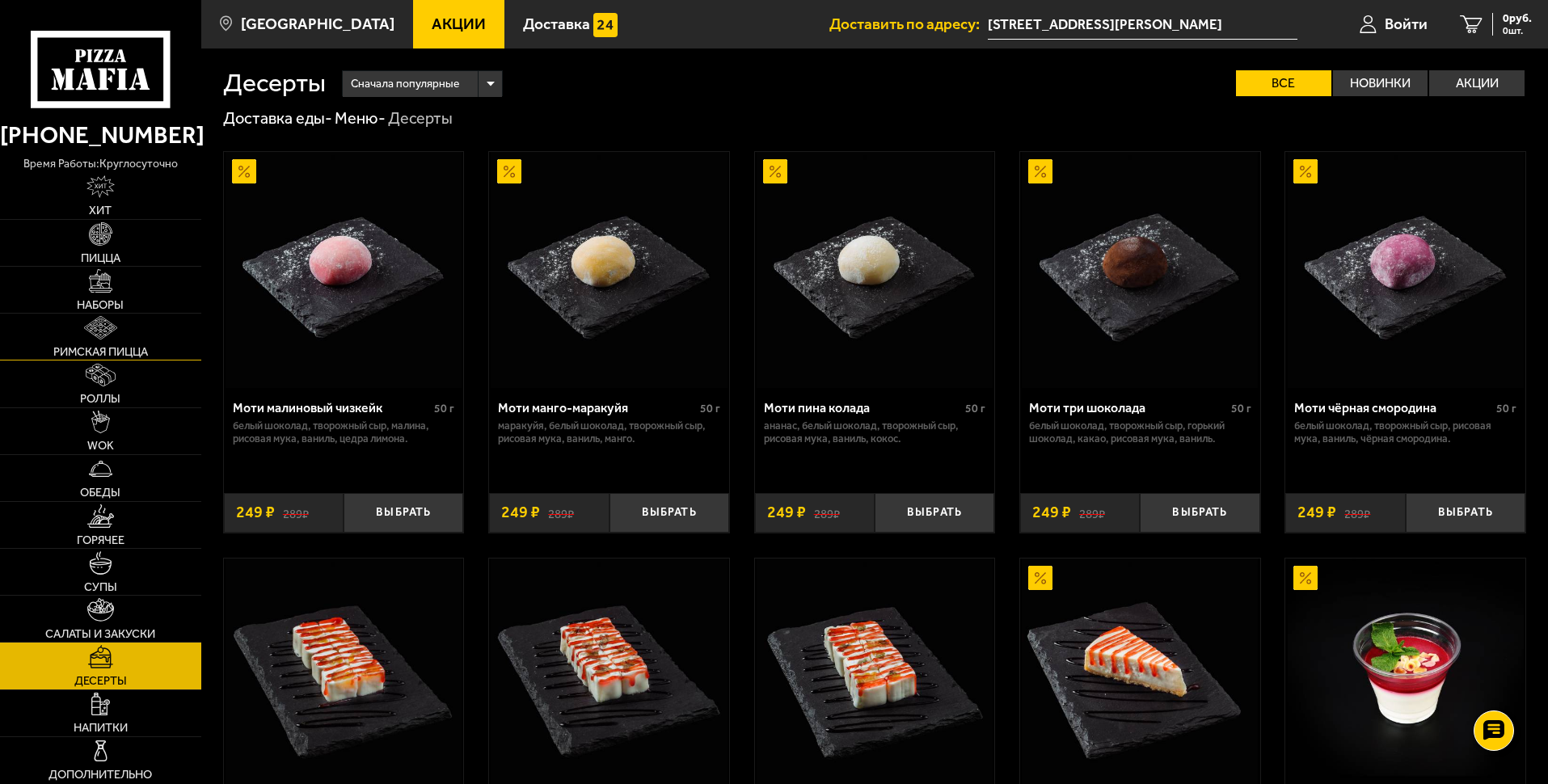
click at [145, 338] on link "Римская пицца" at bounding box center [100, 336] width 201 height 46
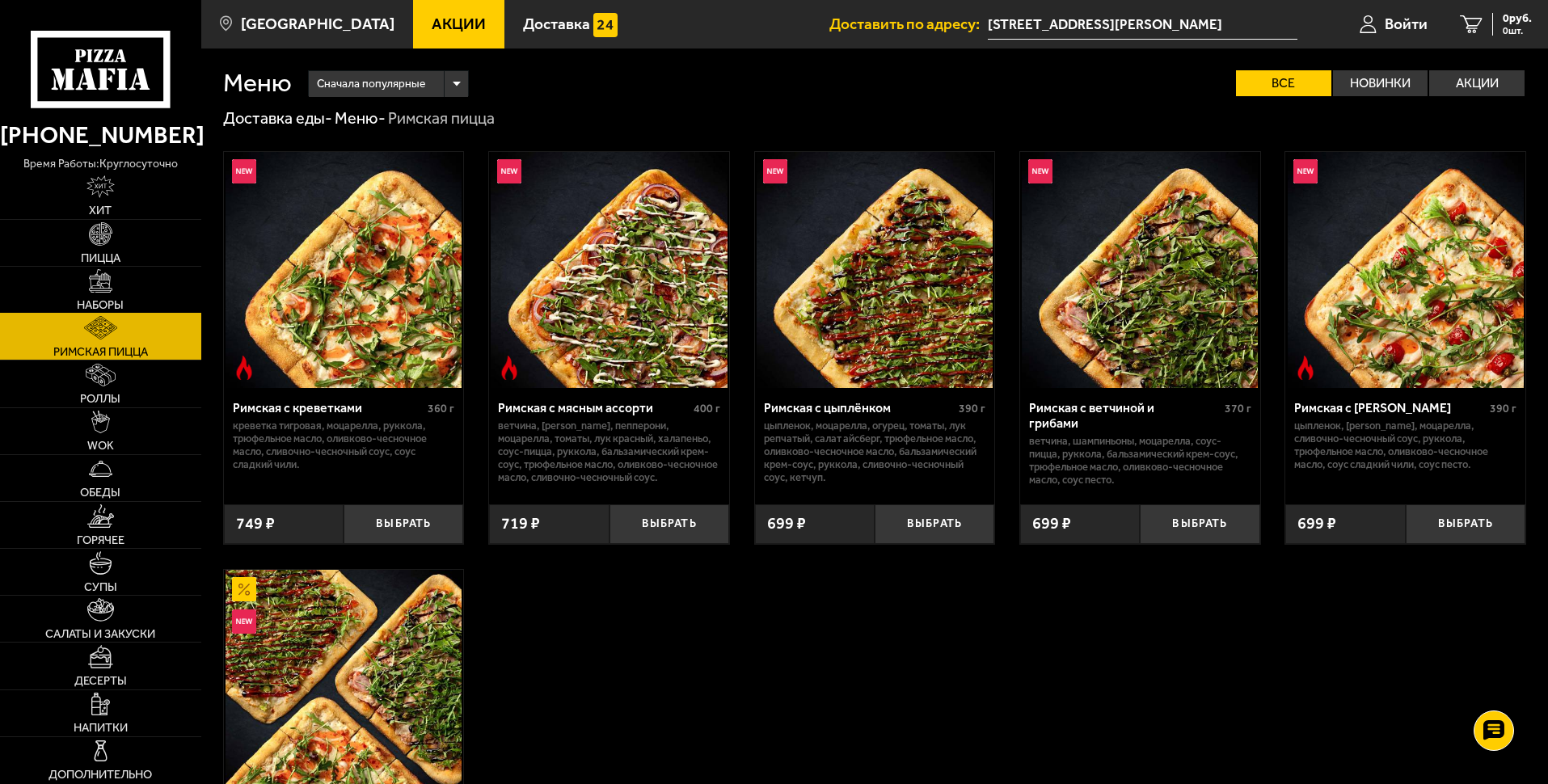
click at [144, 292] on link "Наборы" at bounding box center [100, 290] width 201 height 46
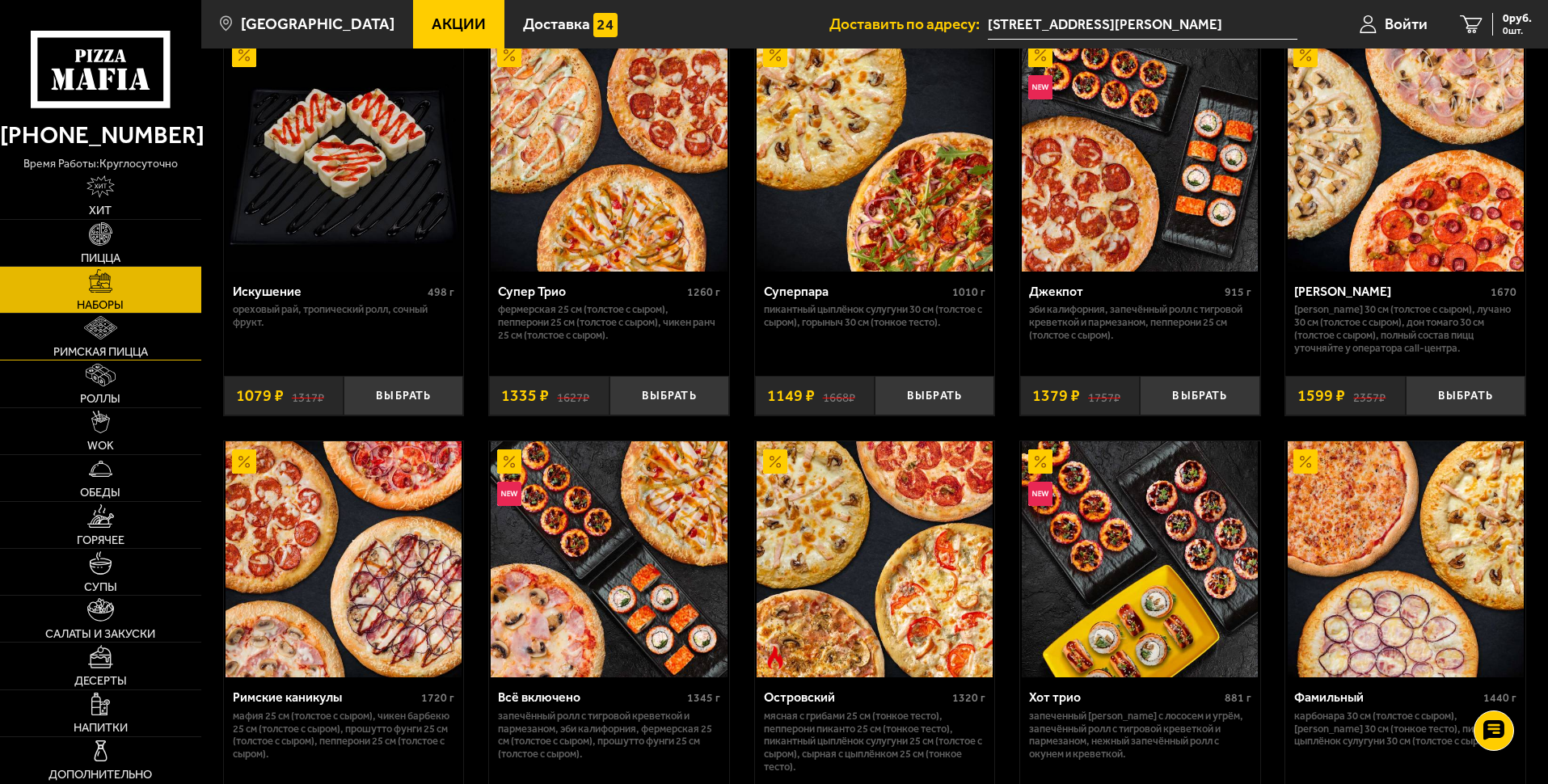
scroll to position [1132, 0]
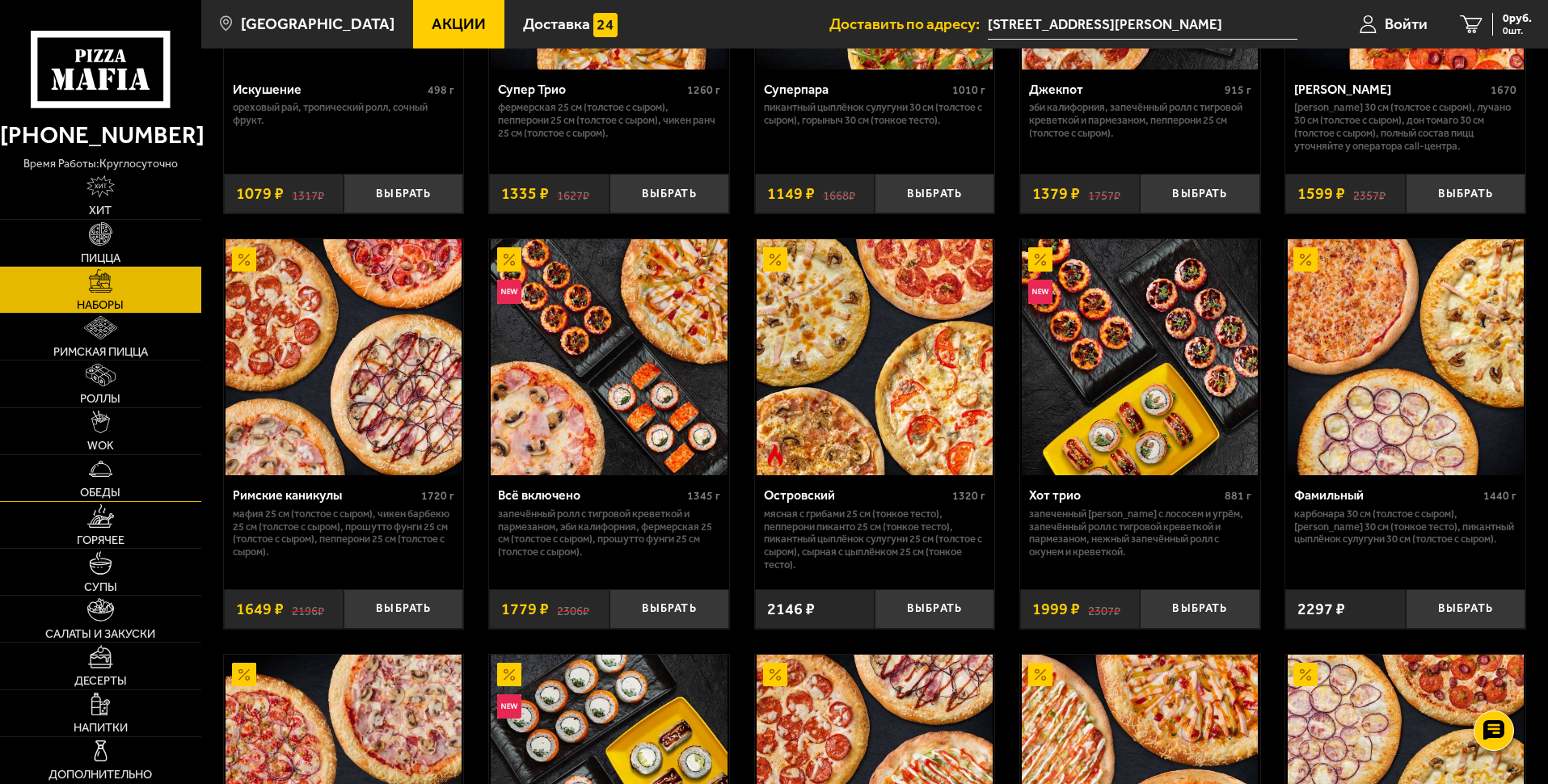
click at [91, 472] on img at bounding box center [100, 469] width 23 height 23
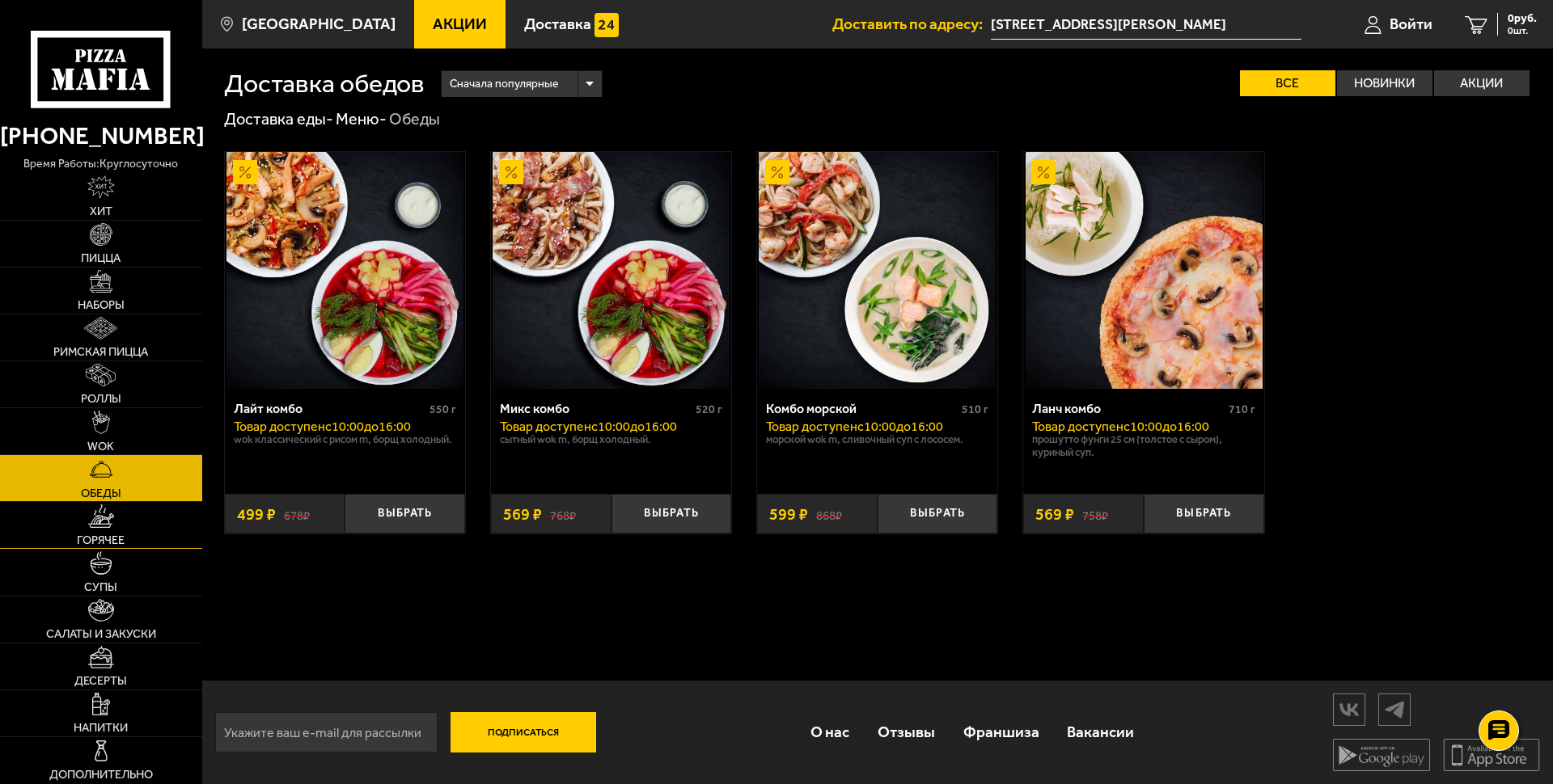
click at [82, 512] on link "Горячее" at bounding box center [101, 525] width 202 height 46
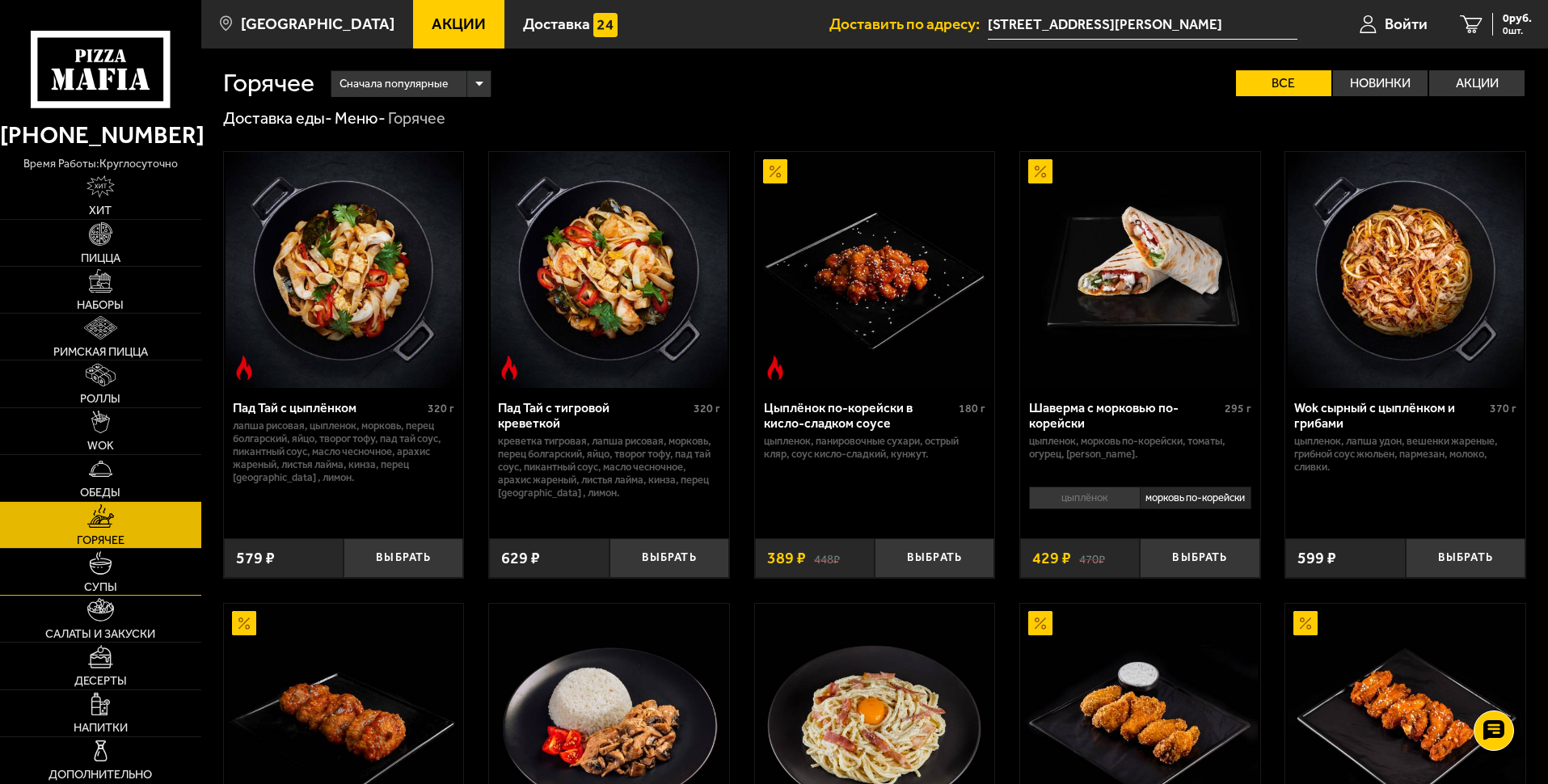
click at [118, 556] on link "Супы" at bounding box center [100, 572] width 201 height 46
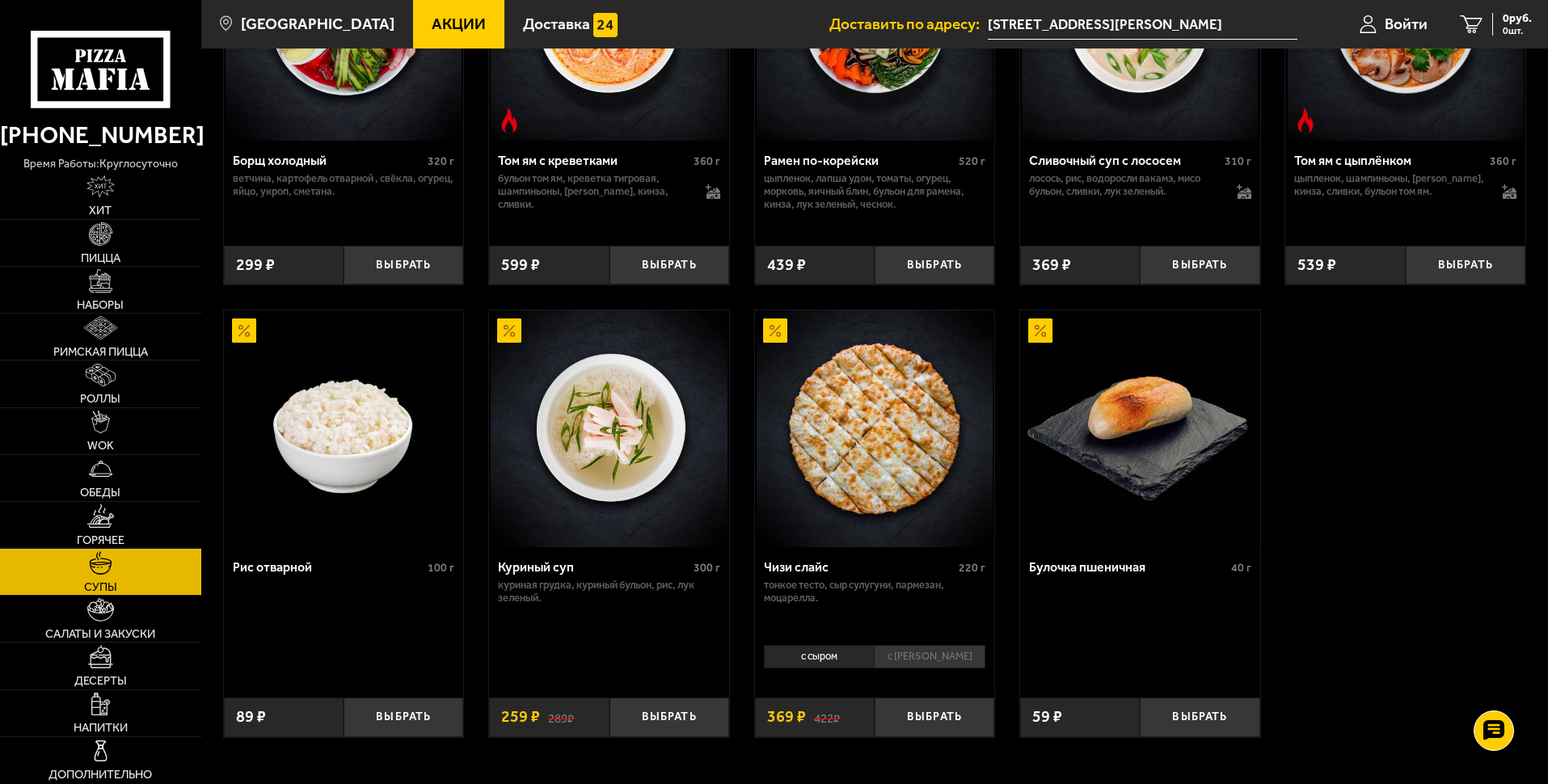
scroll to position [485, 0]
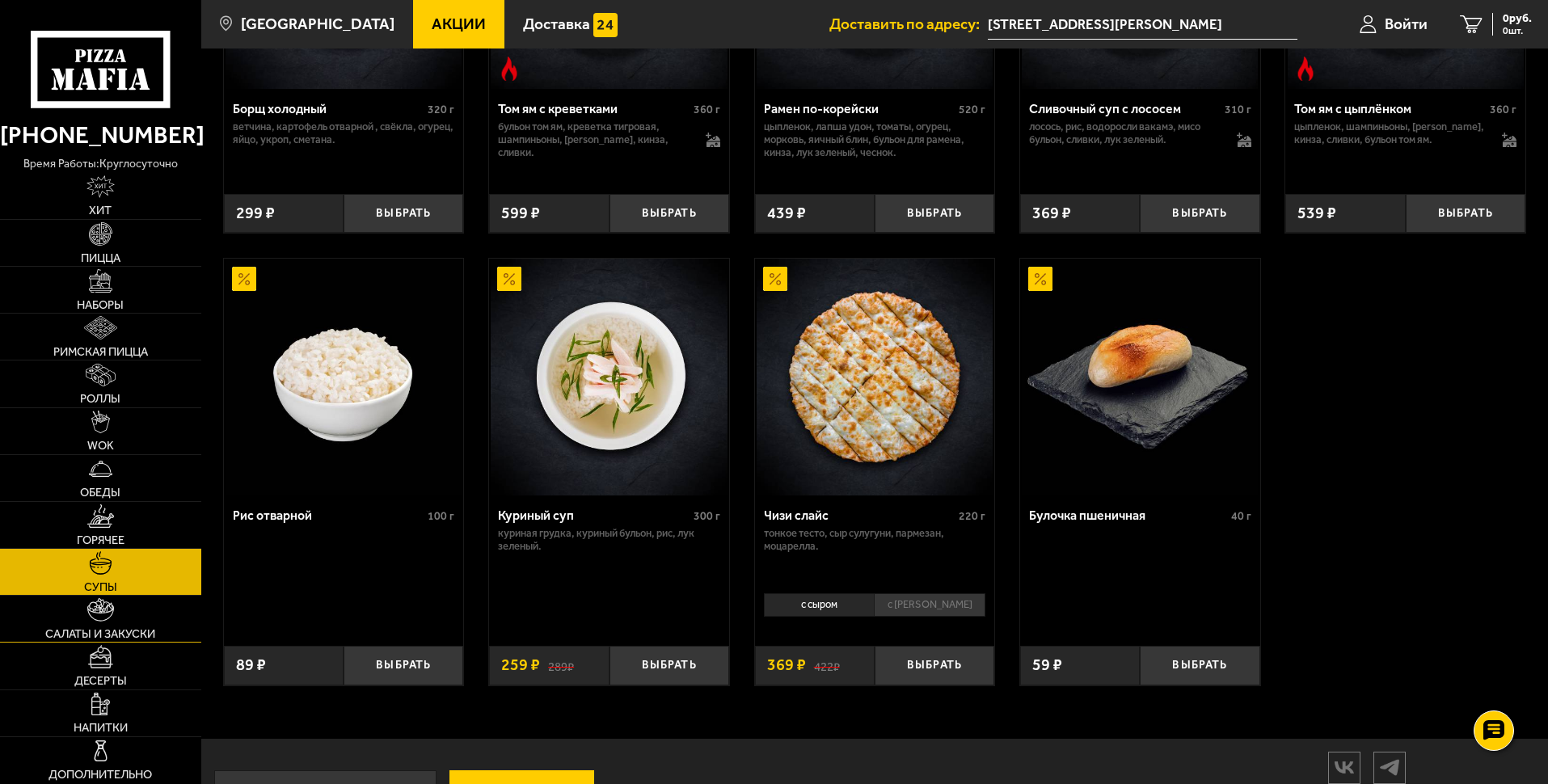
click at [124, 608] on link "Салаты и закуски" at bounding box center [100, 619] width 201 height 46
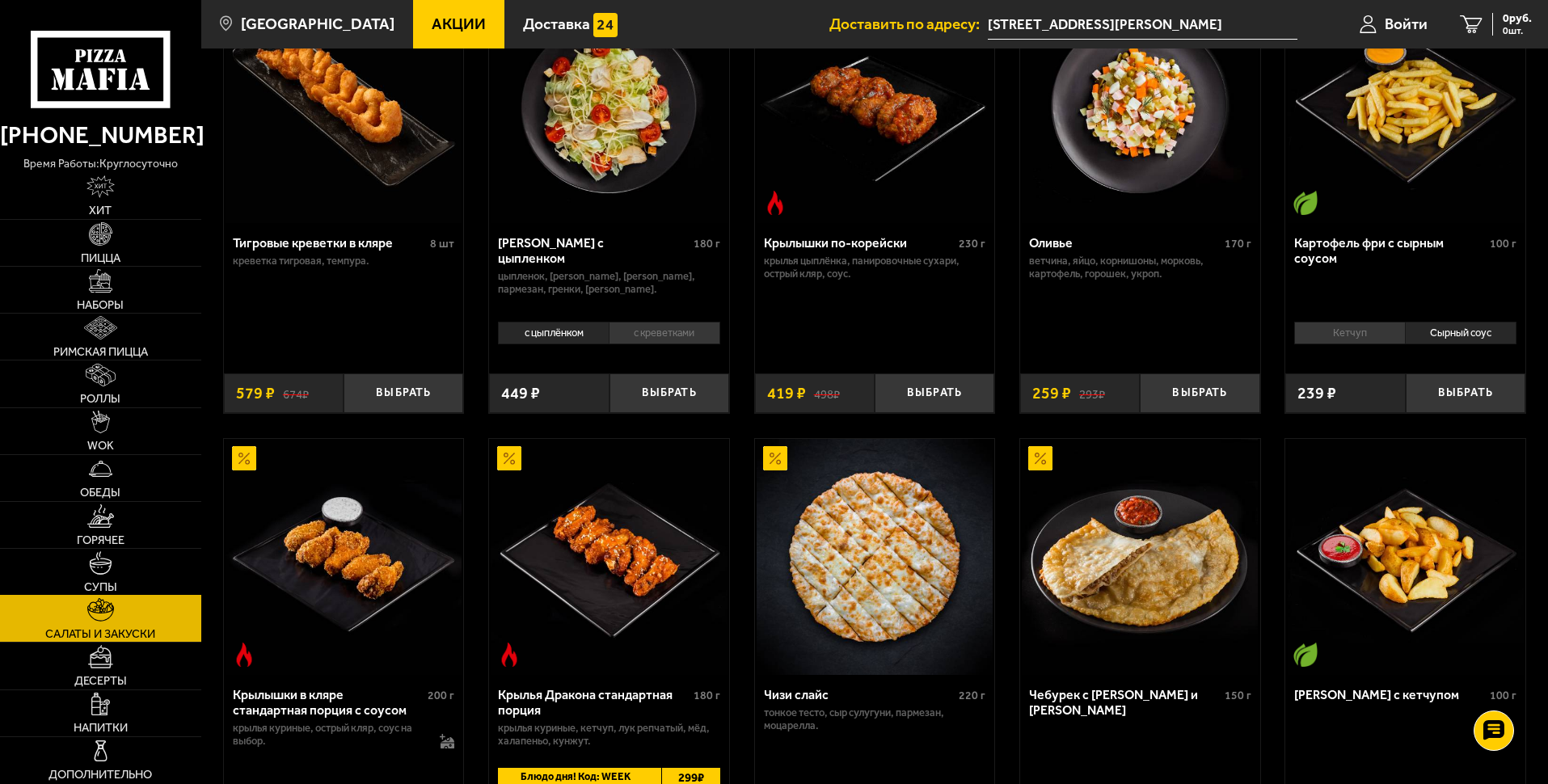
scroll to position [162, 0]
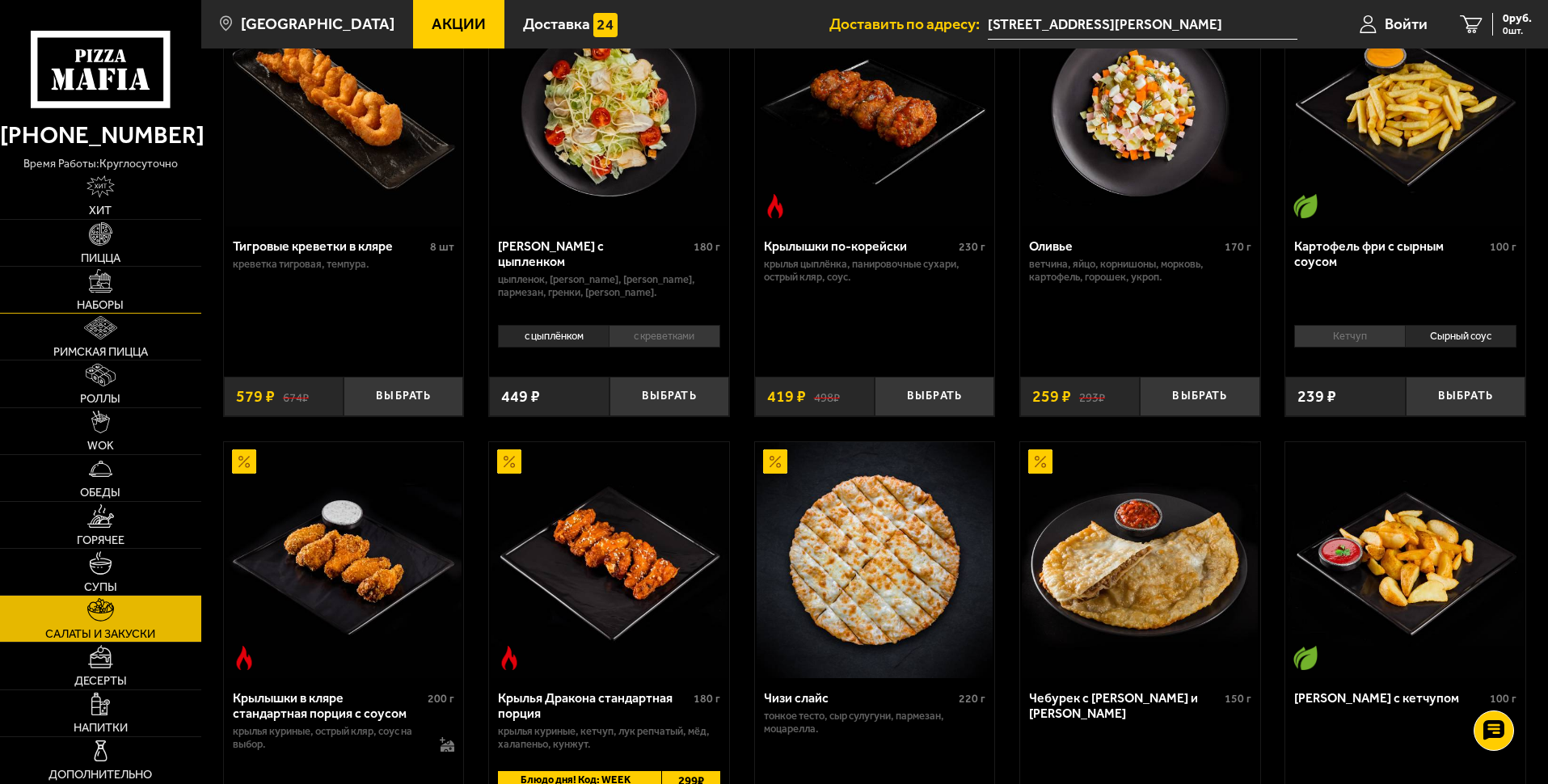
click at [108, 284] on img at bounding box center [100, 280] width 23 height 23
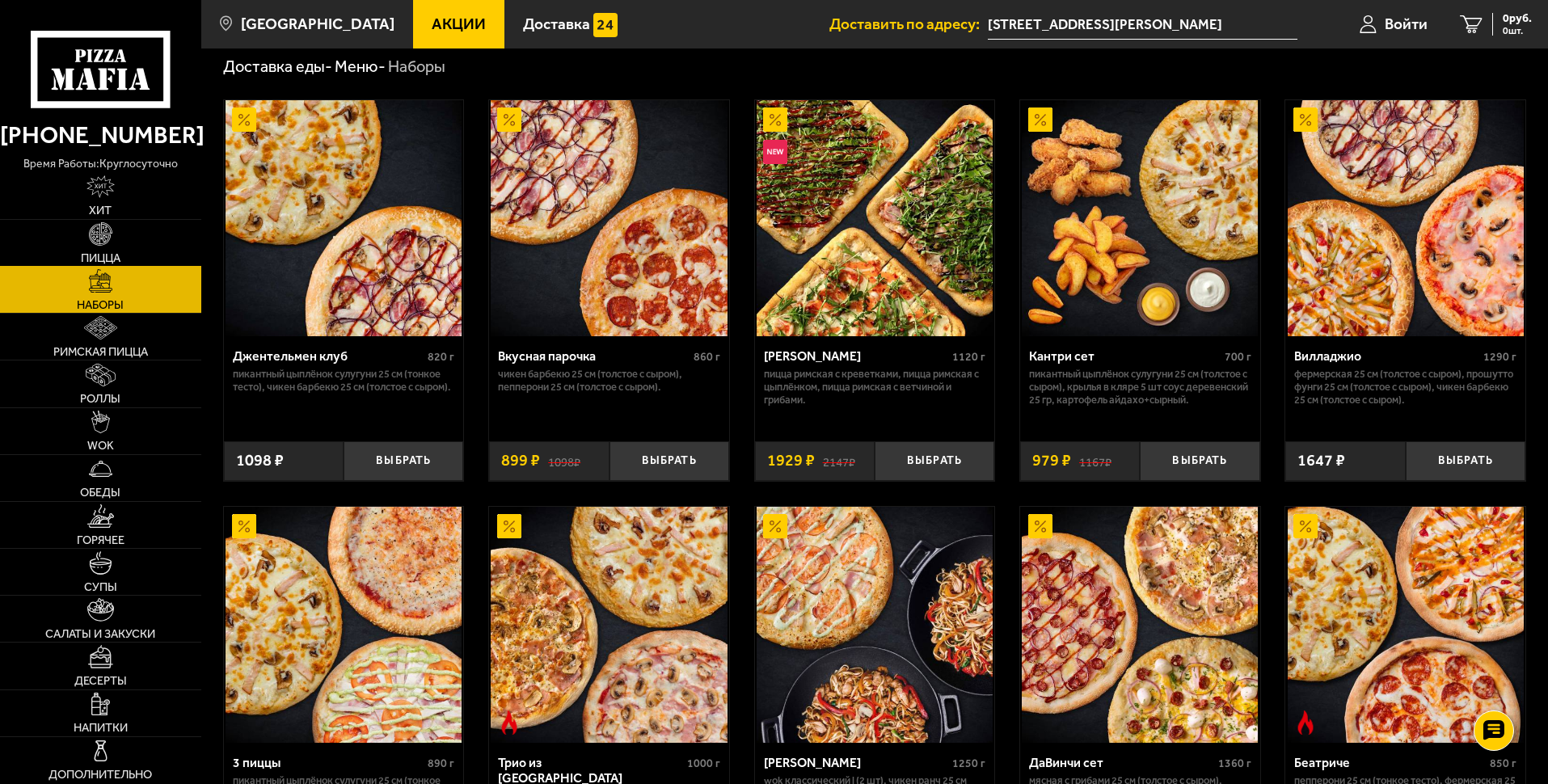
scroll to position [81, 0]
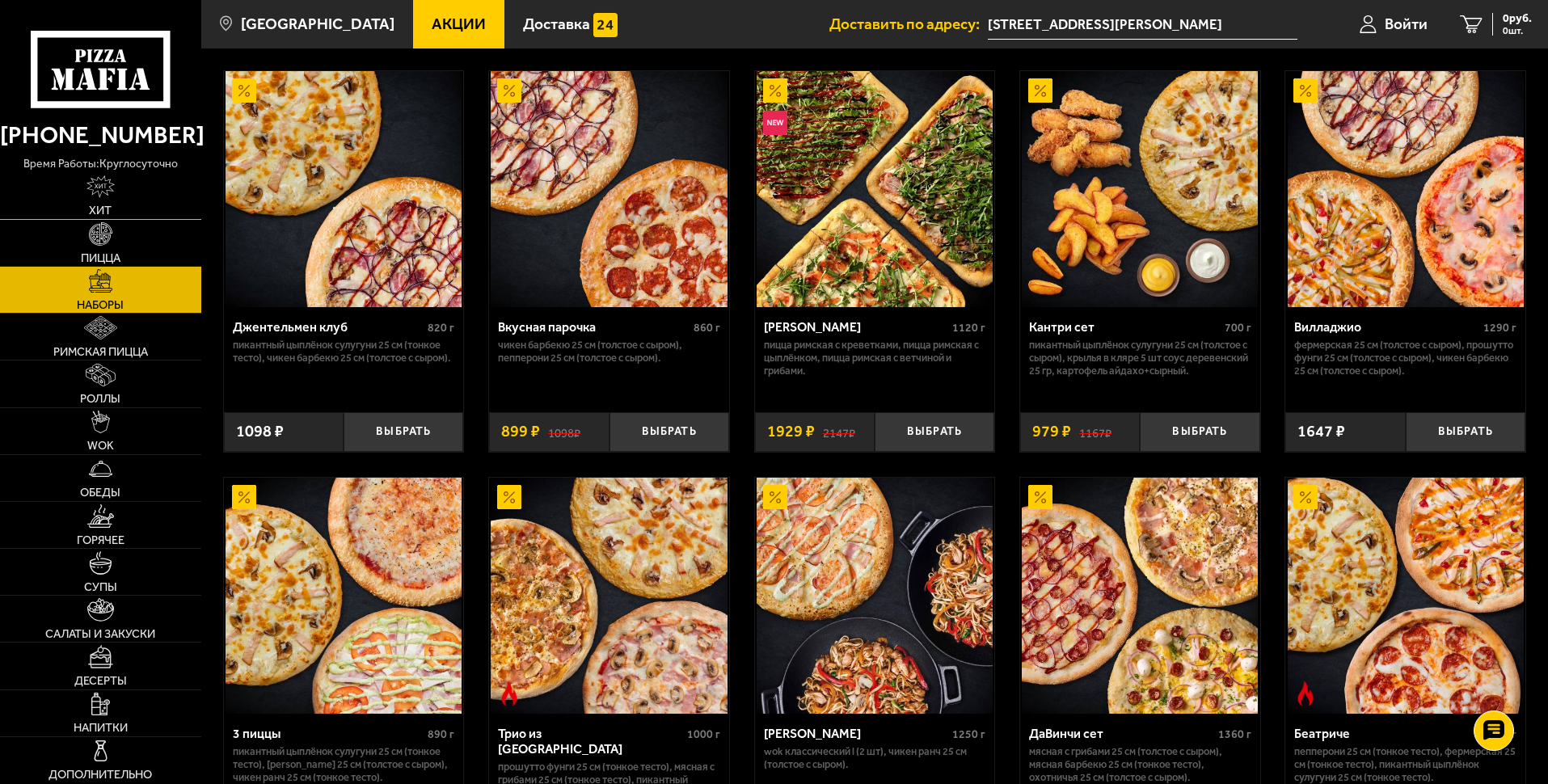
click at [145, 195] on link "Хит" at bounding box center [100, 196] width 201 height 46
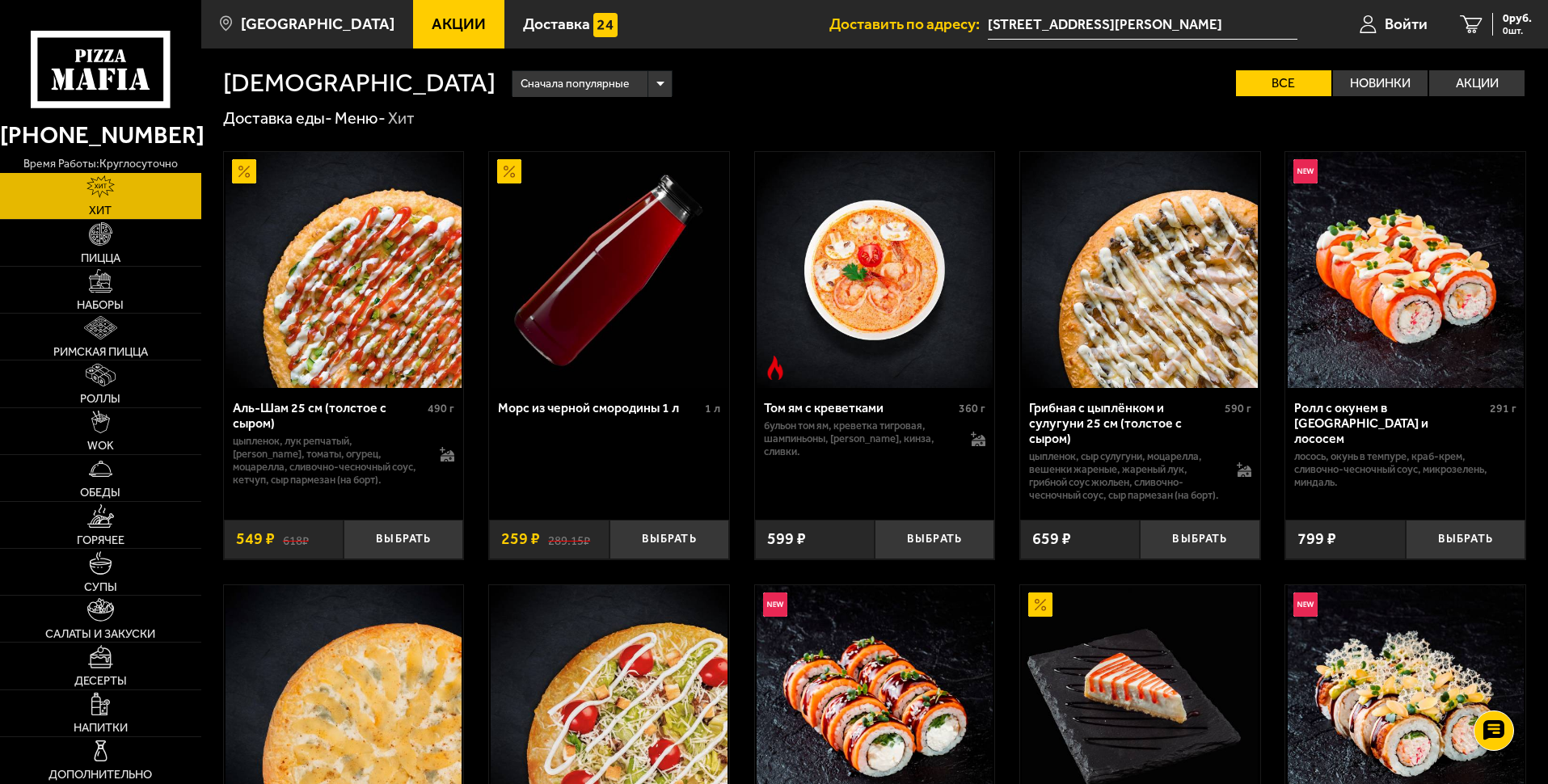
click at [432, 29] on span "Акции" at bounding box center [459, 24] width 54 height 16
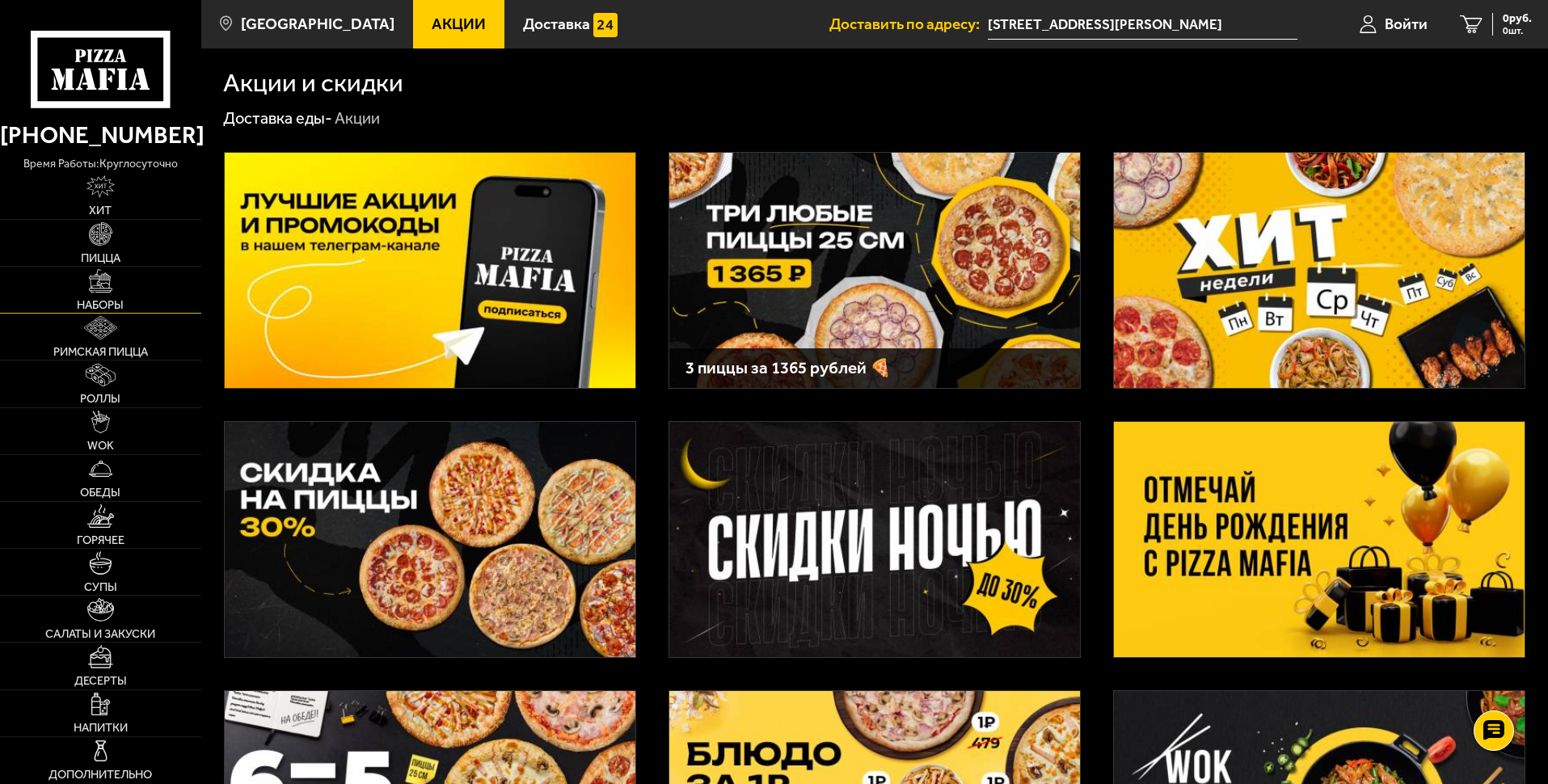
click at [95, 290] on img at bounding box center [100, 280] width 23 height 23
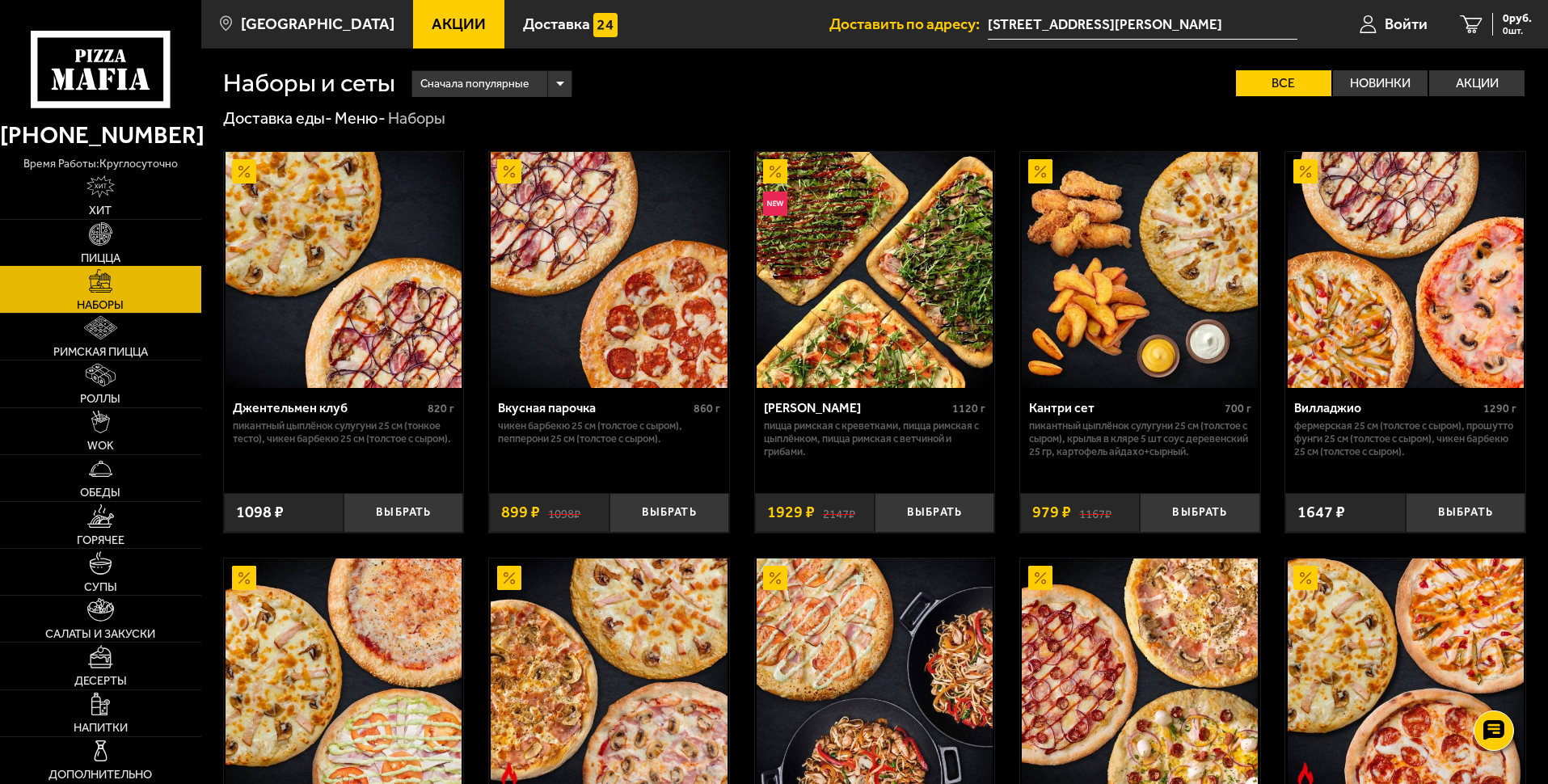
click at [116, 230] on link "Пицца" at bounding box center [100, 243] width 201 height 46
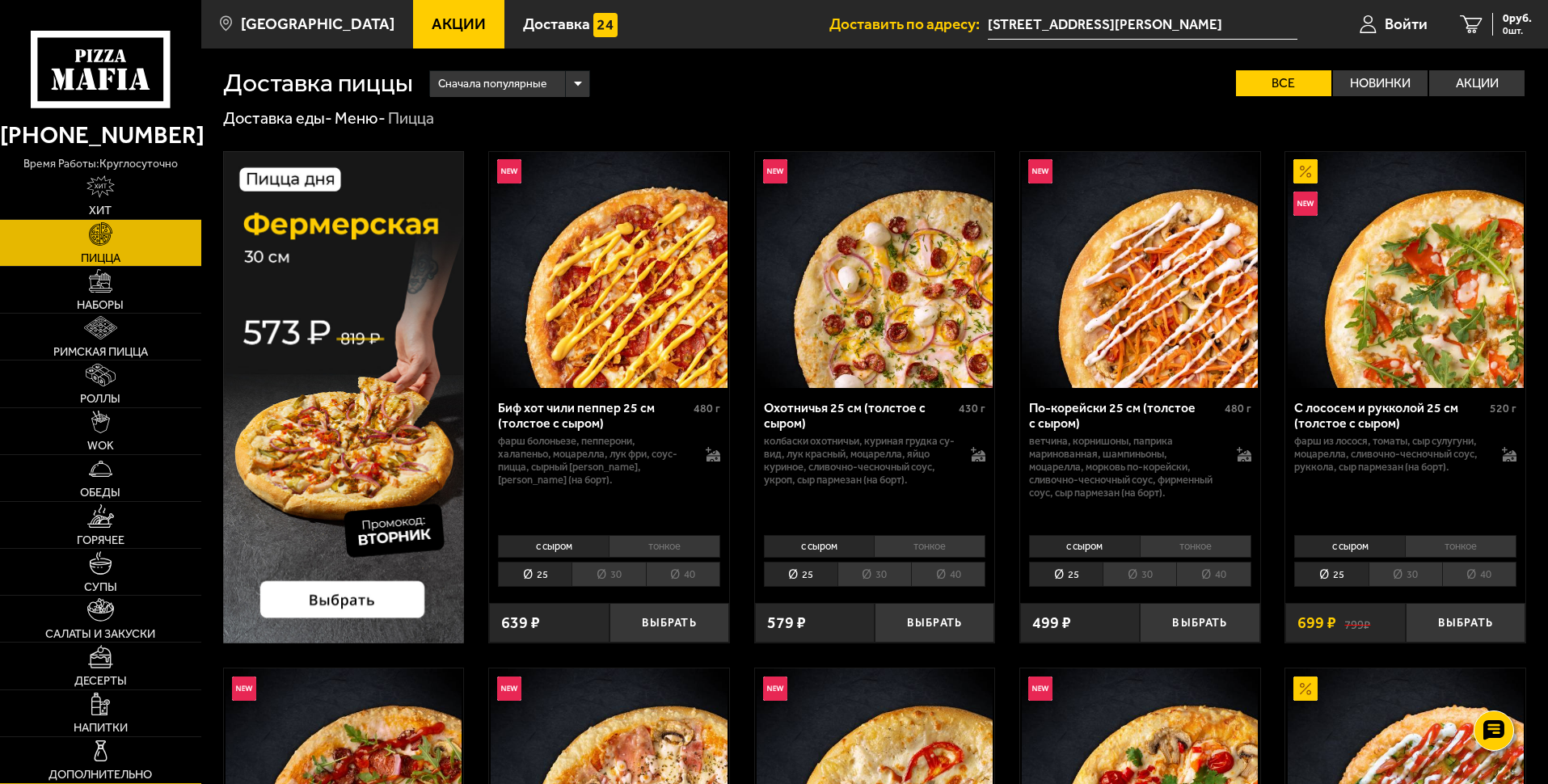
click at [133, 748] on link "Дополнительно" at bounding box center [100, 760] width 201 height 46
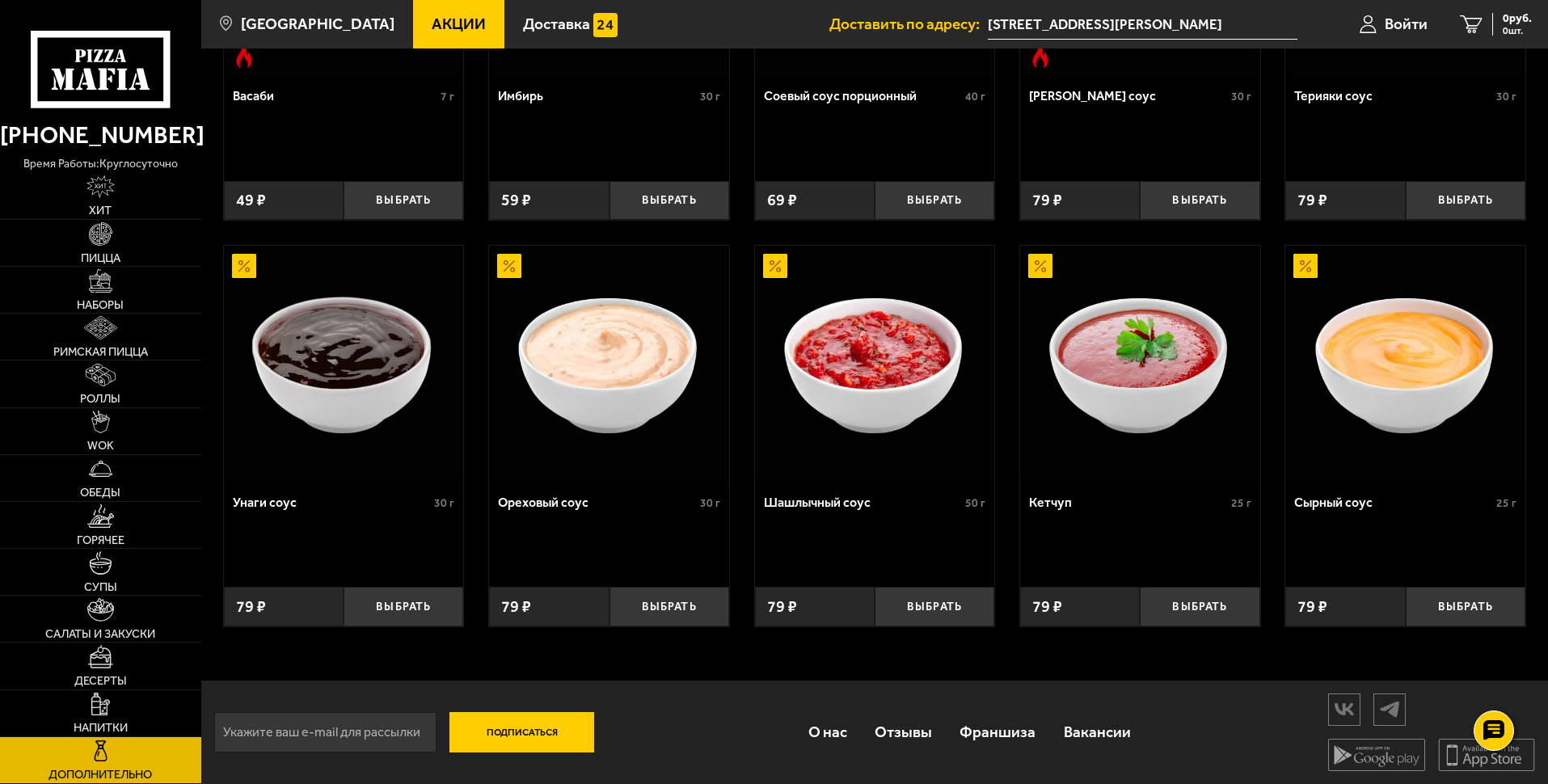
scroll to position [722, 0]
click at [98, 389] on link "Роллы" at bounding box center [100, 383] width 201 height 46
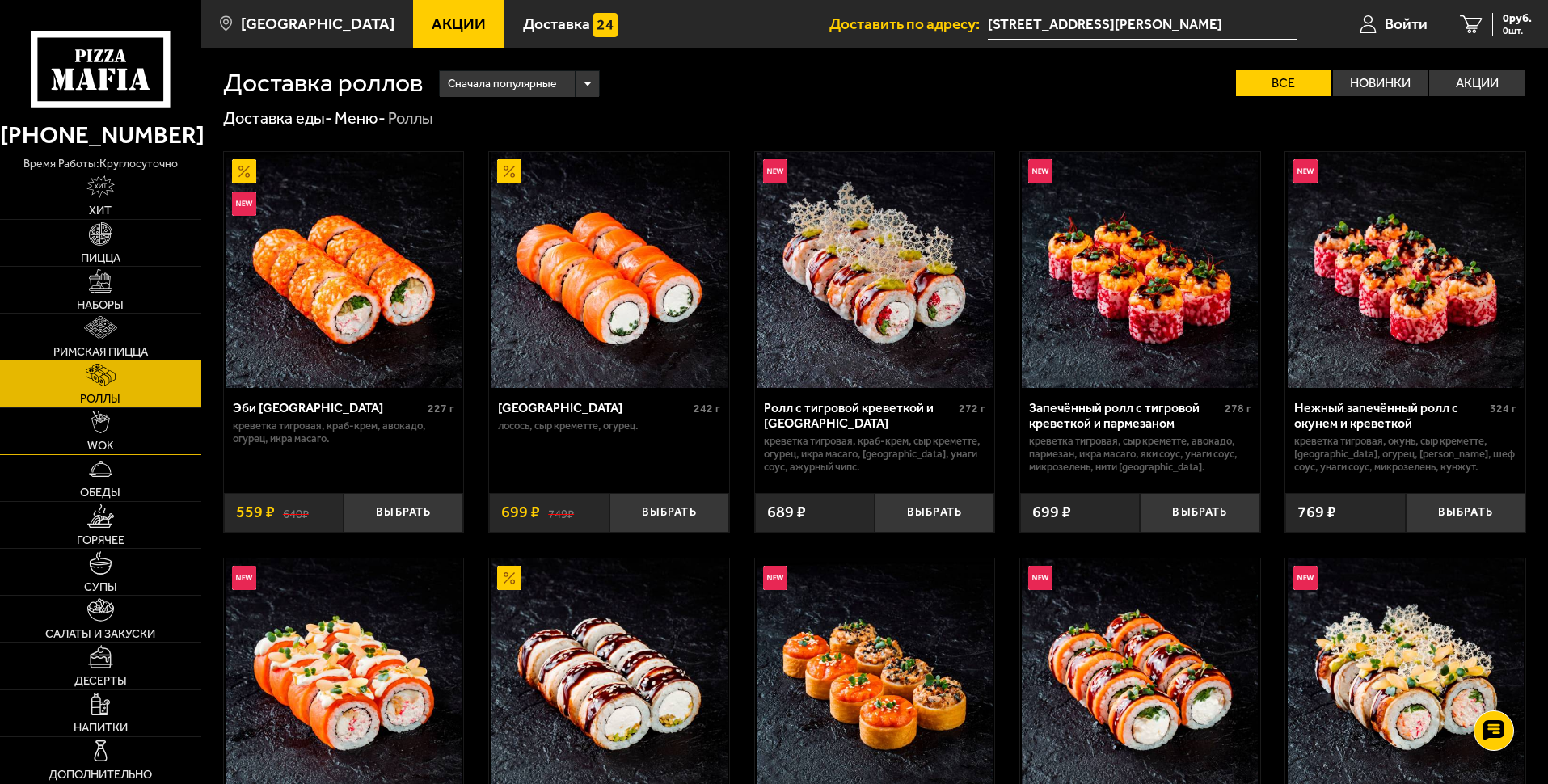
click at [113, 443] on span "WOK" at bounding box center [100, 446] width 27 height 12
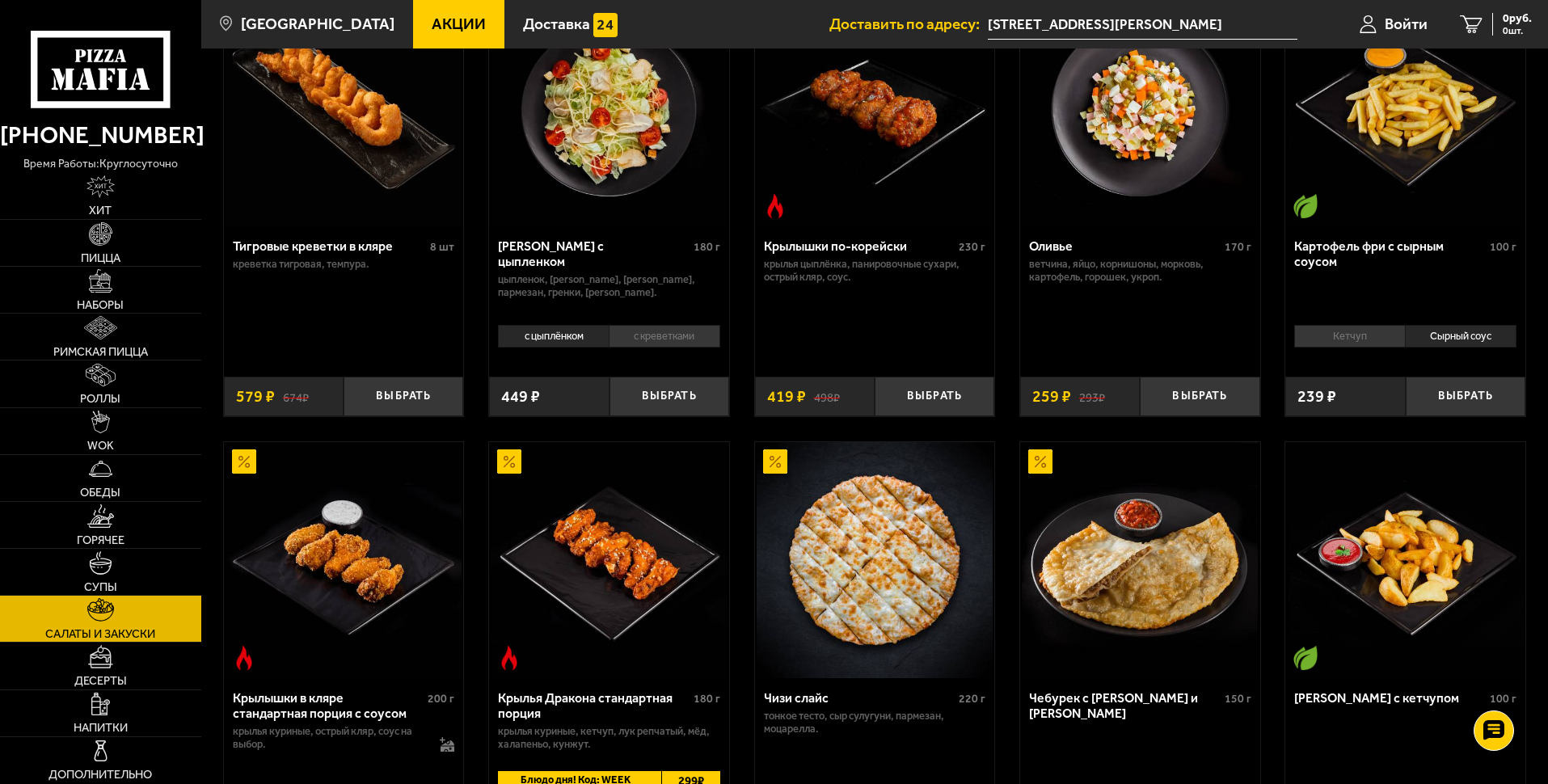
scroll to position [485, 0]
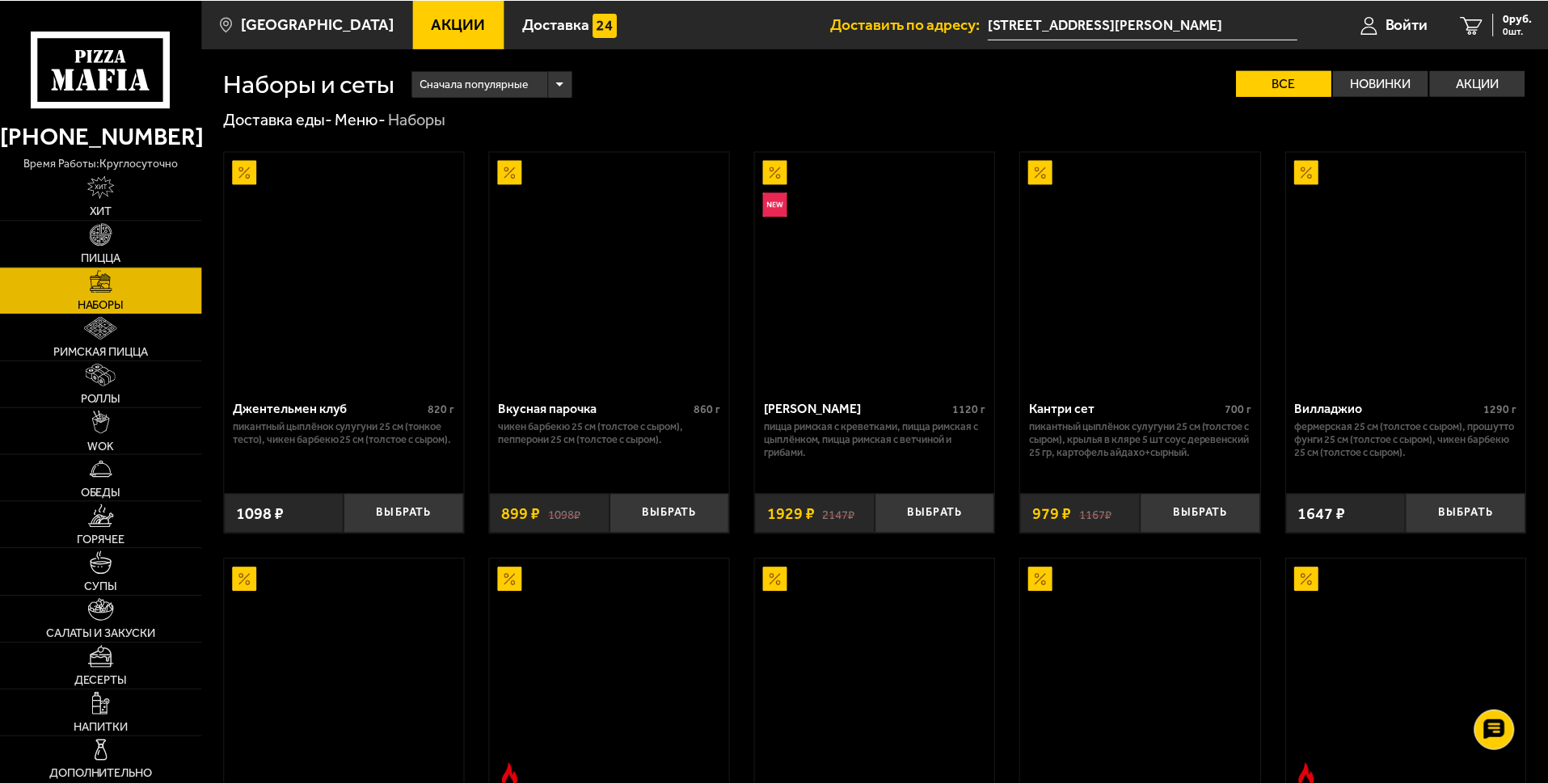
scroll to position [1132, 0]
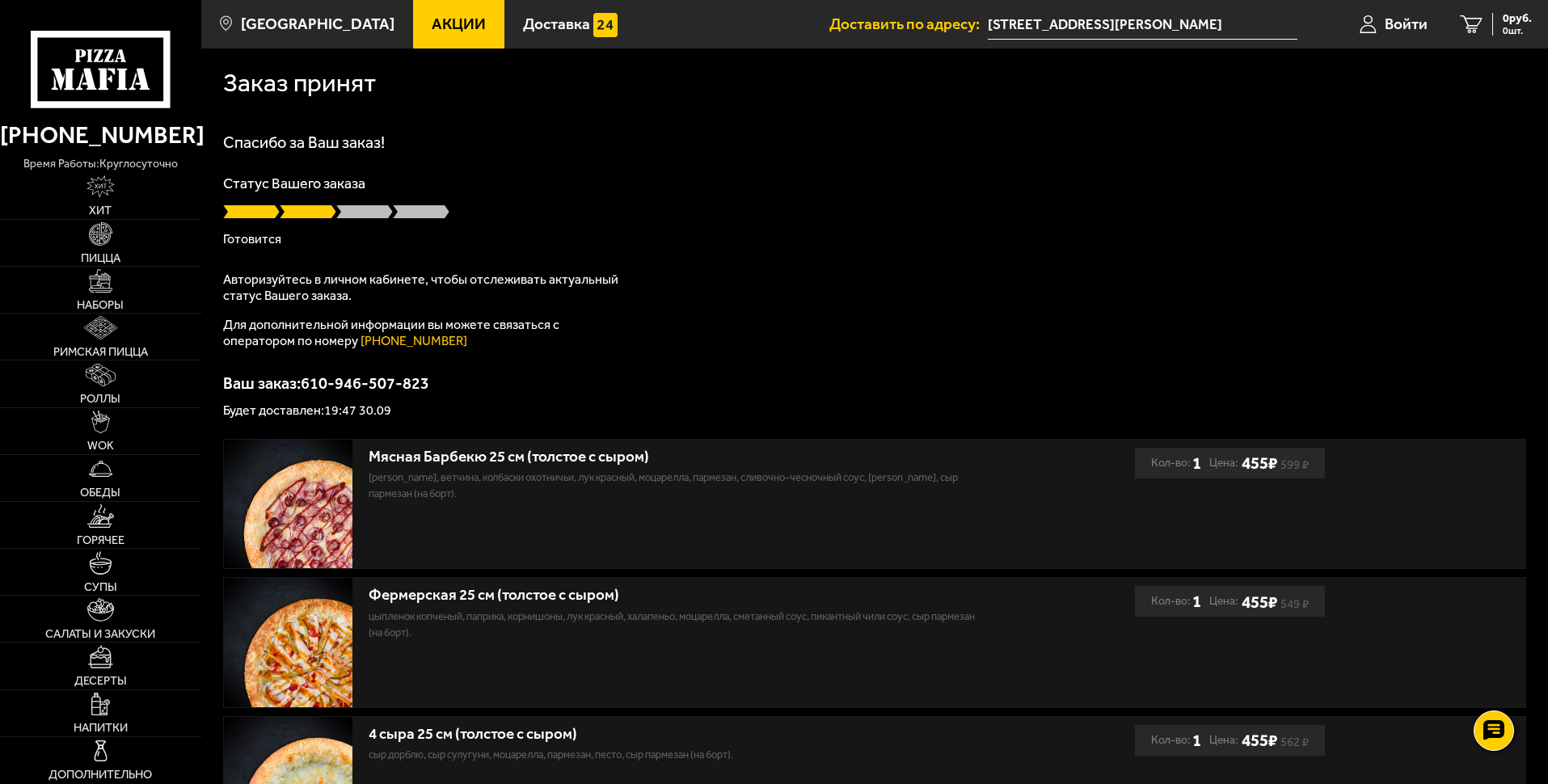
drag, startPoint x: 576, startPoint y: 377, endPoint x: 419, endPoint y: 201, distance: 235.8
click at [726, 170] on div "Спасибо за Ваш заказ! Статус Вашего заказа Готовится Авторизуйтесь в личном каб…" at bounding box center [874, 275] width 1303 height 283
click at [560, 166] on div "Спасибо за Ваш заказ! Статус Вашего заказа Готовится Авторизуйтесь в личном каб…" at bounding box center [874, 275] width 1303 height 283
drag, startPoint x: 995, startPoint y: 111, endPoint x: 752, endPoint y: 196, distance: 257.4
click at [752, 196] on div "Заказ принят Спасибо за Ваш заказ! Статус Вашего заказа Готовится Авторизуйтесь…" at bounding box center [875, 479] width 1347 height 861
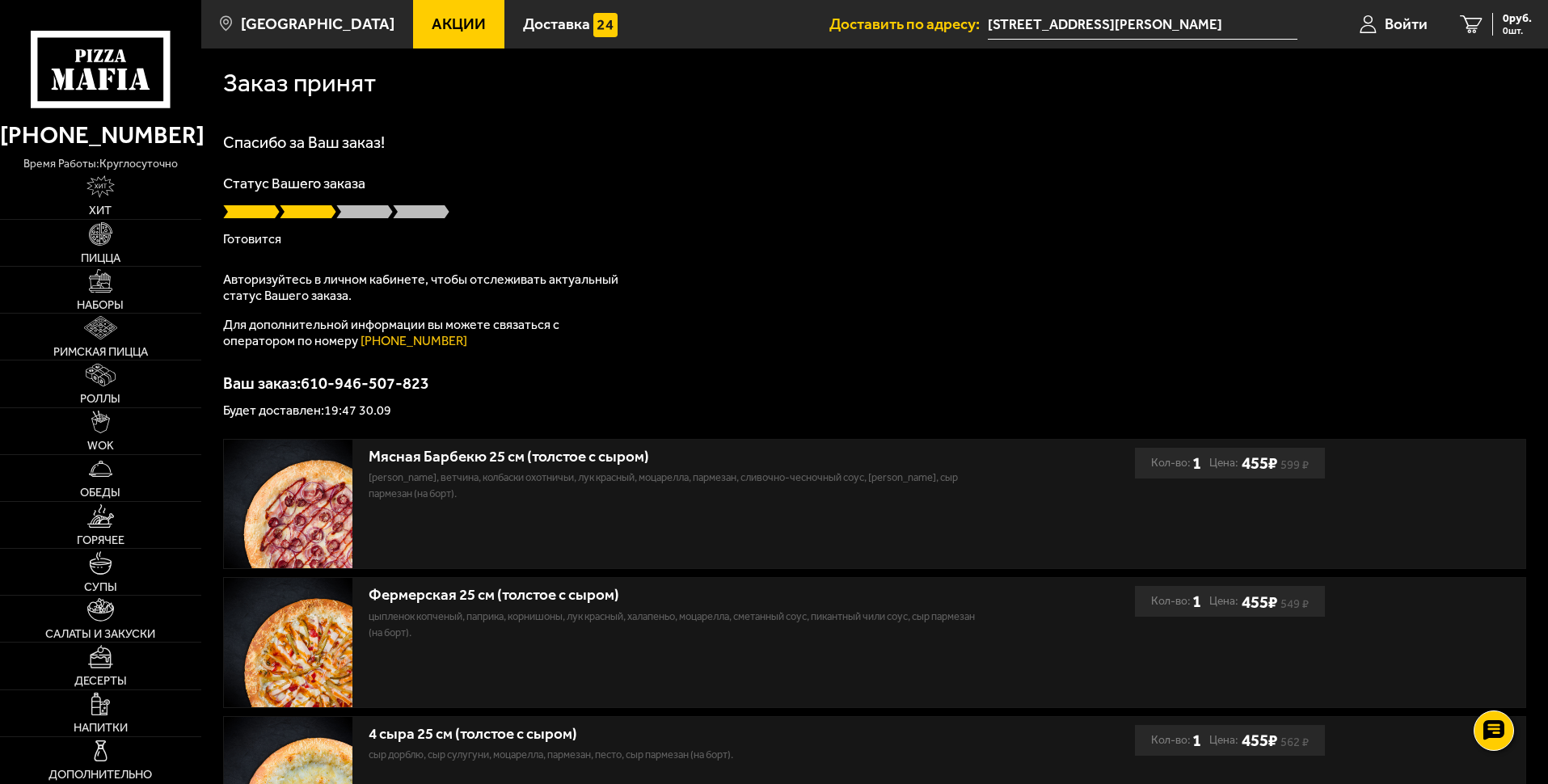
click at [761, 255] on div "Спасибо за Ваш заказ! Статус Вашего заказа Готовится Авторизуйтесь в личном каб…" at bounding box center [874, 275] width 1303 height 283
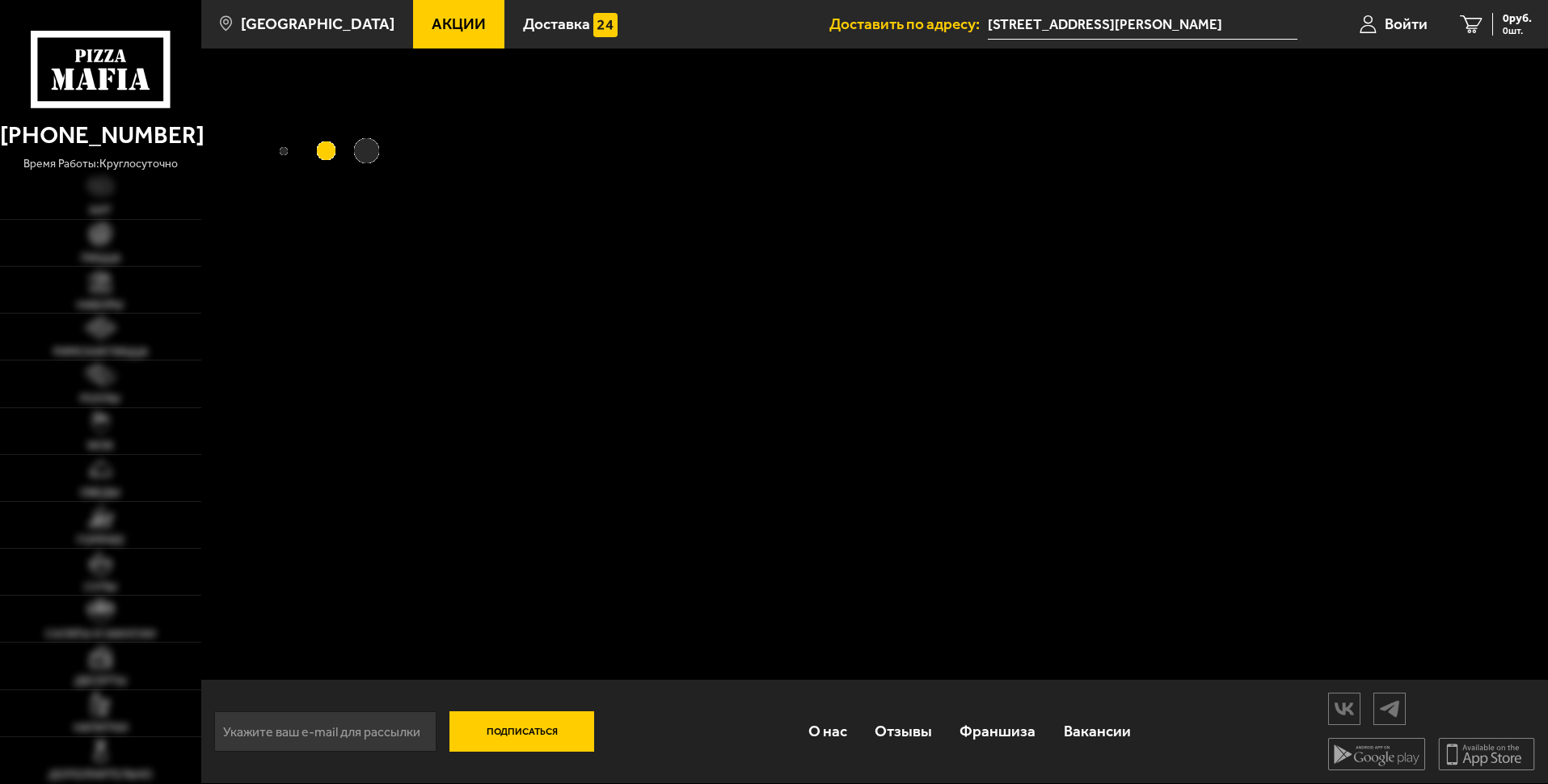
scroll to position [1, 0]
